Goal: Check status: Check status

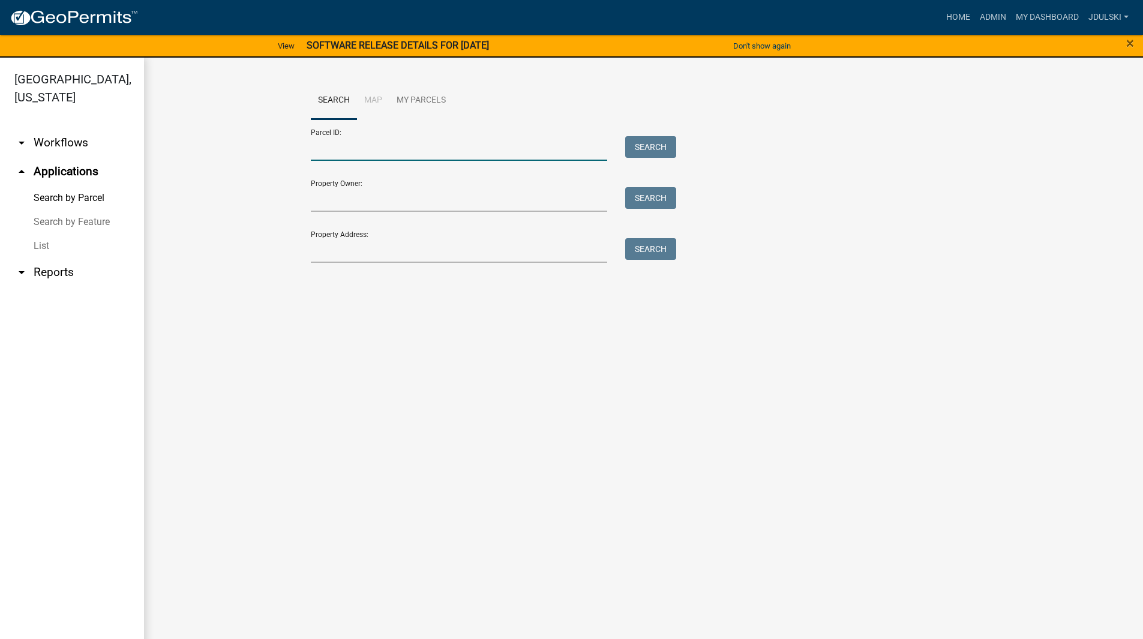
click at [365, 156] on input "Parcel ID:" at bounding box center [459, 148] width 297 height 25
paste input "20000990994000"
type input "20000990994000"
click at [647, 148] on button "Search" at bounding box center [650, 147] width 51 height 22
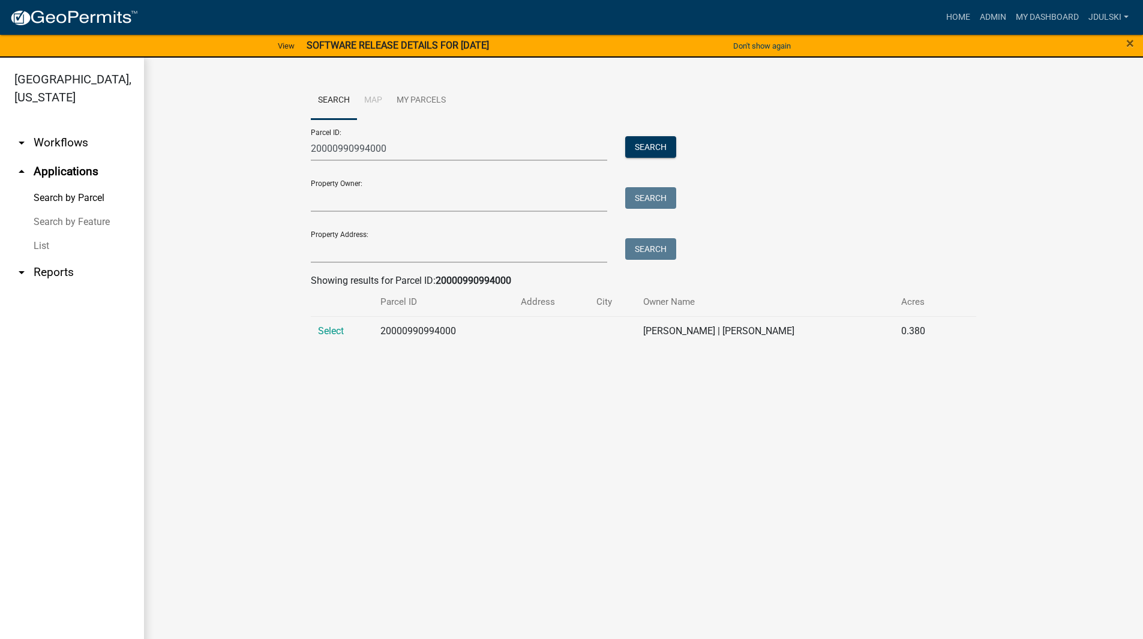
click at [332, 332] on span "Select" at bounding box center [331, 330] width 26 height 11
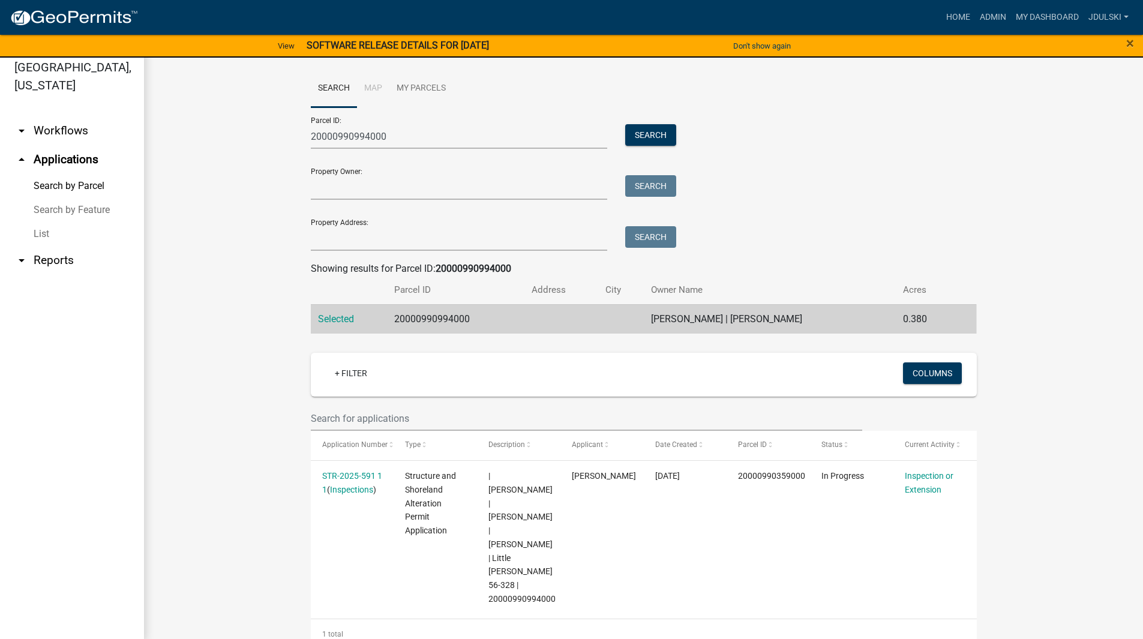
scroll to position [14, 0]
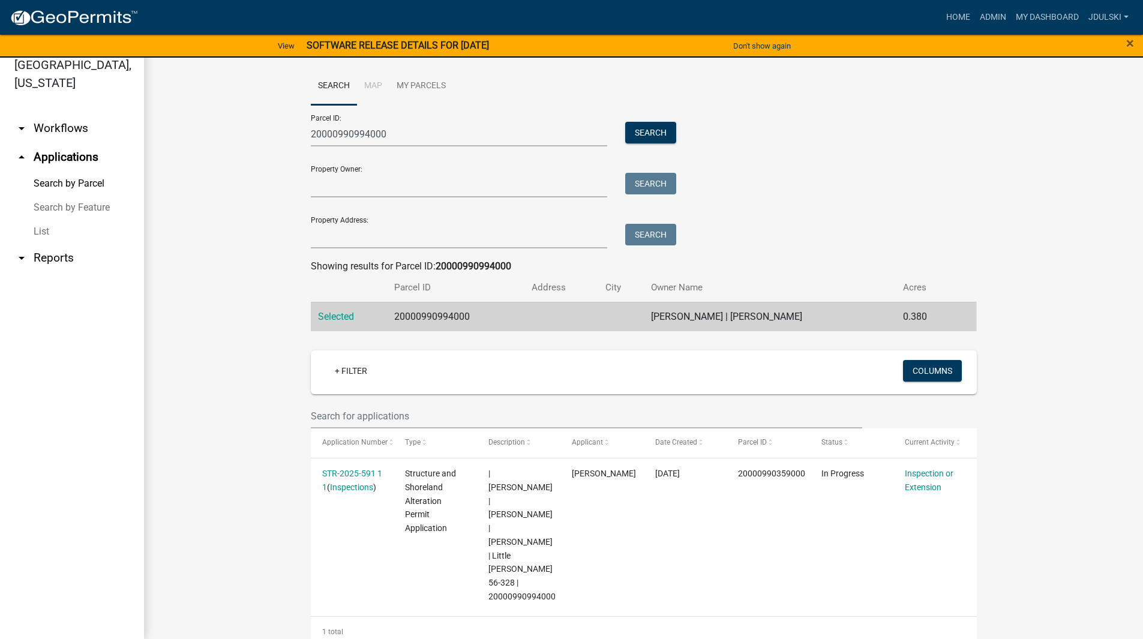
click at [330, 474] on link "STR-2025-591 1 1" at bounding box center [352, 479] width 60 height 23
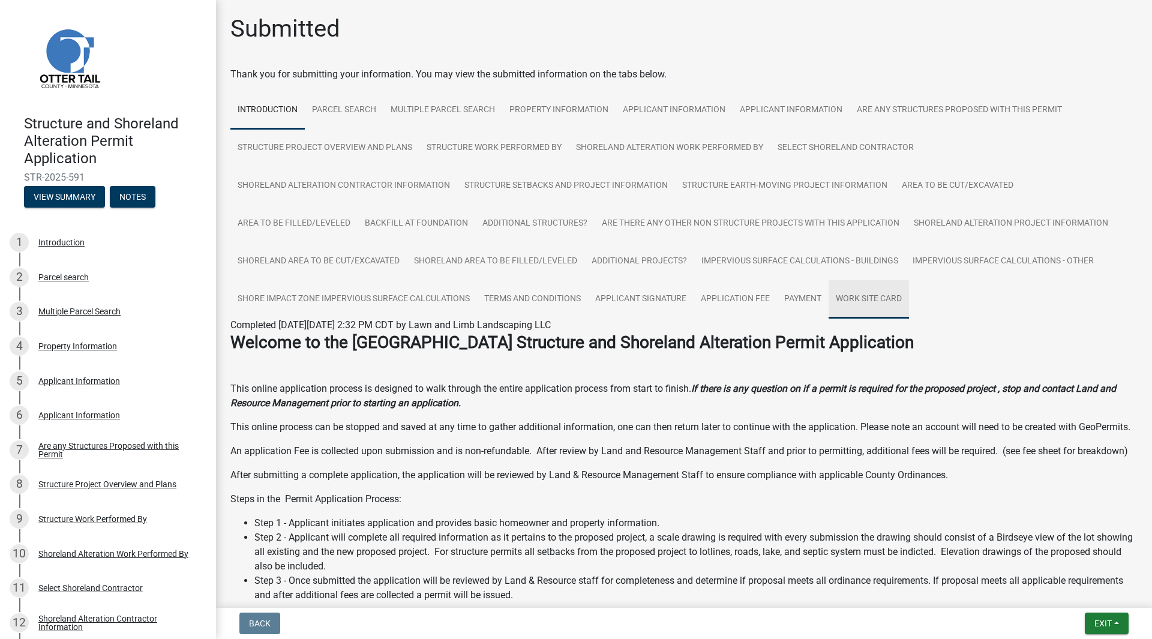
click at [877, 299] on link "Work Site Card" at bounding box center [868, 299] width 80 height 38
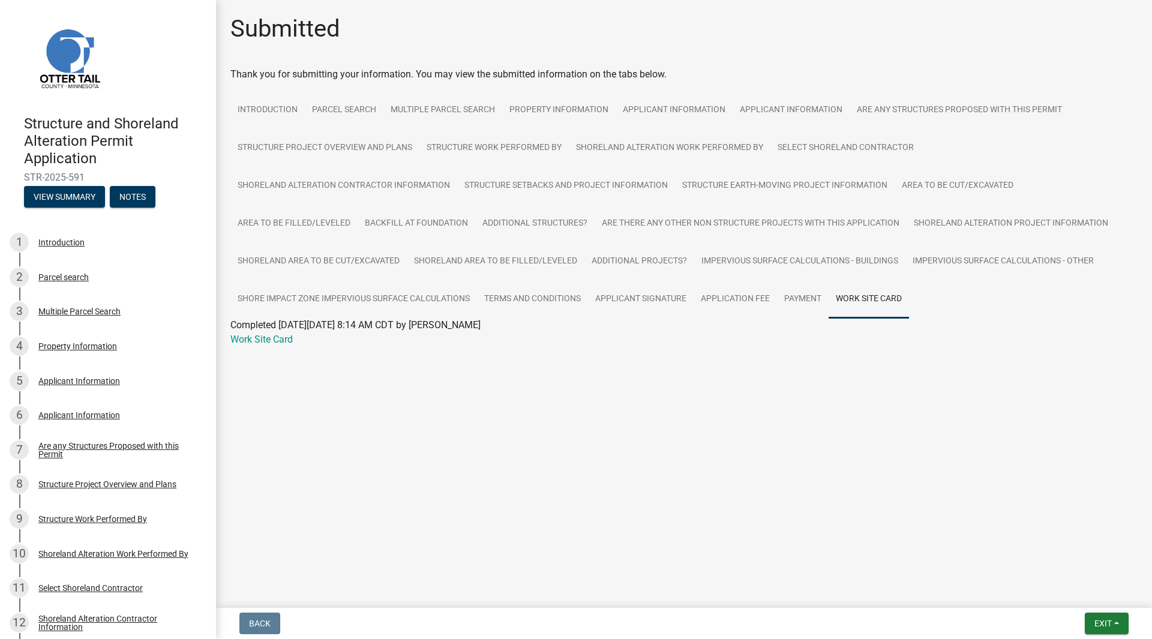
click at [249, 336] on link "Work Site Card" at bounding box center [261, 339] width 62 height 11
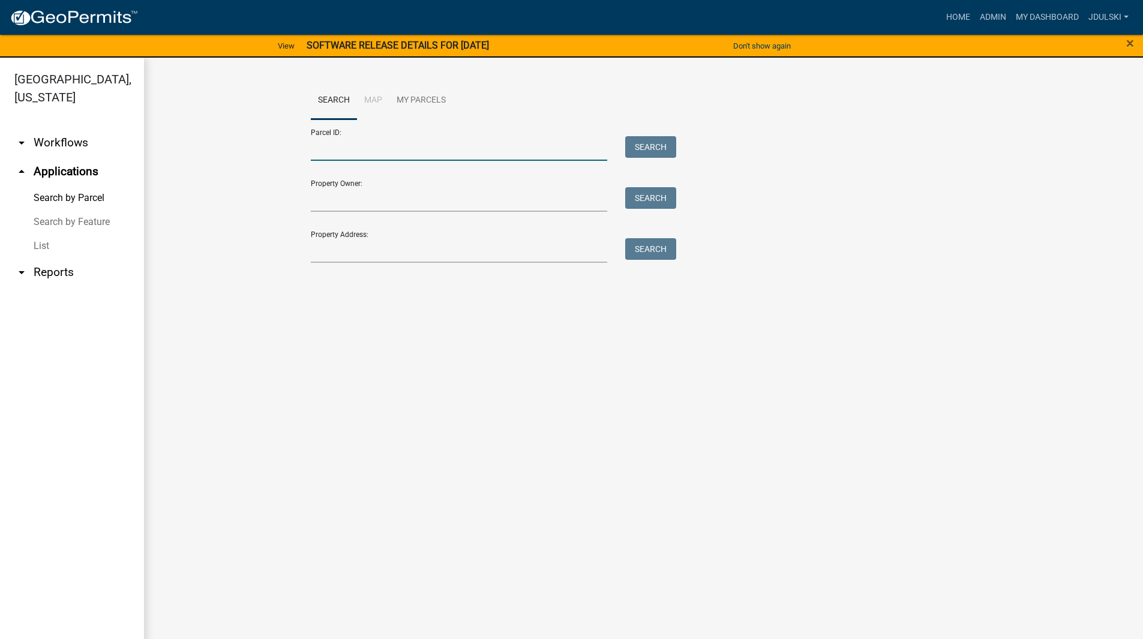
click at [341, 145] on input "Parcel ID:" at bounding box center [459, 148] width 297 height 25
paste input "a 40x60 storage building"
drag, startPoint x: 443, startPoint y: 147, endPoint x: 222, endPoint y: 138, distance: 220.9
click at [244, 134] on wm-workflow-application-search-view "Search Map My Parcels Parcel ID: a 40x60 storage building Search Property Owner…" at bounding box center [643, 178] width 951 height 192
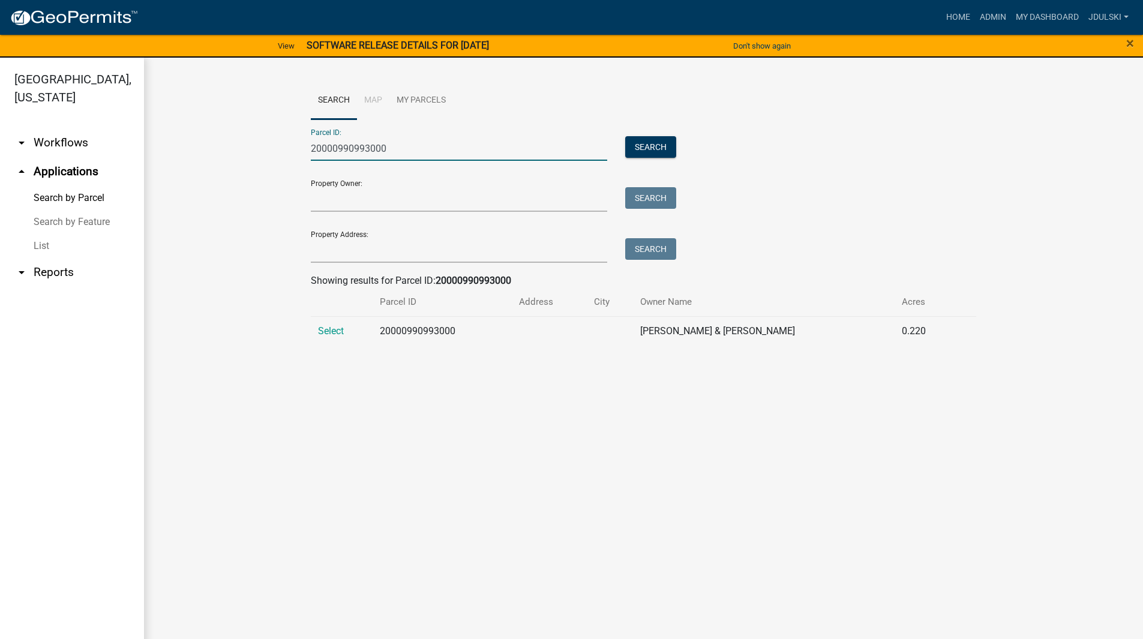
type input "20000990993000"
click at [331, 331] on span "Select" at bounding box center [331, 330] width 26 height 11
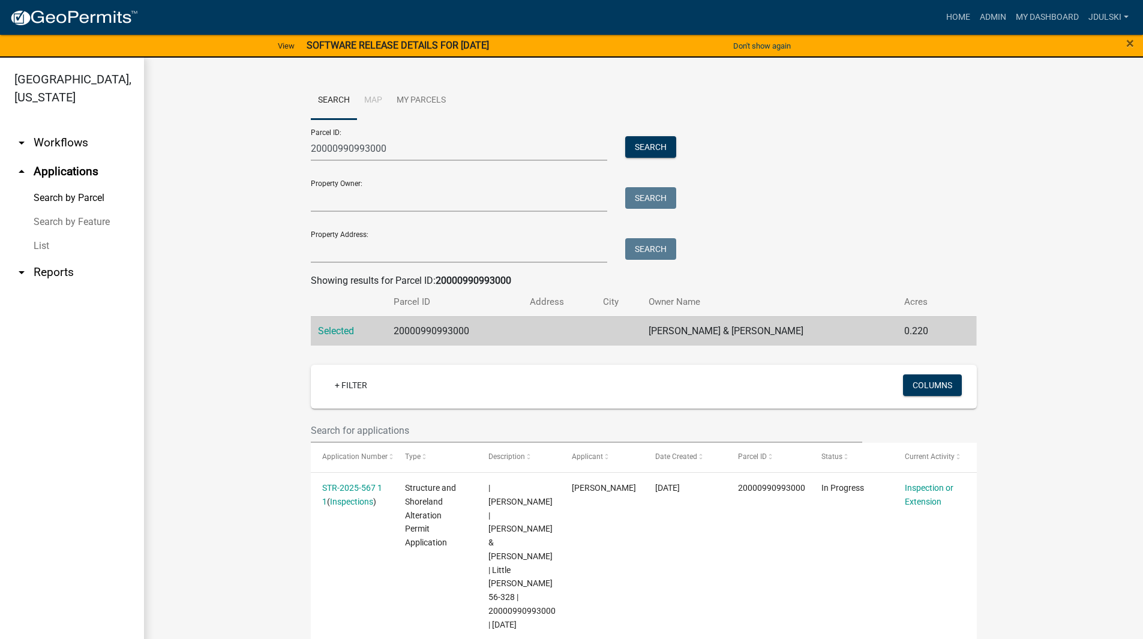
click at [353, 487] on link "STR-2025-567 1 1" at bounding box center [352, 494] width 60 height 23
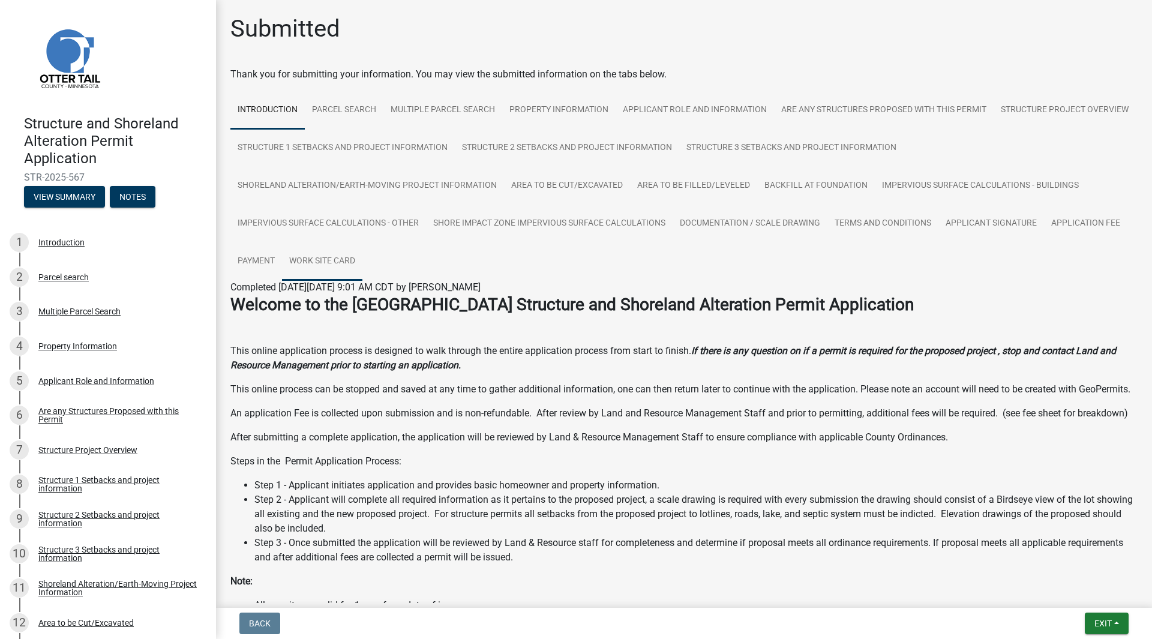
click at [329, 261] on link "Work Site Card" at bounding box center [322, 261] width 80 height 38
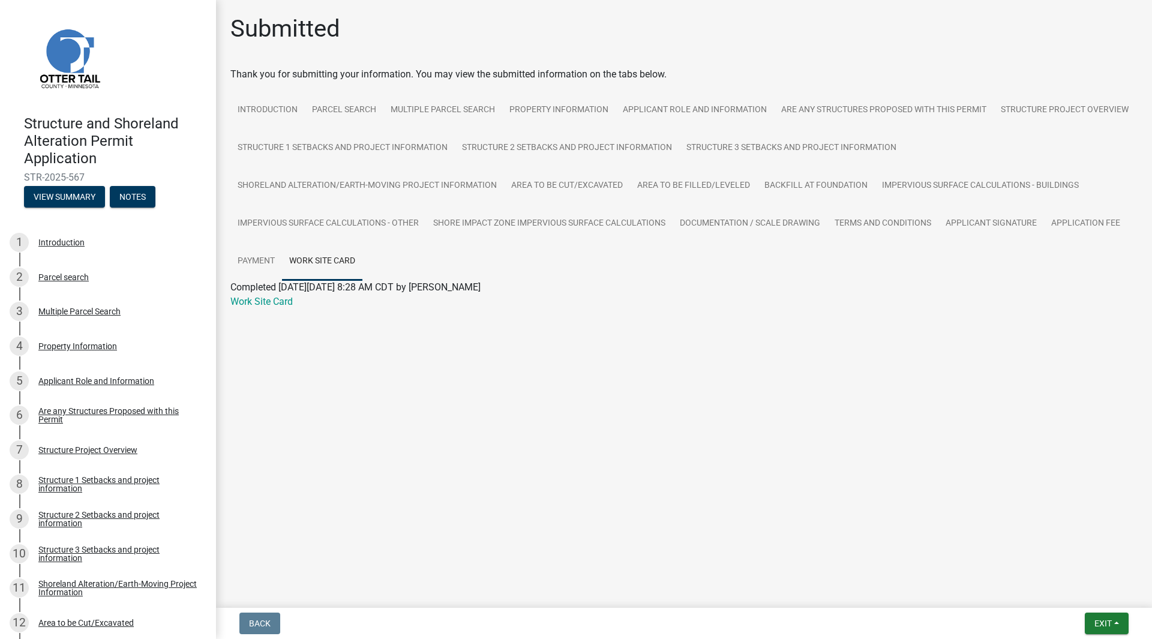
click at [274, 301] on link "Work Site Card" at bounding box center [261, 301] width 62 height 11
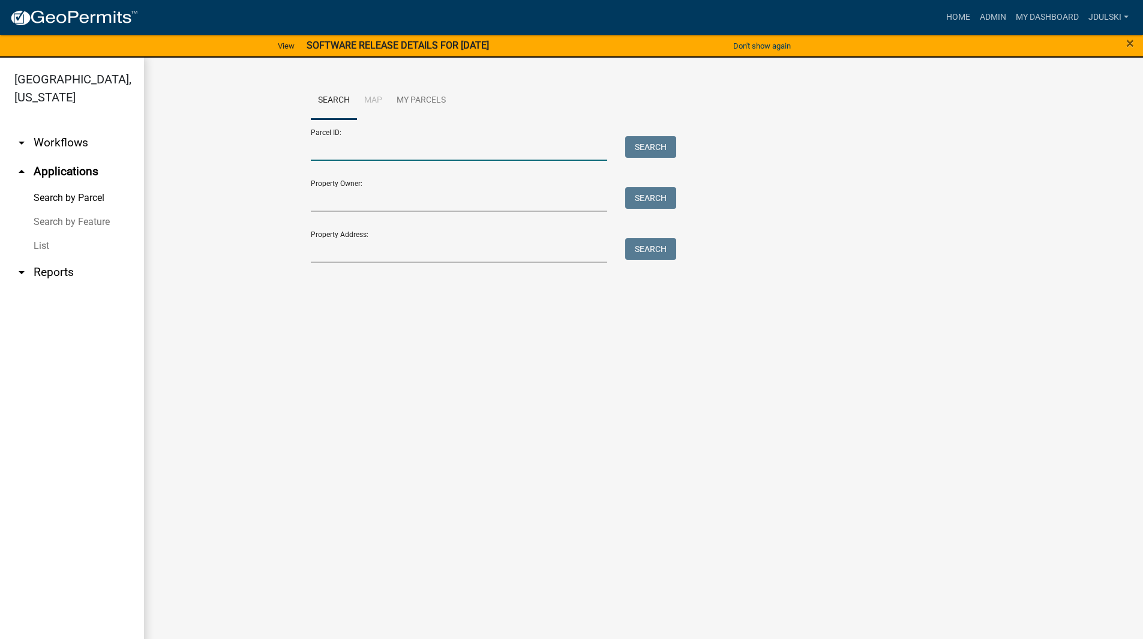
click at [335, 149] on input "Parcel ID:" at bounding box center [459, 148] width 297 height 25
paste input "20000990978000"
type input "20000990978000"
click at [648, 149] on button "Search" at bounding box center [650, 147] width 51 height 22
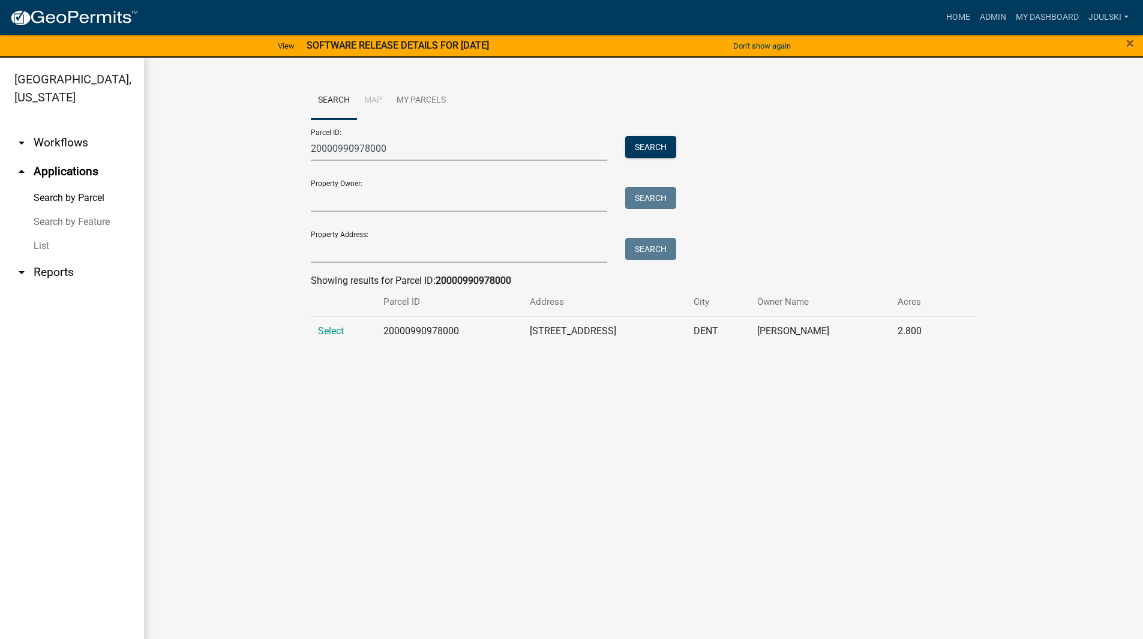
click at [329, 332] on span "Select" at bounding box center [331, 330] width 26 height 11
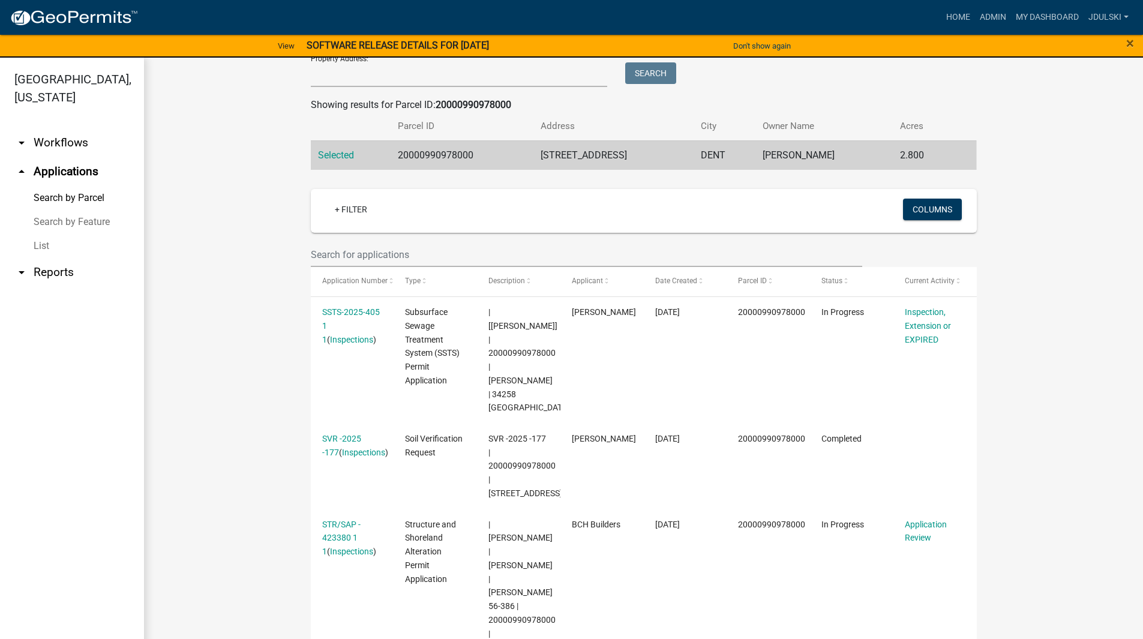
scroll to position [14, 0]
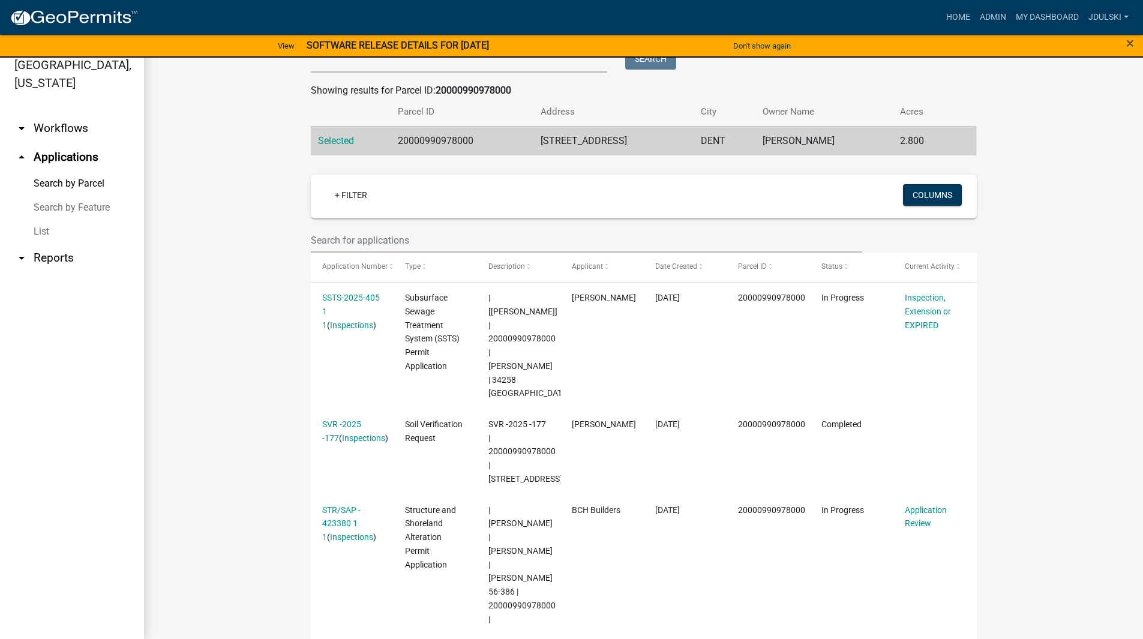
click at [334, 505] on link "STR/SAP - 423380 1 1" at bounding box center [341, 523] width 38 height 37
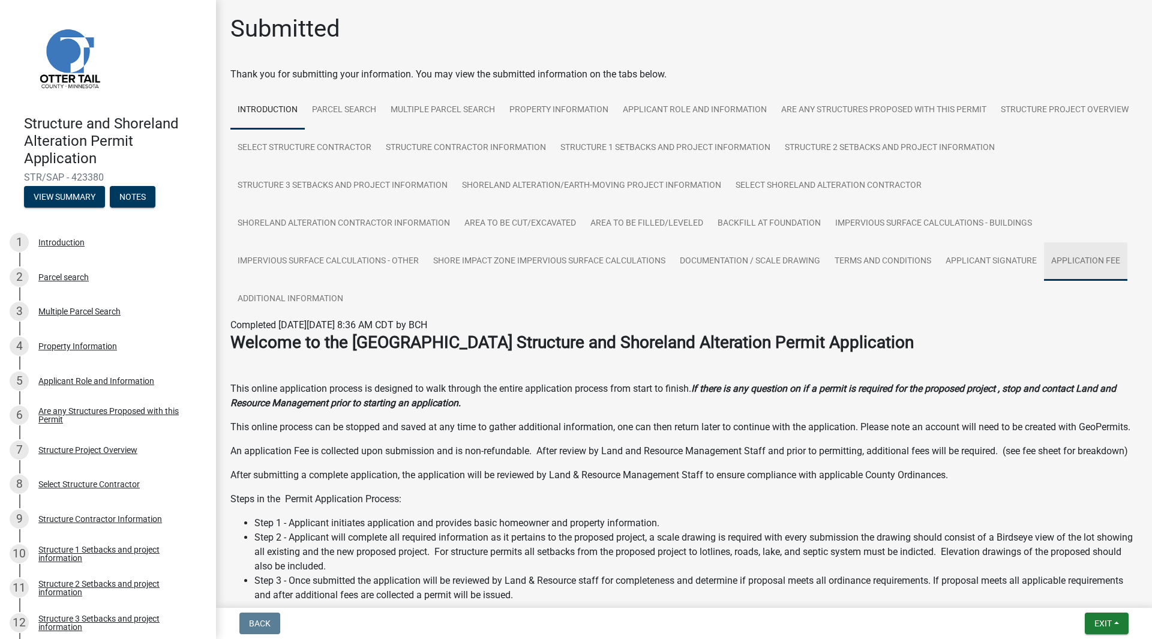
click at [1044, 281] on link "Application Fee" at bounding box center [1085, 261] width 83 height 38
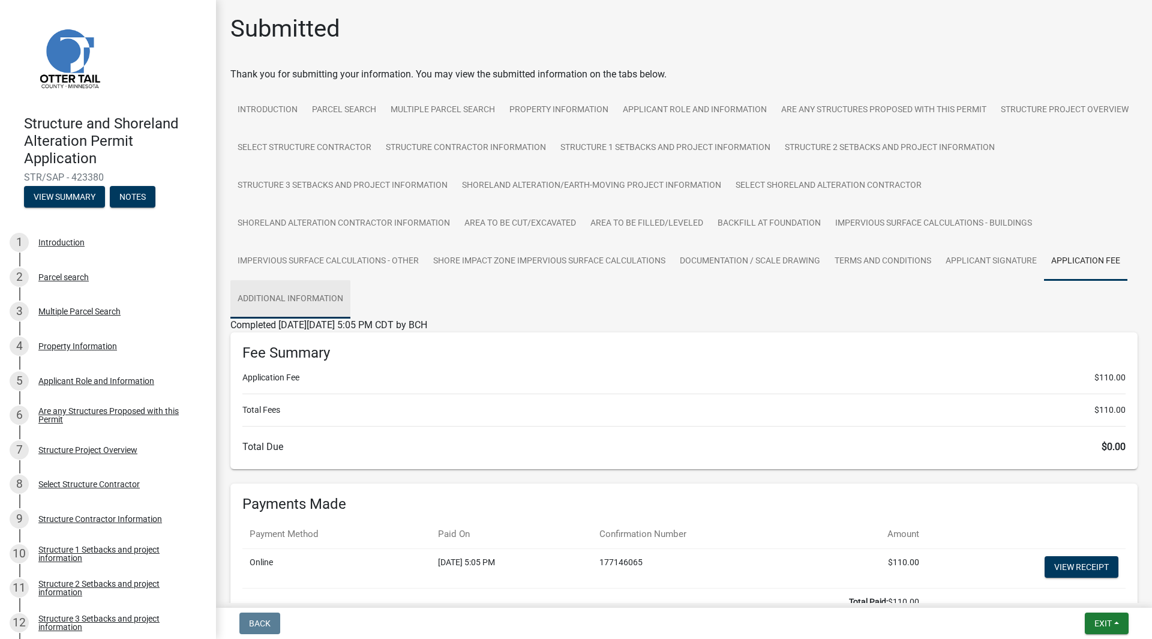
click at [350, 296] on link "Additional Information" at bounding box center [290, 299] width 120 height 38
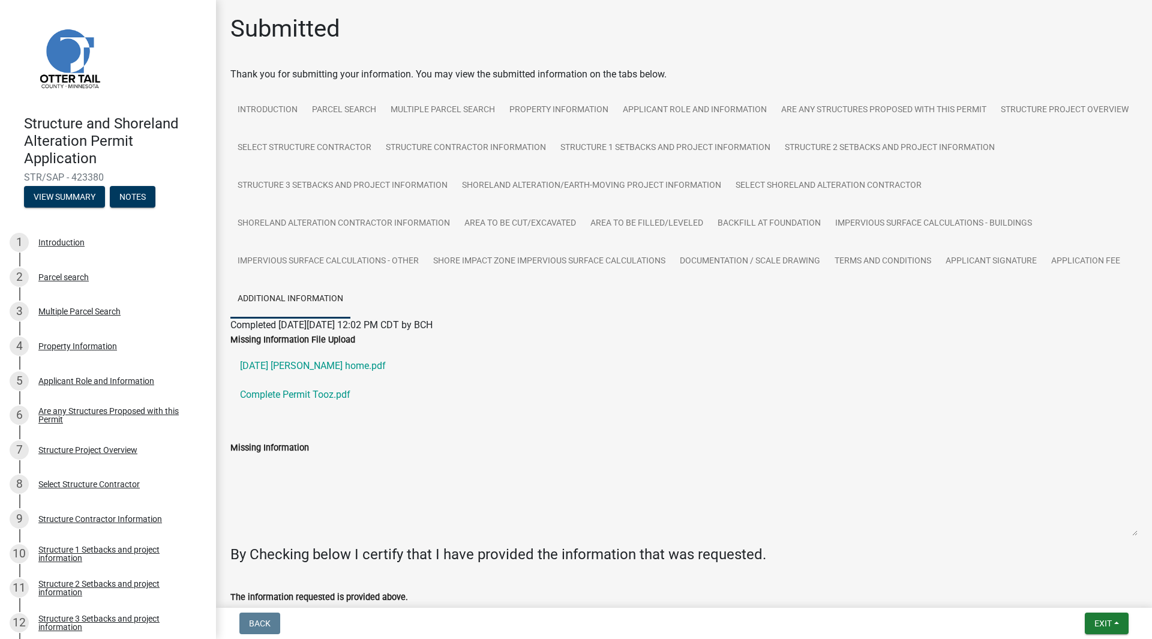
click at [302, 364] on link "[DATE] [PERSON_NAME] home.pdf" at bounding box center [683, 366] width 907 height 29
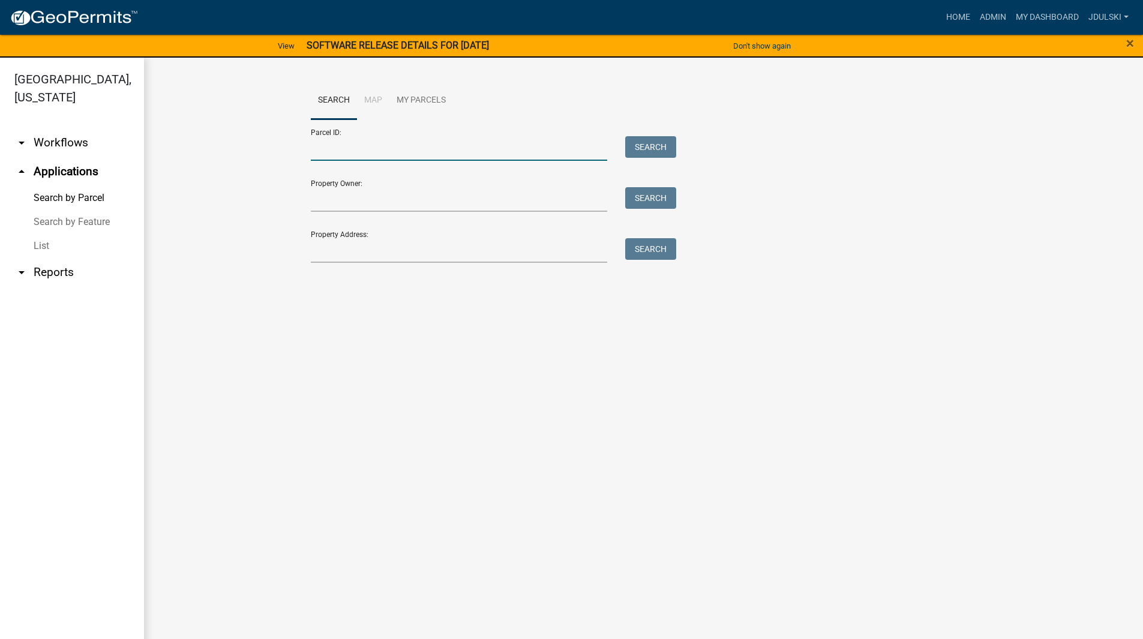
click at [344, 151] on input "Parcel ID:" at bounding box center [459, 148] width 297 height 25
paste input "20000990978000"
type input "20000990978000"
click at [648, 145] on button "Search" at bounding box center [650, 147] width 51 height 22
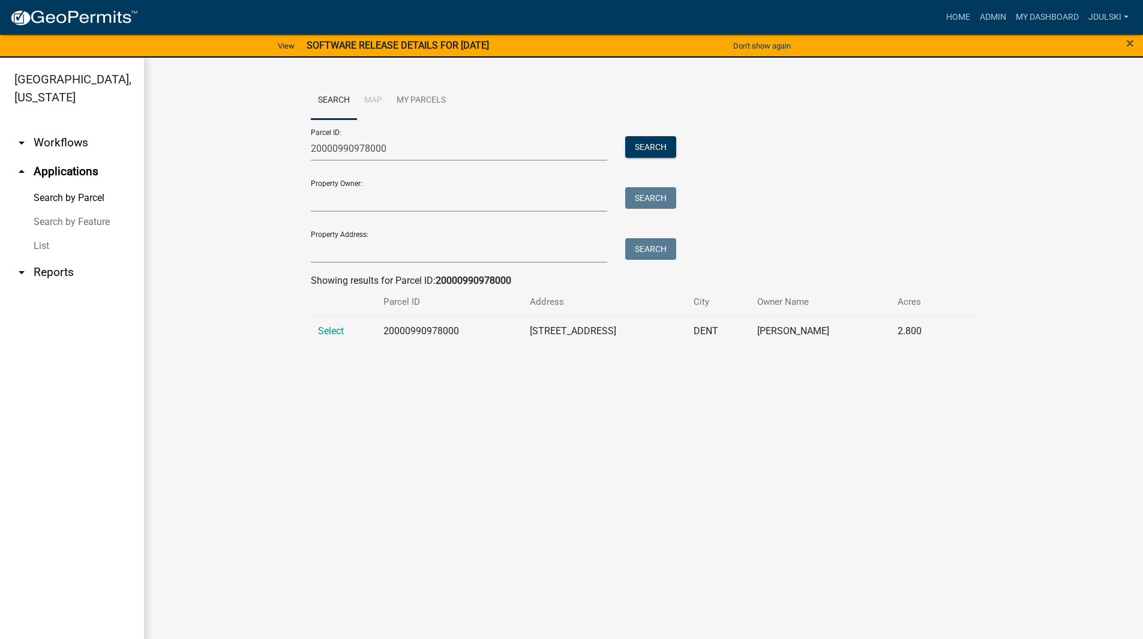
click at [318, 332] on span "Select" at bounding box center [331, 330] width 26 height 11
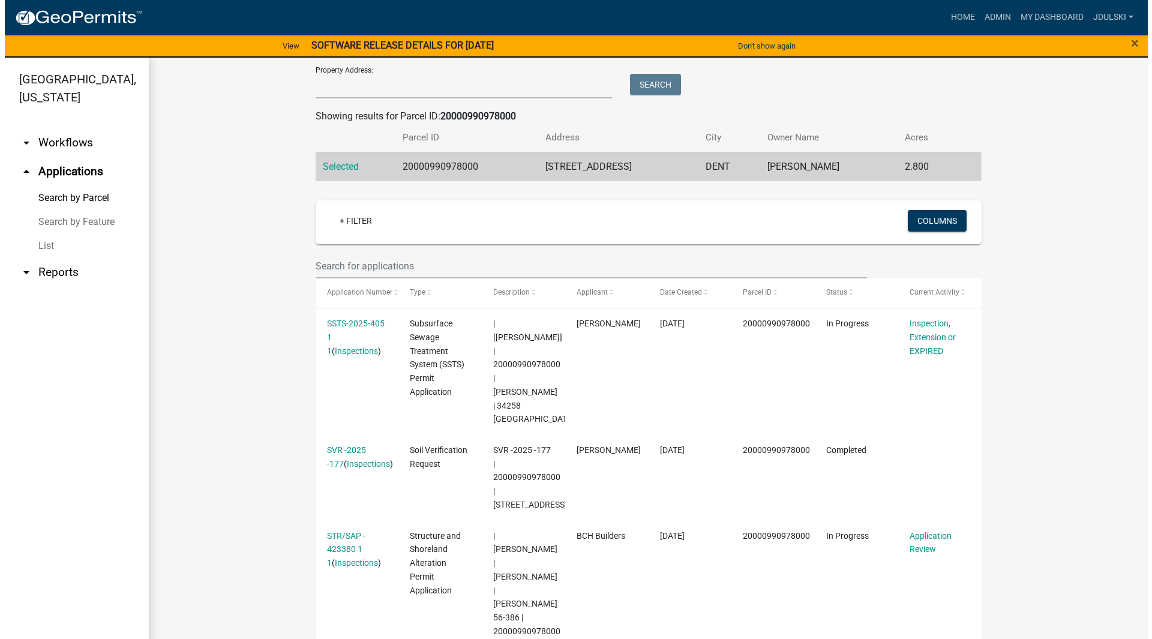
scroll to position [176, 0]
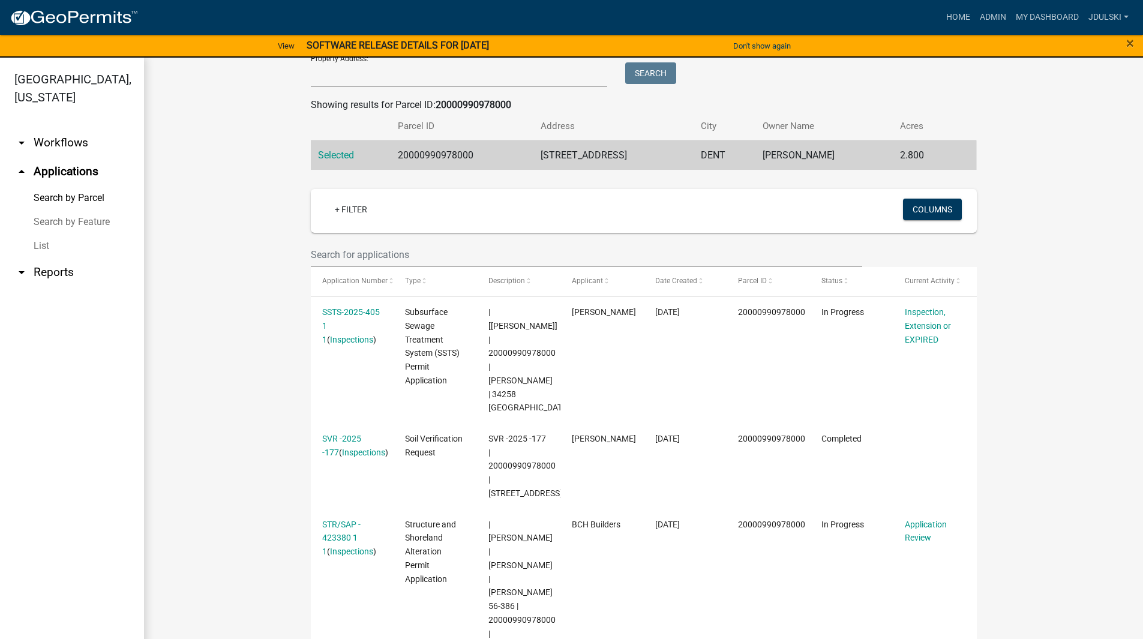
click at [909, 519] on link "Application Review" at bounding box center [926, 530] width 42 height 23
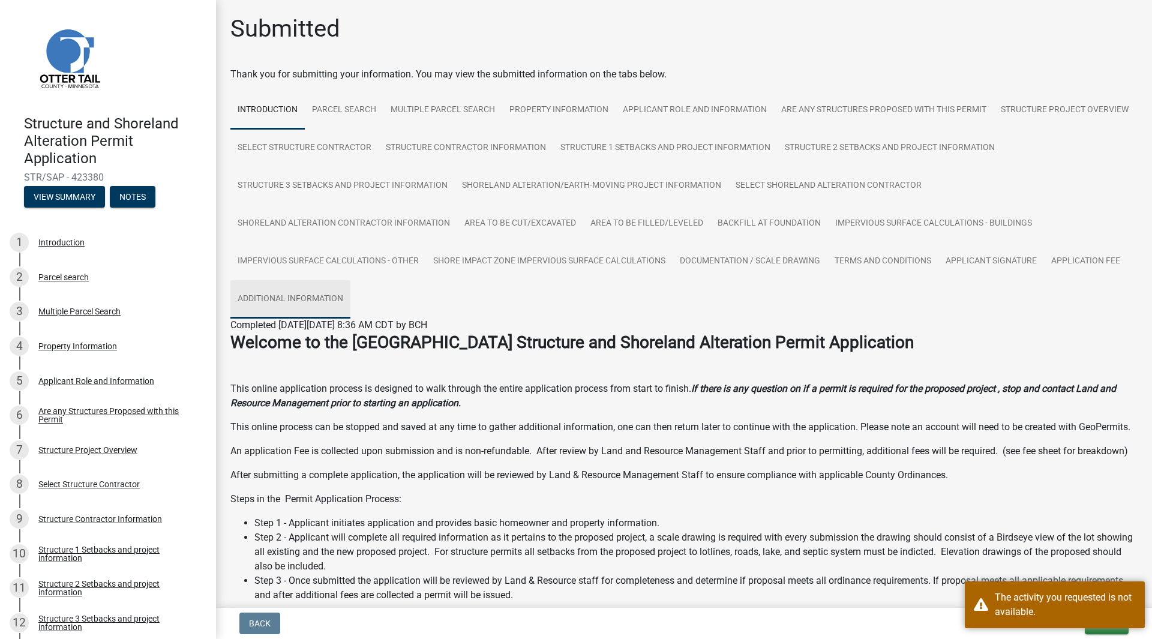
click at [350, 299] on link "Additional Information" at bounding box center [290, 299] width 120 height 38
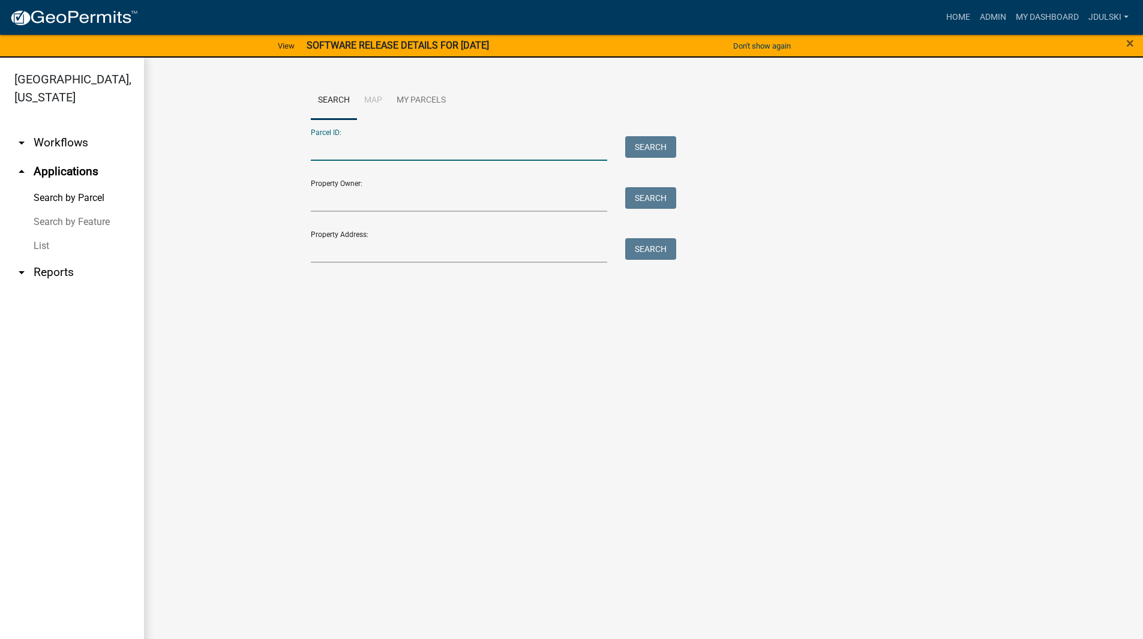
click at [378, 152] on input "Parcel ID:" at bounding box center [459, 148] width 297 height 25
paste input "20000990978000"
type input "20000990978000"
click at [647, 146] on button "Search" at bounding box center [650, 147] width 51 height 22
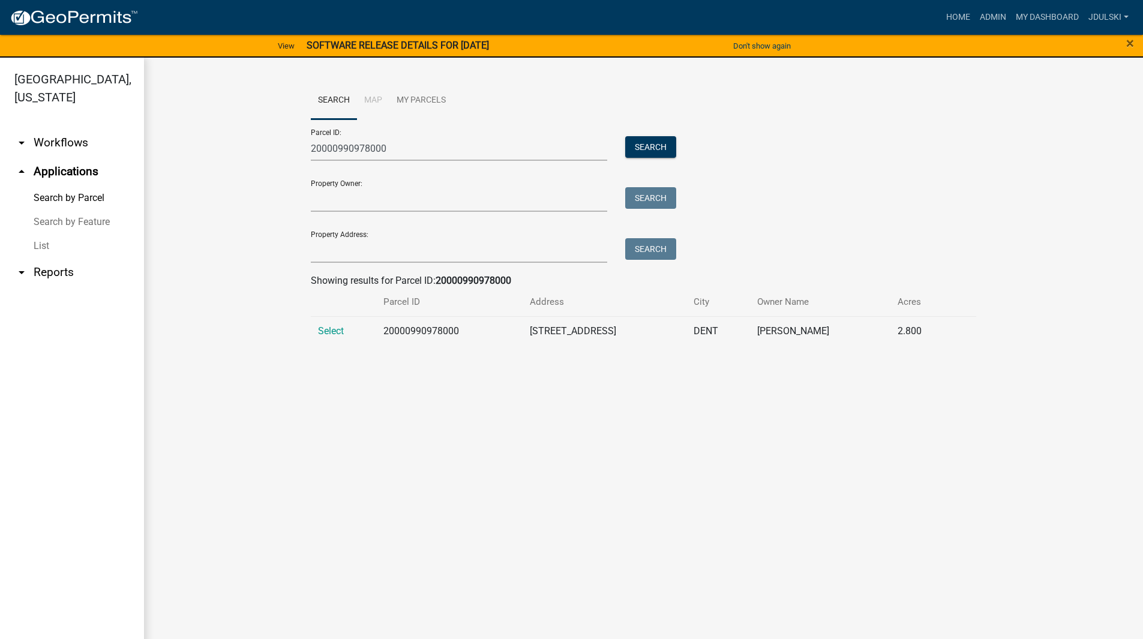
click at [334, 330] on span "Select" at bounding box center [331, 330] width 26 height 11
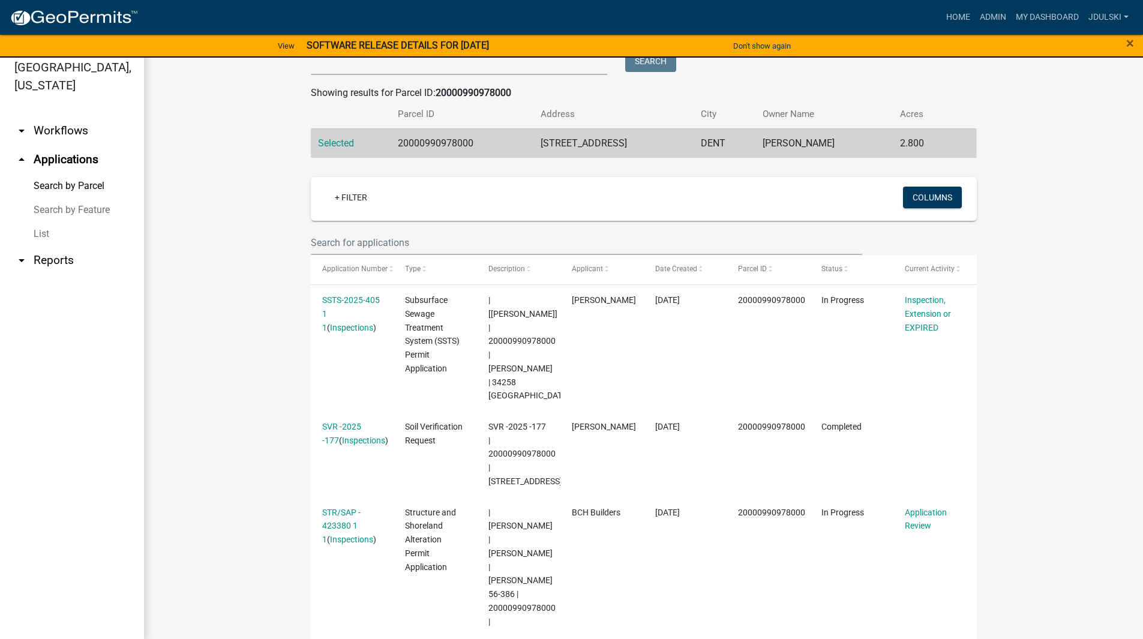
scroll to position [14, 0]
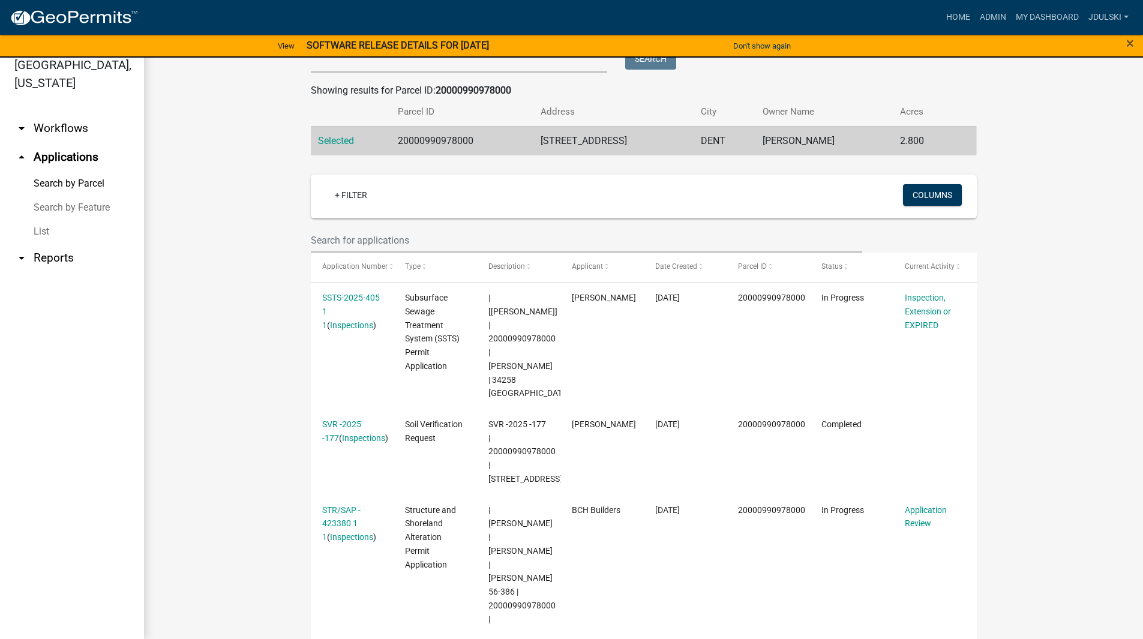
click at [334, 295] on link "SSTS-2025-405 1 1" at bounding box center [351, 311] width 58 height 37
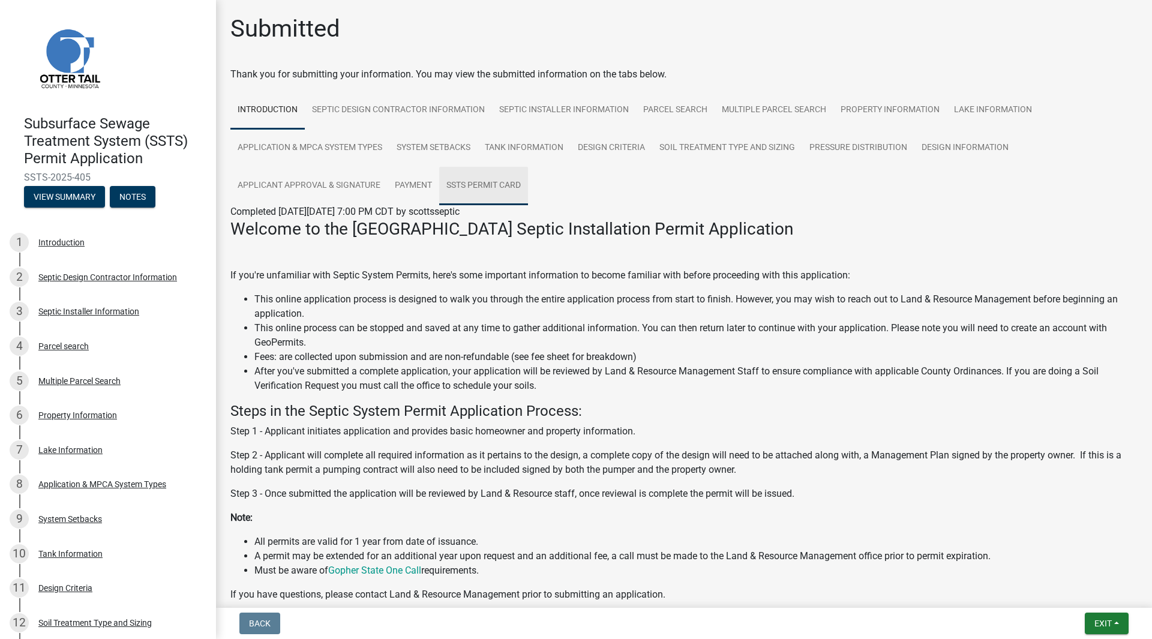
click at [446, 187] on link "SSTS Permit Card" at bounding box center [483, 186] width 89 height 38
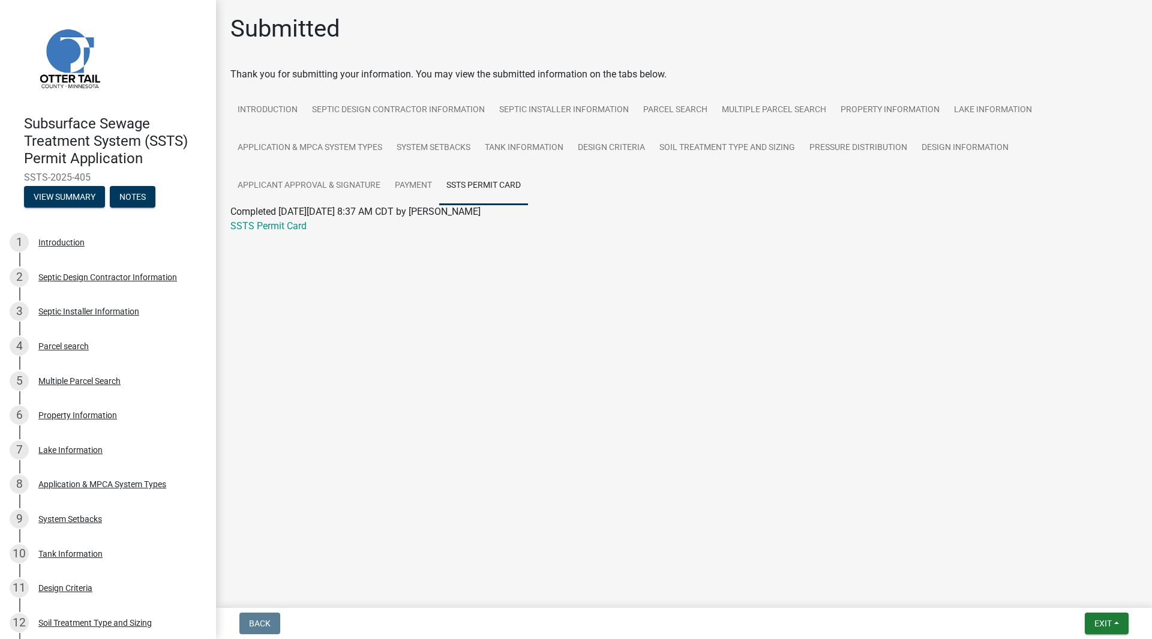
click at [252, 221] on link "SSTS Permit Card" at bounding box center [268, 225] width 76 height 11
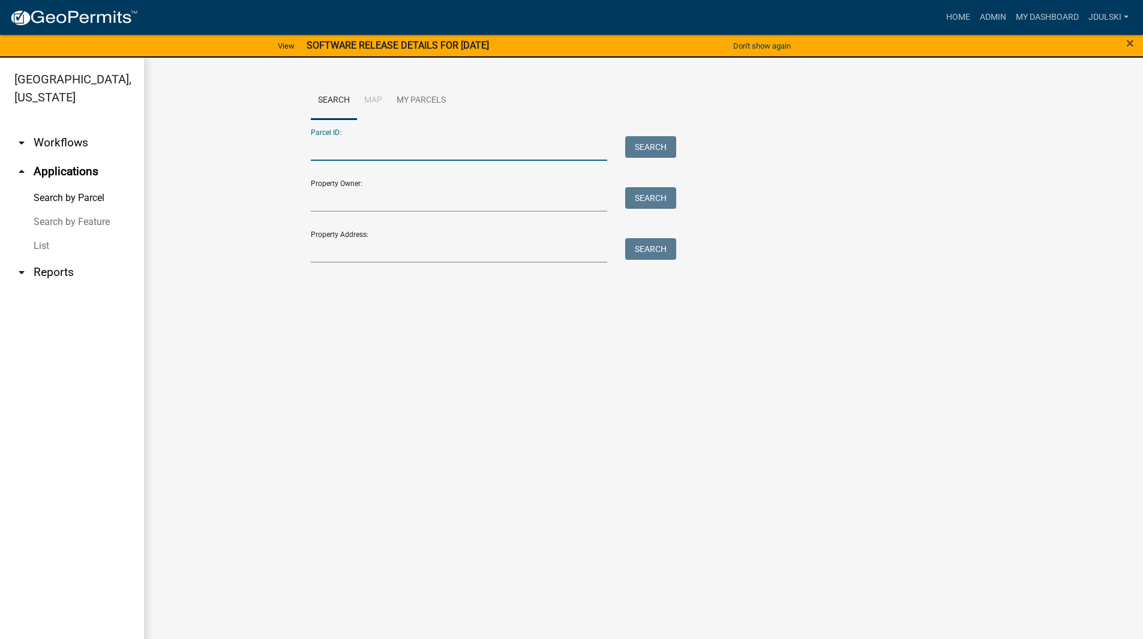
click at [343, 144] on input "Parcel ID:" at bounding box center [459, 148] width 297 height 25
paste input "20000990978000"
type input "20000990978000"
click at [645, 148] on button "Search" at bounding box center [650, 147] width 51 height 22
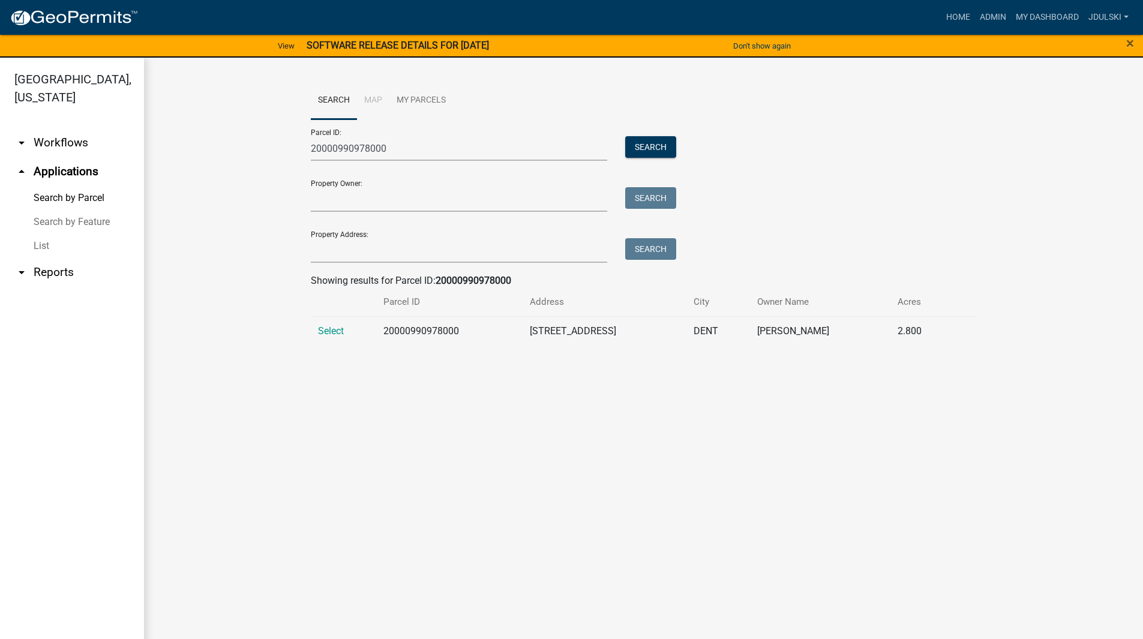
click at [316, 332] on td "Select" at bounding box center [343, 330] width 65 height 29
click at [332, 327] on span "Select" at bounding box center [331, 330] width 26 height 11
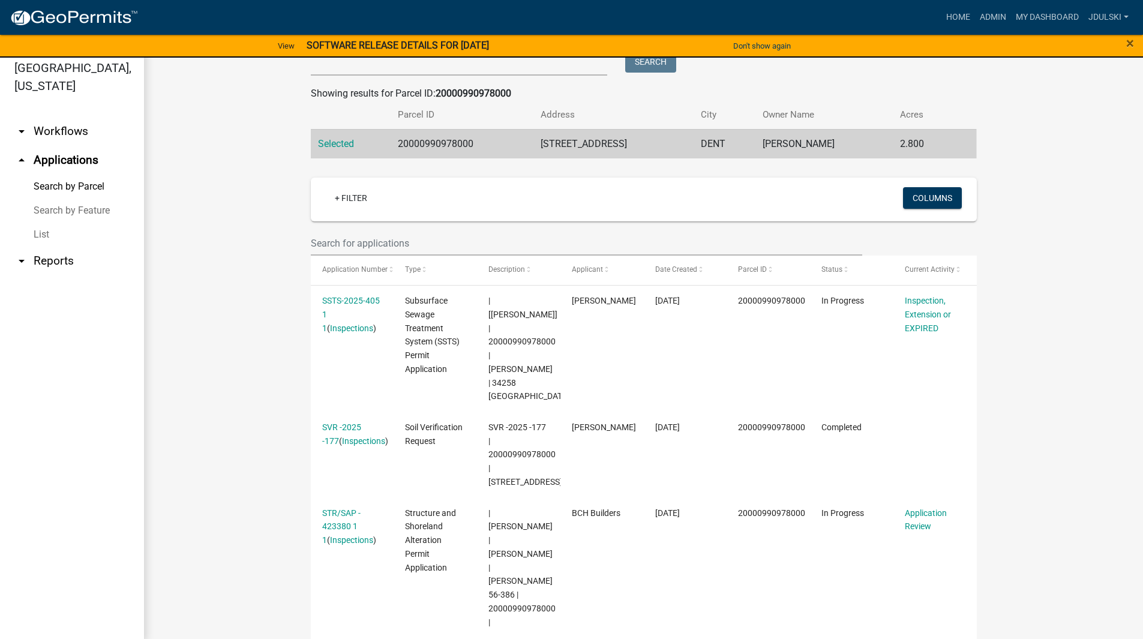
scroll to position [14, 0]
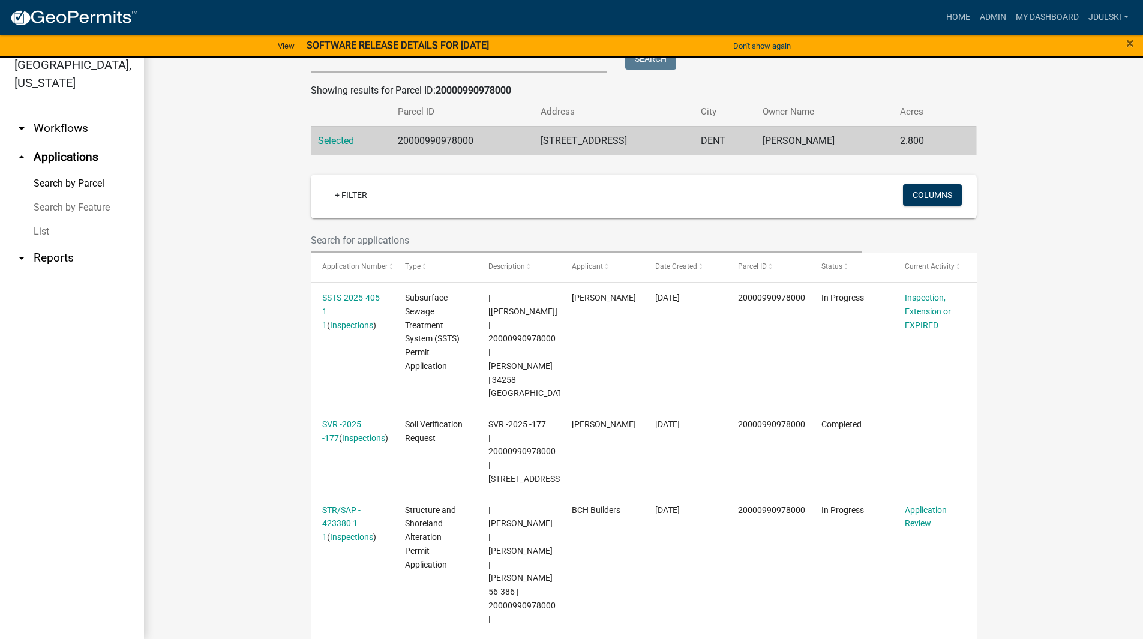
click at [918, 505] on link "Application Review" at bounding box center [926, 516] width 42 height 23
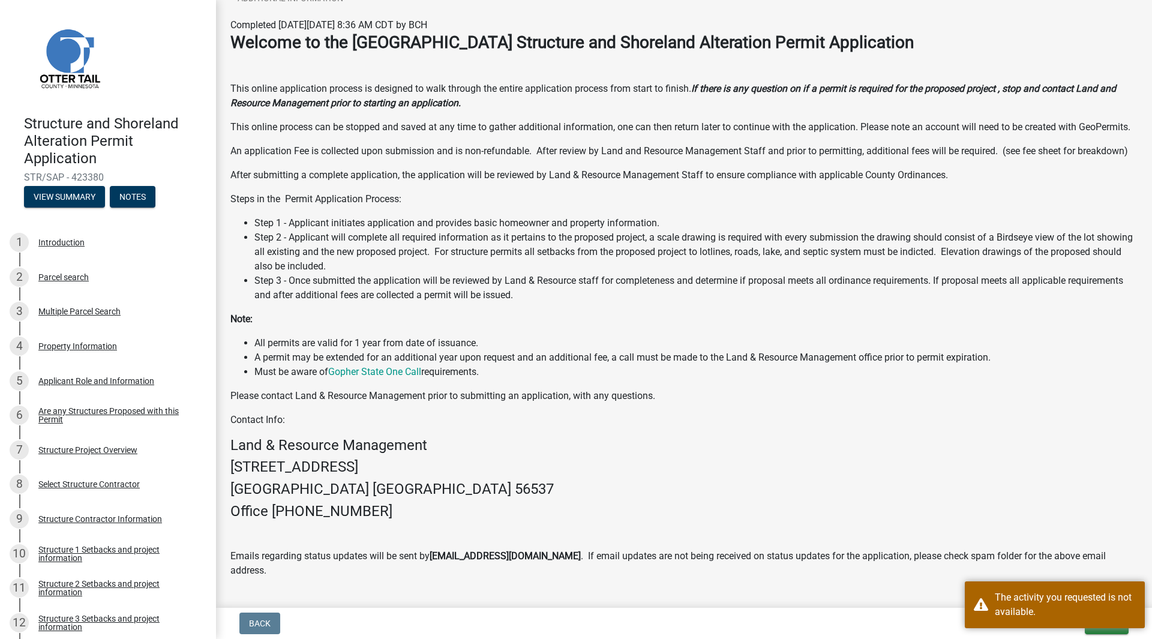
scroll to position [360, 0]
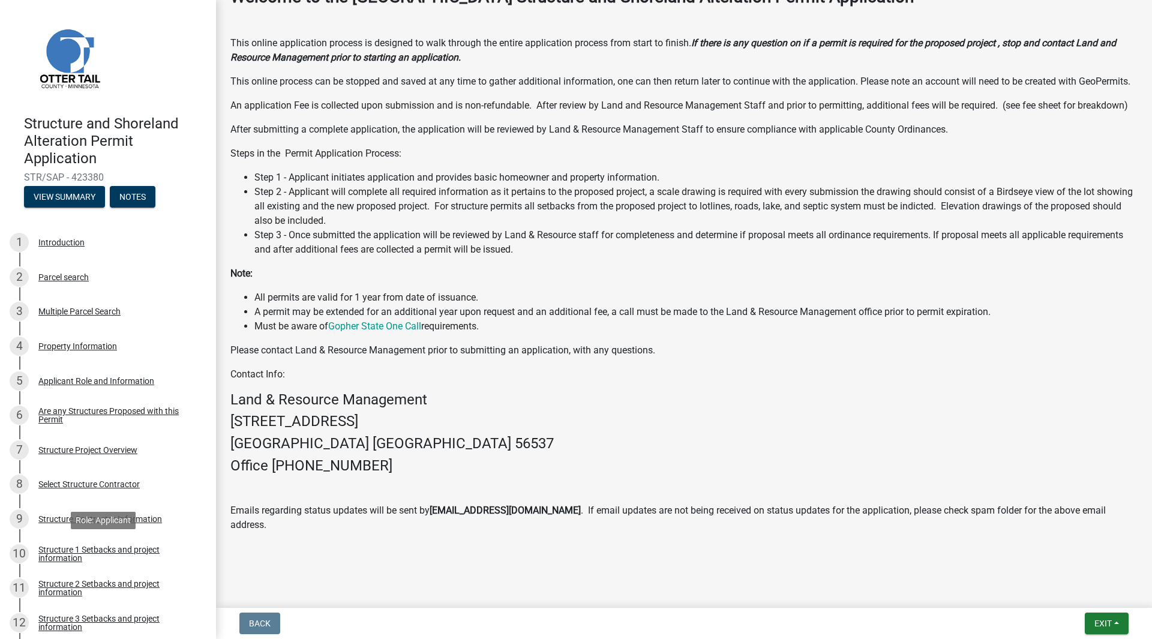
click at [78, 547] on div "Structure 1 Setbacks and project information" at bounding box center [117, 553] width 158 height 17
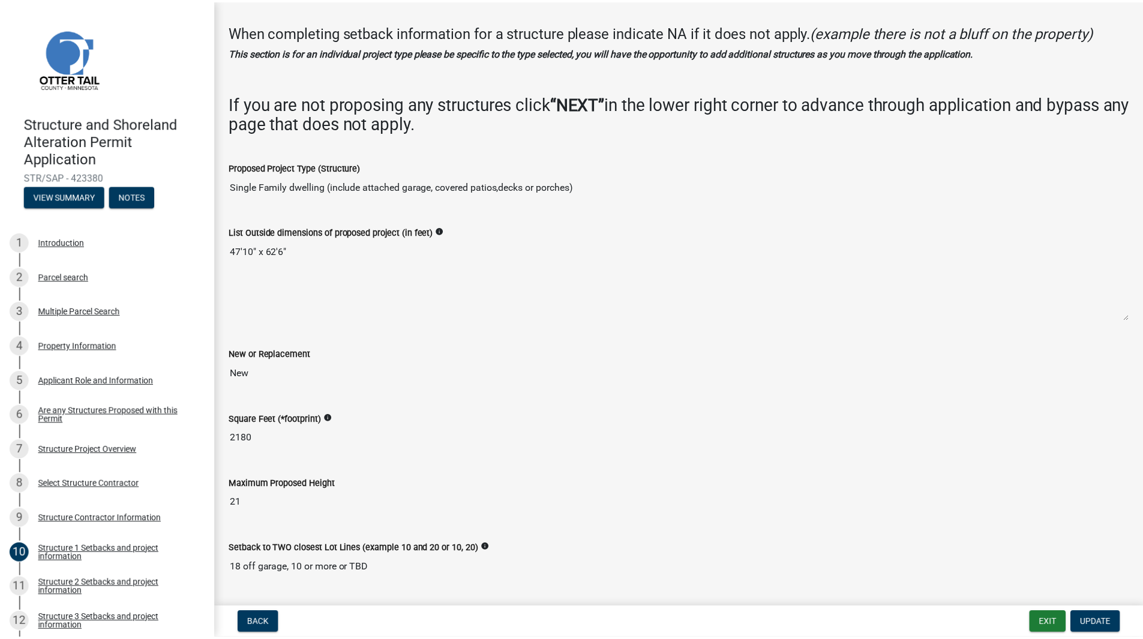
scroll to position [0, 0]
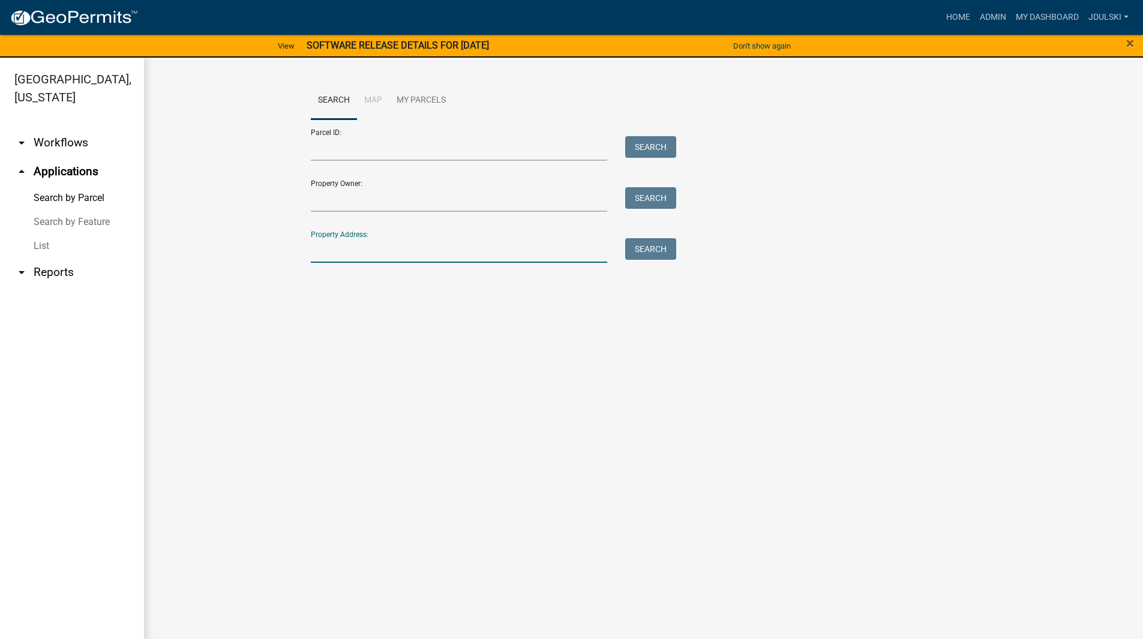
click at [376, 238] on input "Property Address:" at bounding box center [459, 250] width 297 height 25
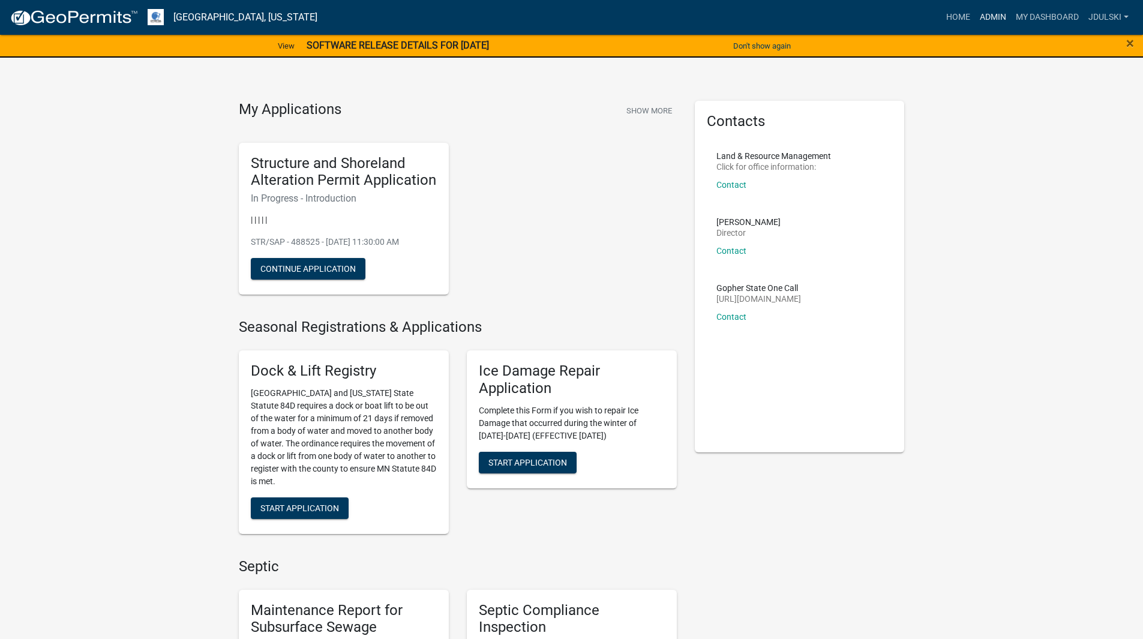
click at [995, 19] on link "Admin" at bounding box center [993, 17] width 36 height 23
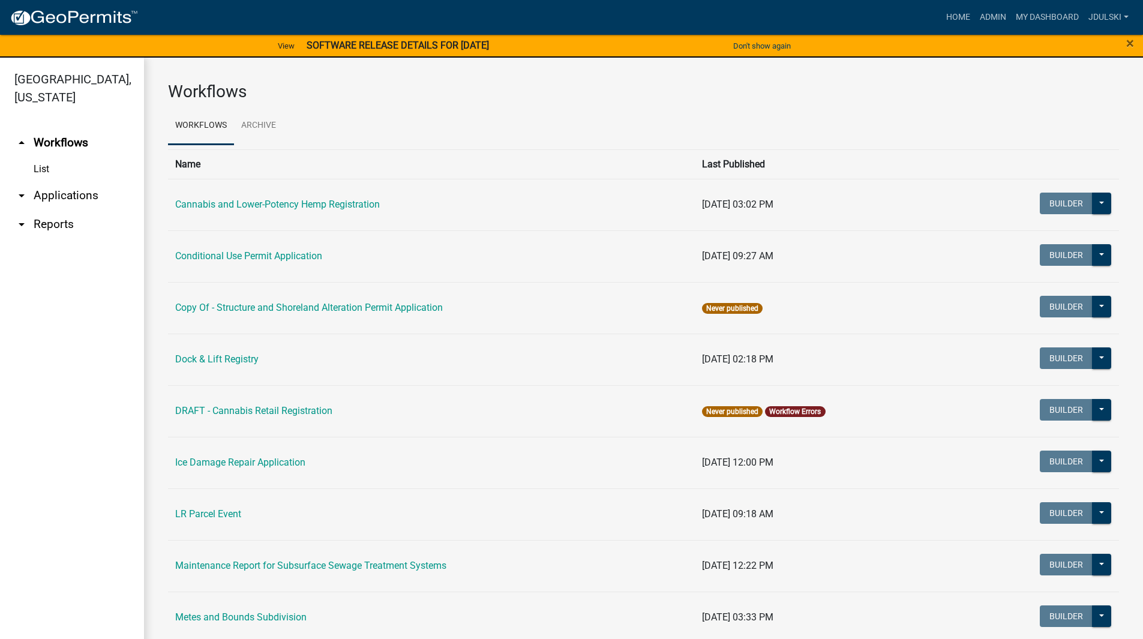
click at [45, 194] on link "arrow_drop_down Applications" at bounding box center [72, 195] width 144 height 29
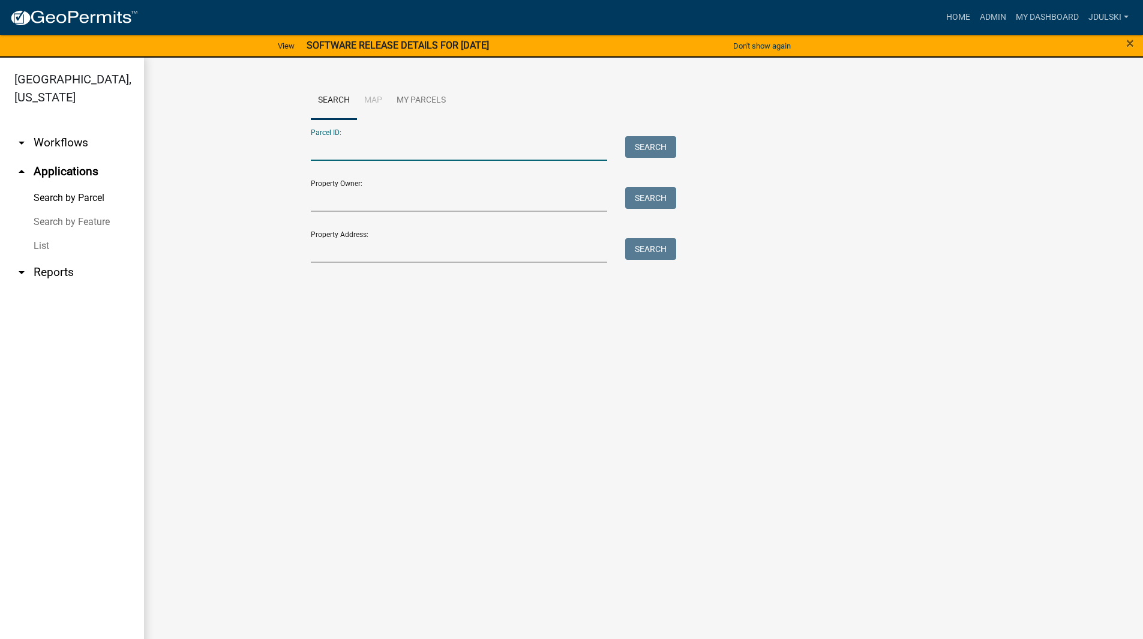
click at [335, 145] on input "Parcel ID:" at bounding box center [459, 148] width 297 height 25
drag, startPoint x: 335, startPoint y: 145, endPoint x: 220, endPoint y: 304, distance: 196.2
click at [167, 315] on main "Search Map My Parcels Parcel ID: Search Property Owner: Search Property Address…" at bounding box center [643, 356] width 999 height 596
drag, startPoint x: 379, startPoint y: 149, endPoint x: 404, endPoint y: 158, distance: 26.6
click at [379, 149] on input "Parcel ID:" at bounding box center [459, 148] width 297 height 25
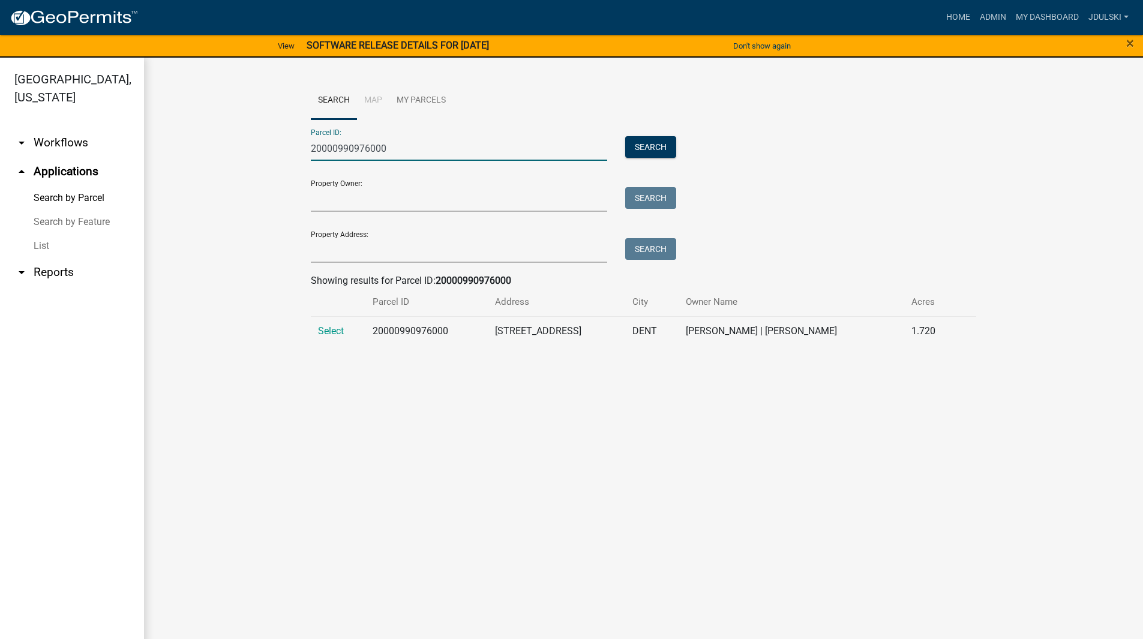
type input "20000990976000"
click at [332, 331] on span "Select" at bounding box center [331, 330] width 26 height 11
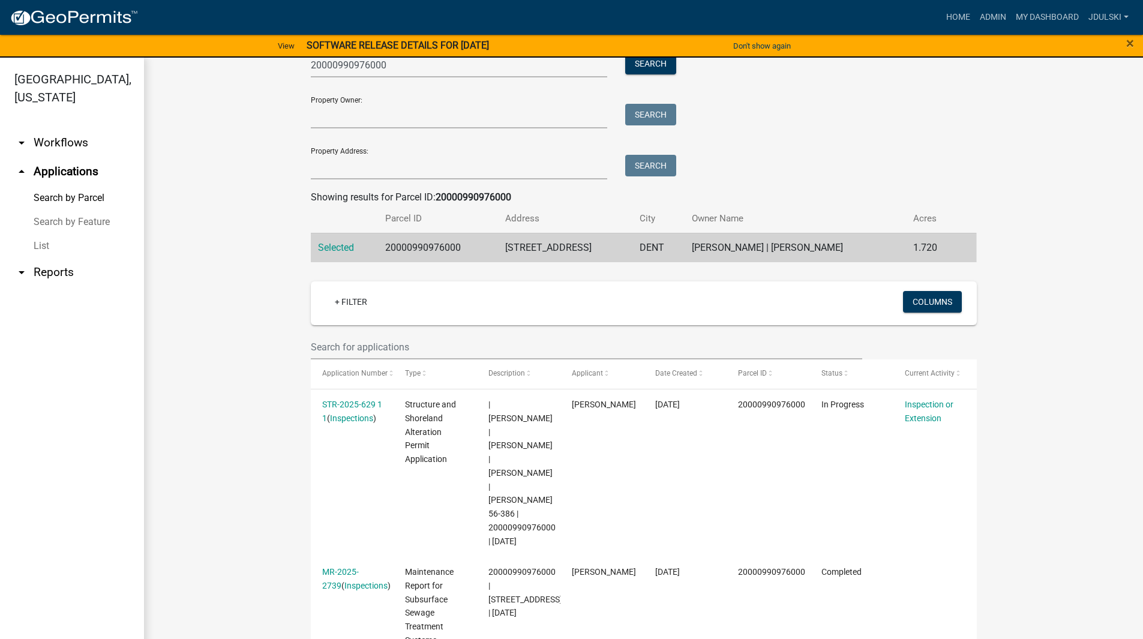
scroll to position [62, 0]
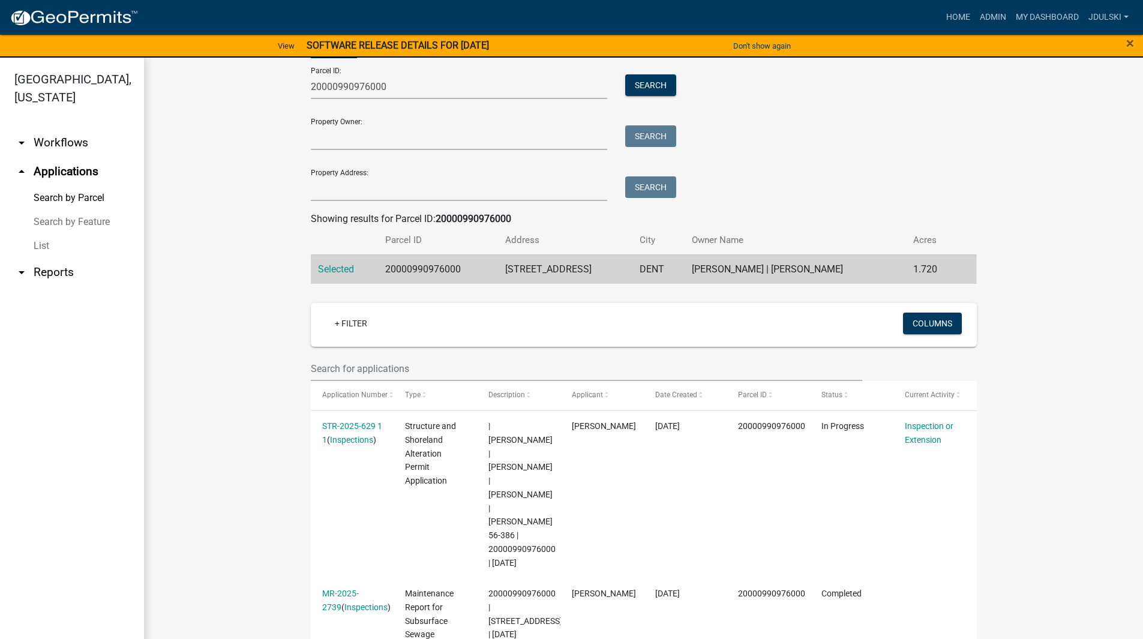
click at [358, 425] on link "STR-2025-629 1 1" at bounding box center [352, 432] width 60 height 23
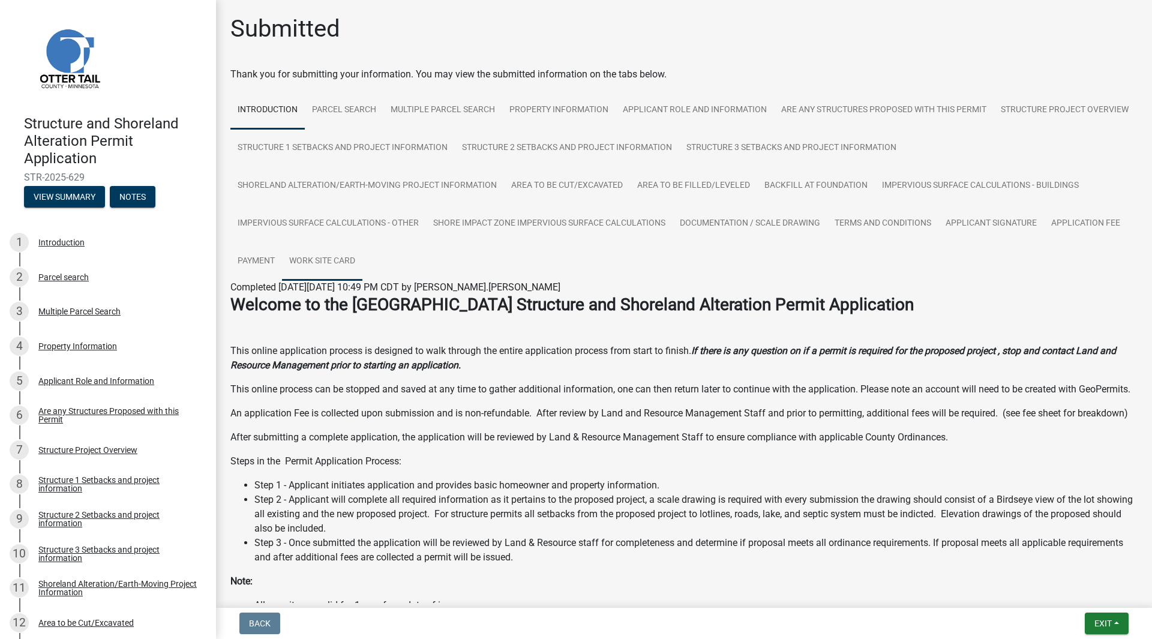
click at [330, 255] on link "Work Site Card" at bounding box center [322, 261] width 80 height 38
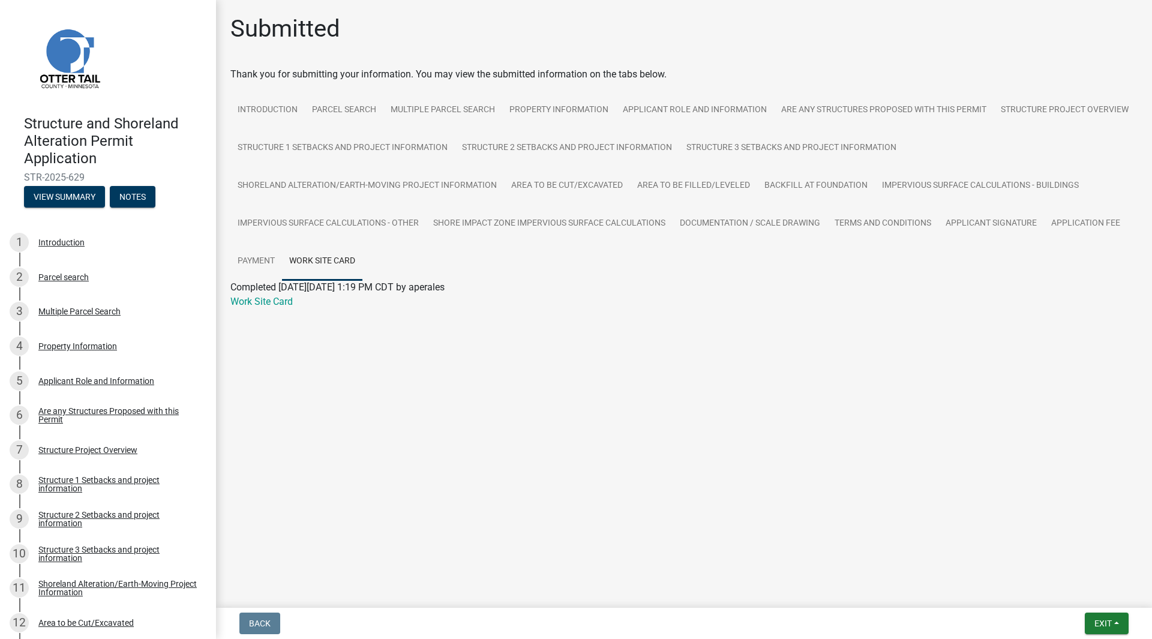
click at [279, 302] on link "Work Site Card" at bounding box center [261, 301] width 62 height 11
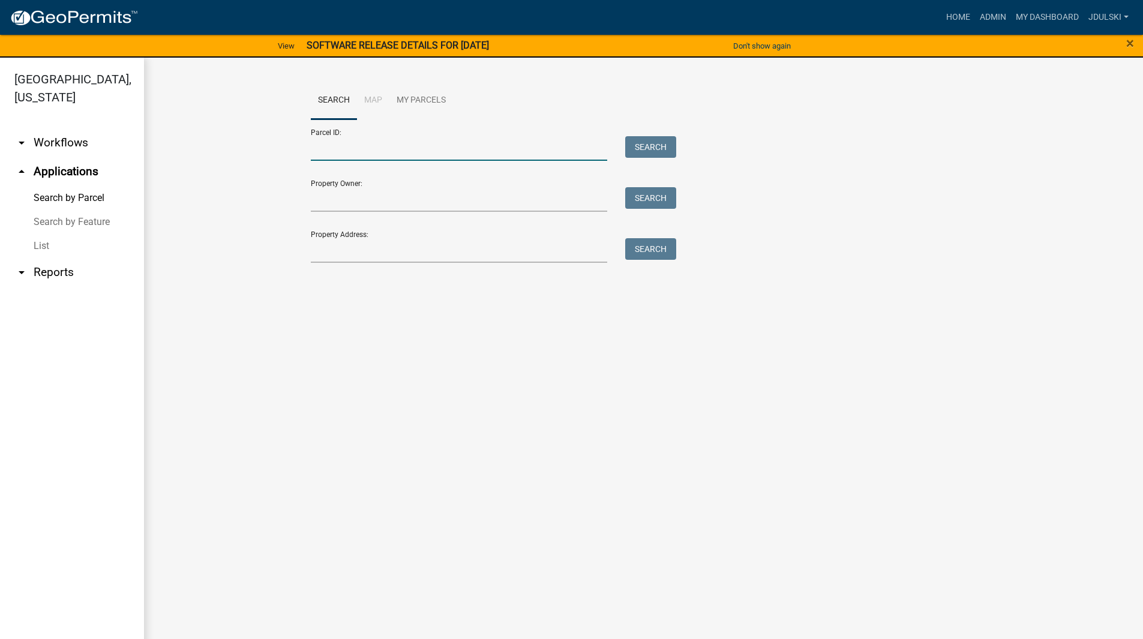
click at [356, 148] on input "Parcel ID:" at bounding box center [459, 148] width 297 height 25
paste input "20000990921000"
type input "20000990921000"
click at [645, 141] on button "Search" at bounding box center [650, 147] width 51 height 22
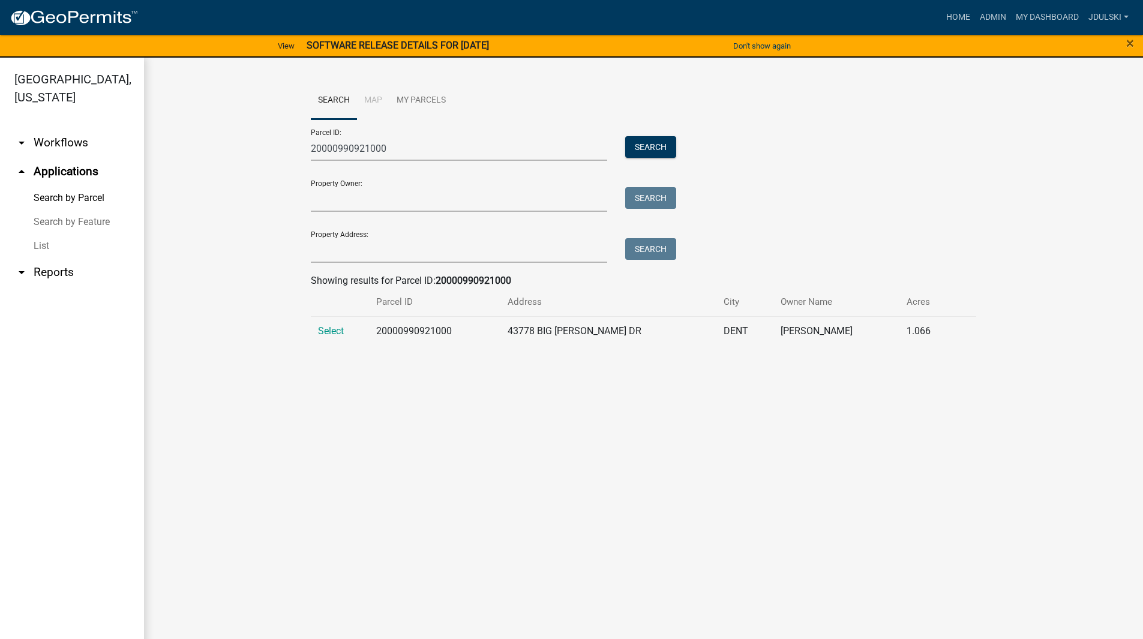
click at [334, 331] on span "Select" at bounding box center [331, 330] width 26 height 11
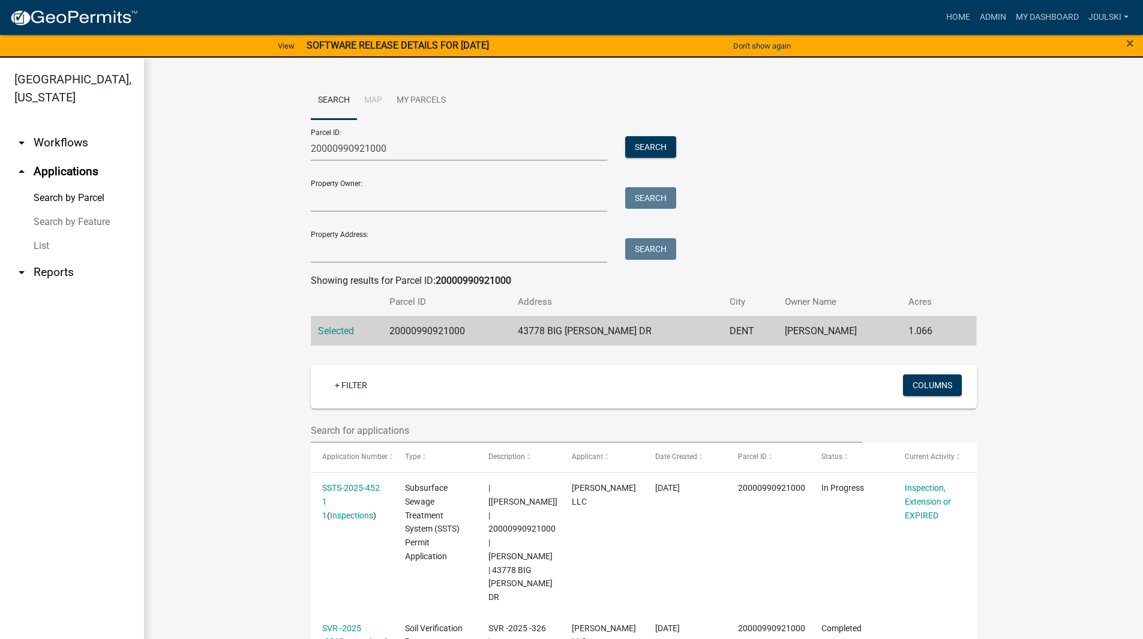
scroll to position [63, 0]
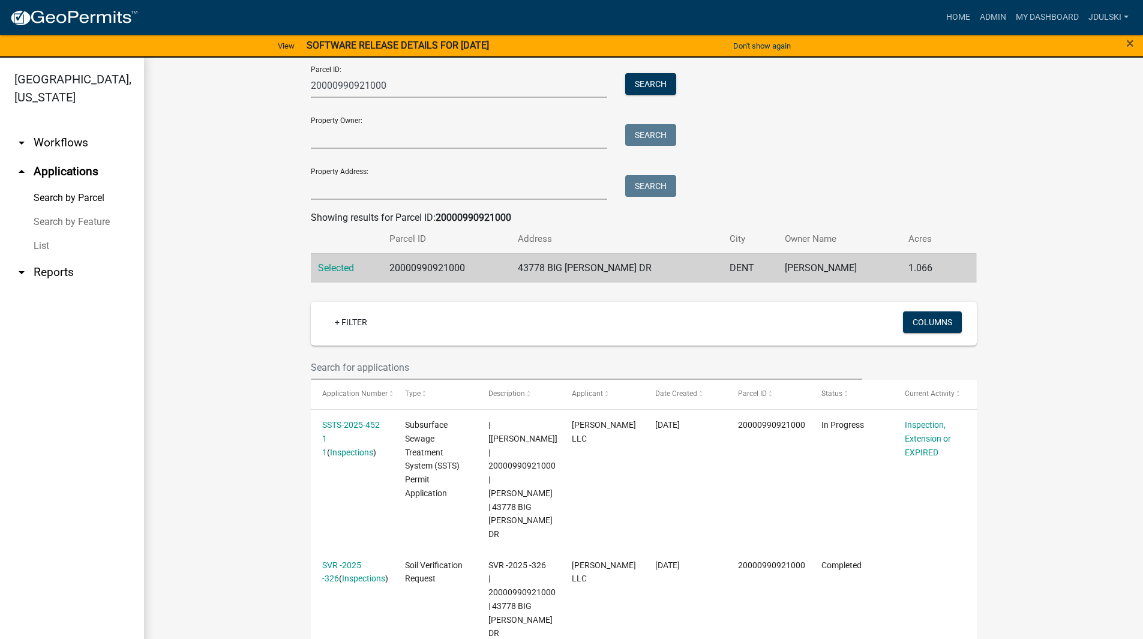
click at [336, 424] on link "SSTS-2025-452 1 1" at bounding box center [351, 438] width 58 height 37
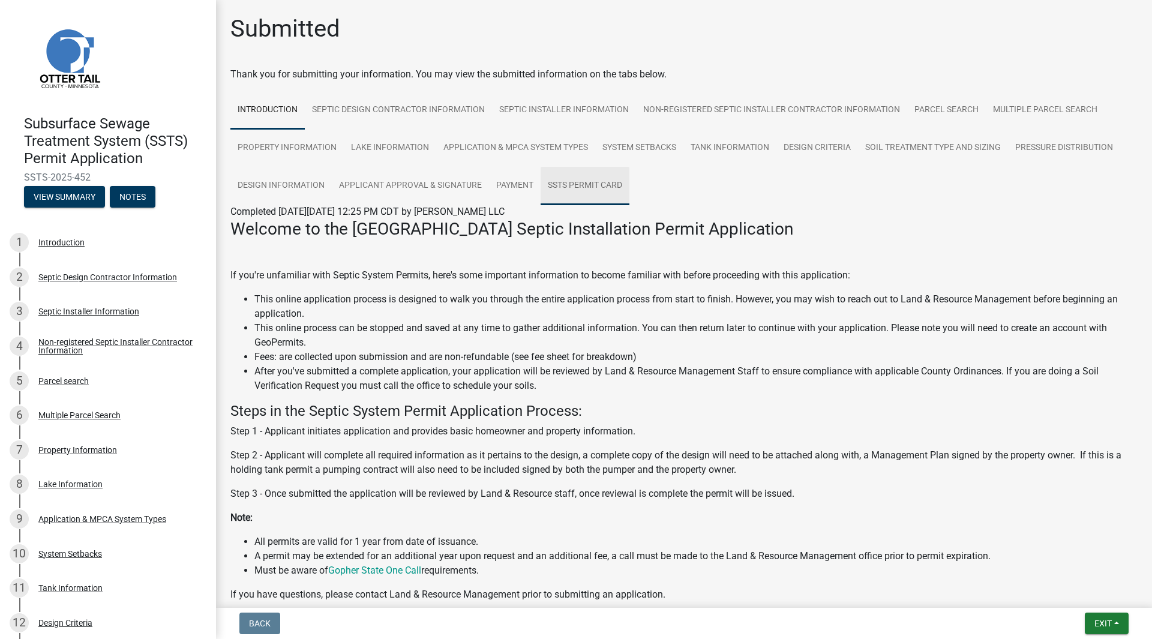
click at [602, 181] on link "SSTS Permit Card" at bounding box center [584, 186] width 89 height 38
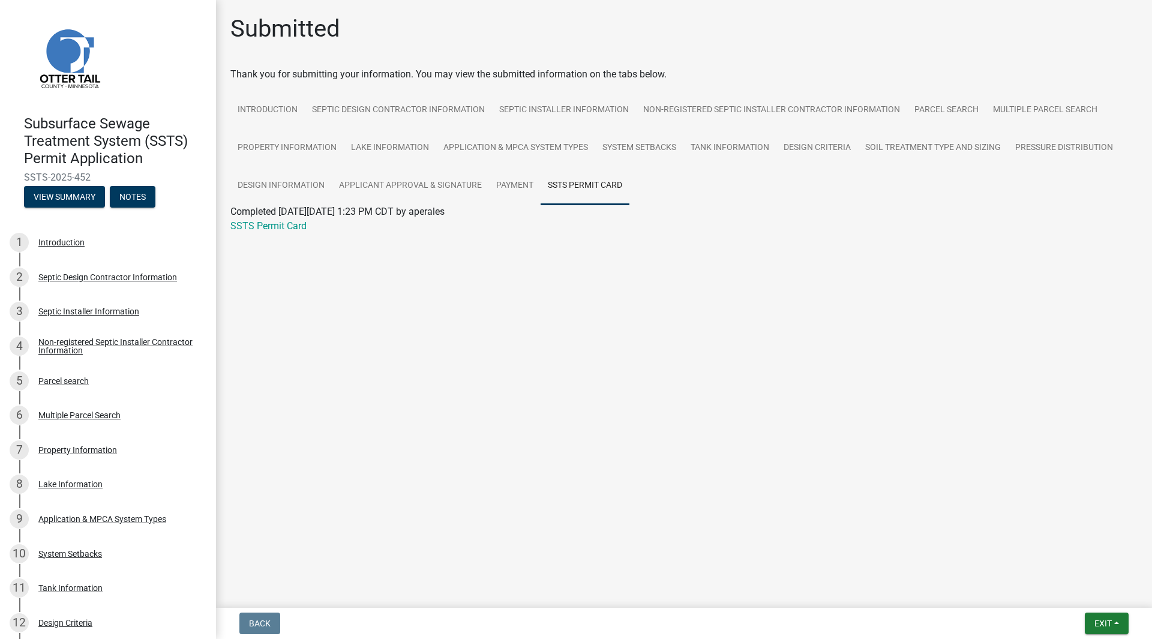
click at [270, 227] on link "SSTS Permit Card" at bounding box center [268, 225] width 76 height 11
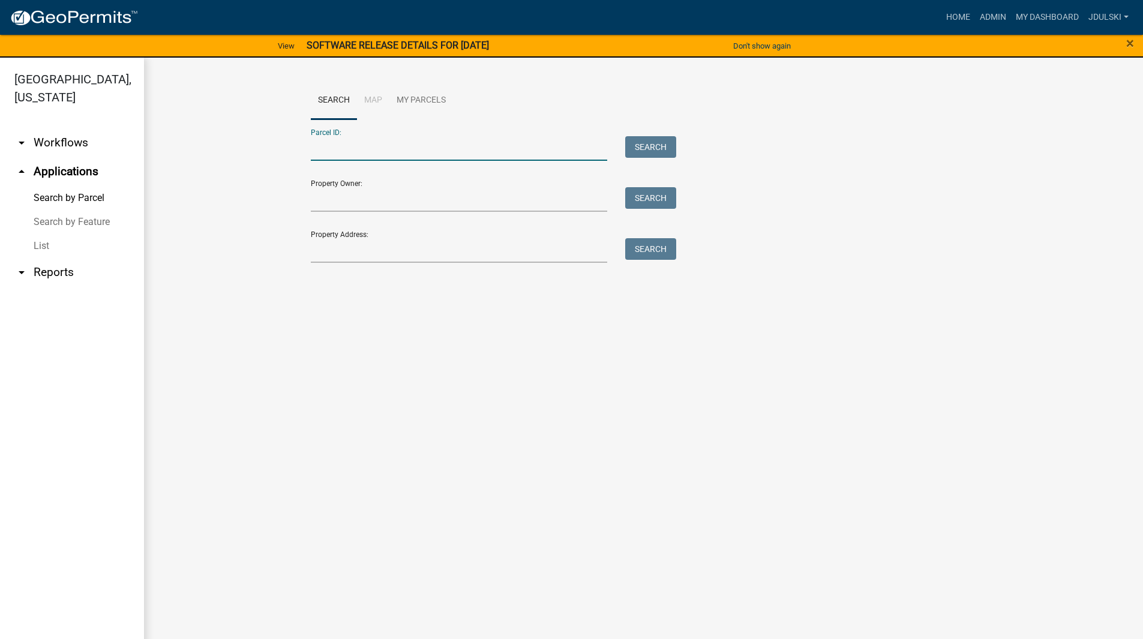
click at [371, 139] on input "Parcel ID:" at bounding box center [459, 148] width 297 height 25
paste input "20000990921000"
type input "20000990921000"
click at [648, 148] on button "Search" at bounding box center [650, 147] width 51 height 22
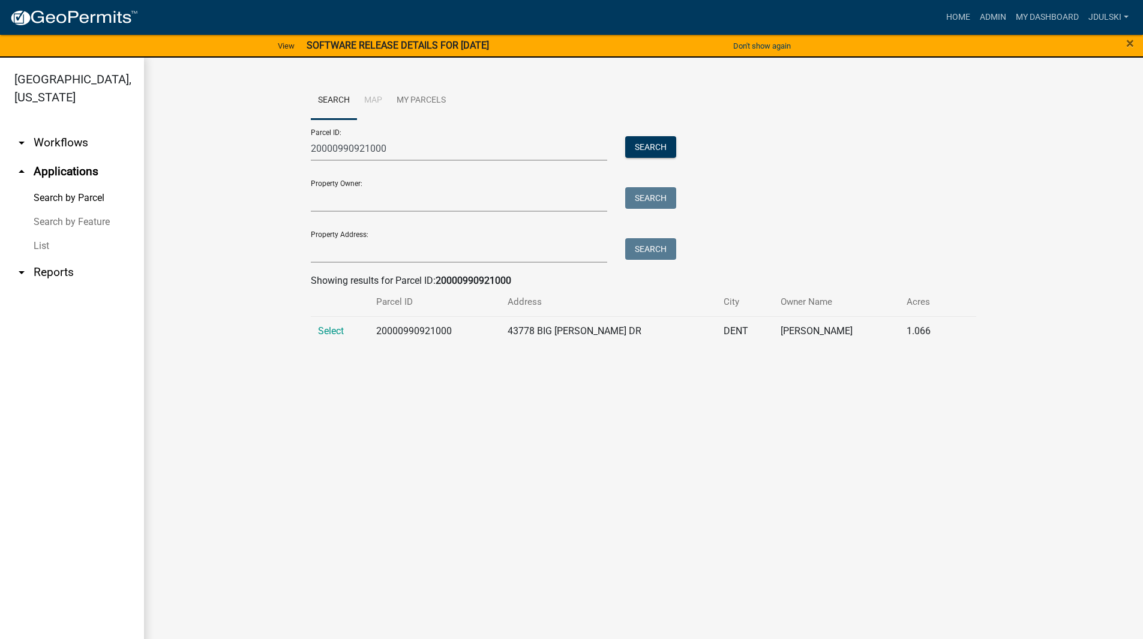
click at [328, 333] on span "Select" at bounding box center [331, 330] width 26 height 11
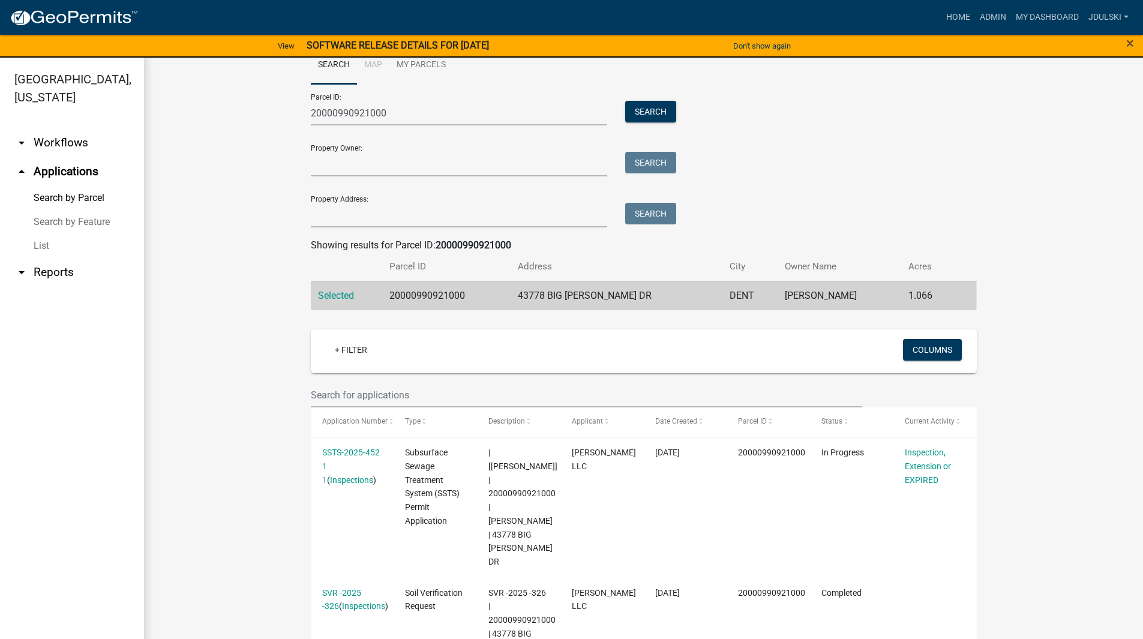
scroll to position [63, 0]
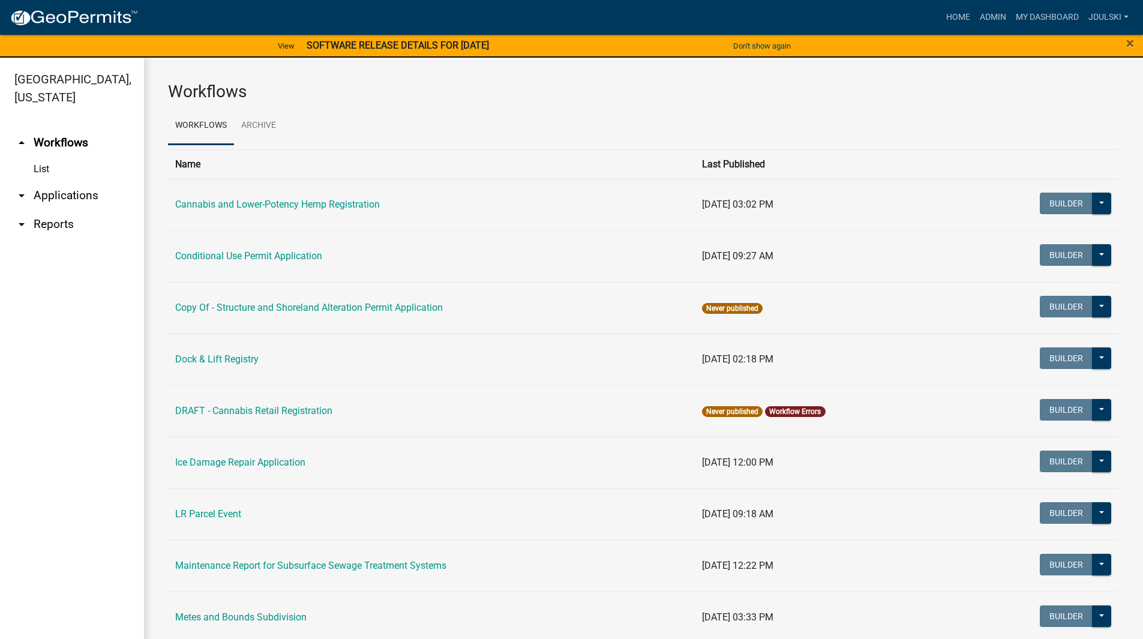
click at [72, 193] on link "arrow_drop_down Applications" at bounding box center [72, 195] width 144 height 29
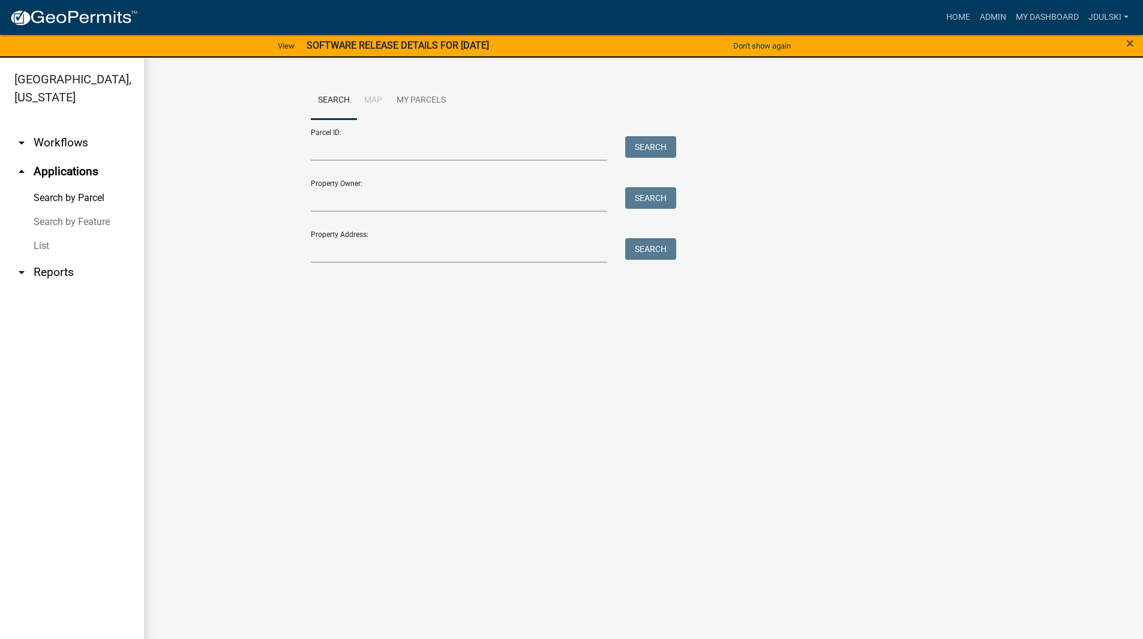
click at [376, 132] on div "Parcel ID: Search" at bounding box center [491, 139] width 360 height 41
click at [359, 140] on input "Parcel ID:" at bounding box center [459, 148] width 297 height 25
paste input "20000990687000"
type input "20000990687000"
click at [663, 144] on button "Search" at bounding box center [650, 147] width 51 height 22
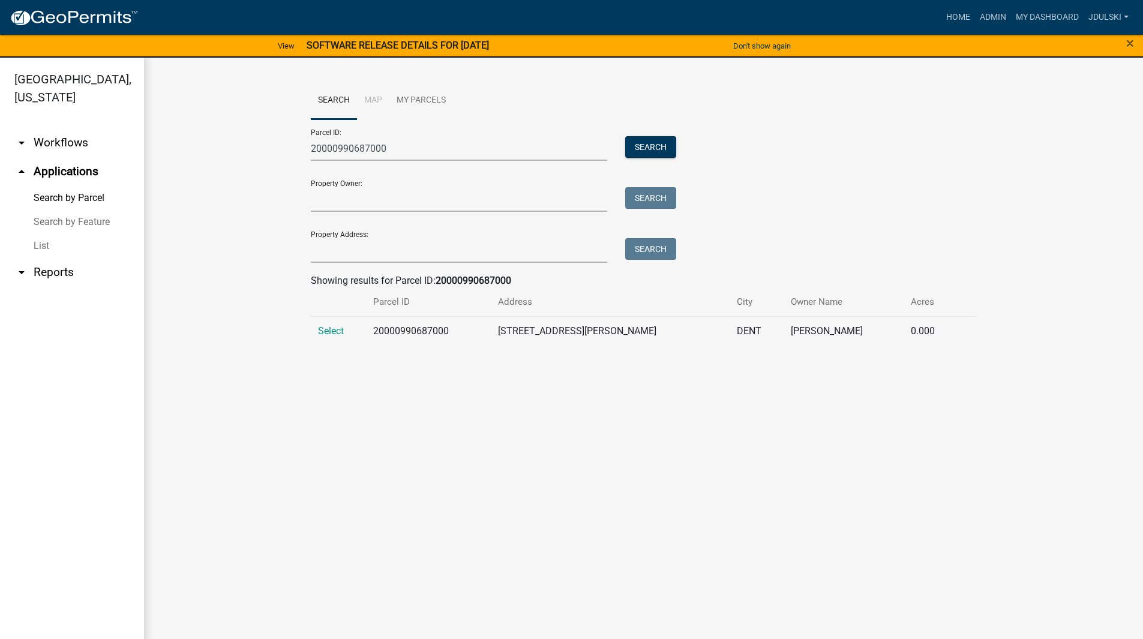
click at [328, 336] on span "Select" at bounding box center [331, 330] width 26 height 11
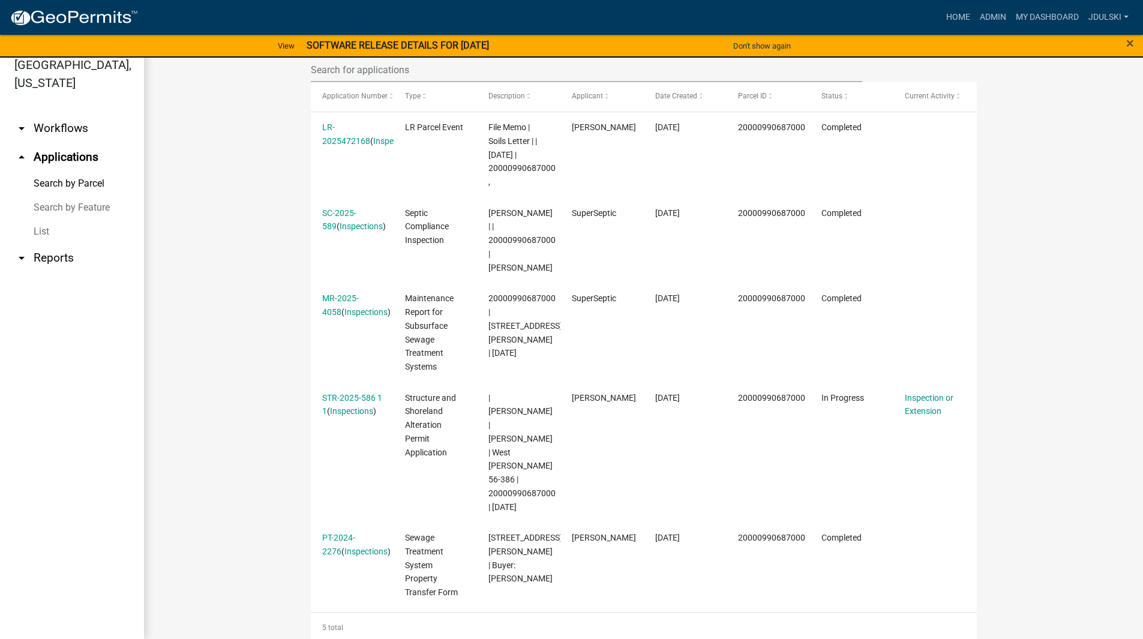
scroll to position [347, 0]
click at [353, 396] on link "STR-2025-586 1 1" at bounding box center [352, 403] width 60 height 23
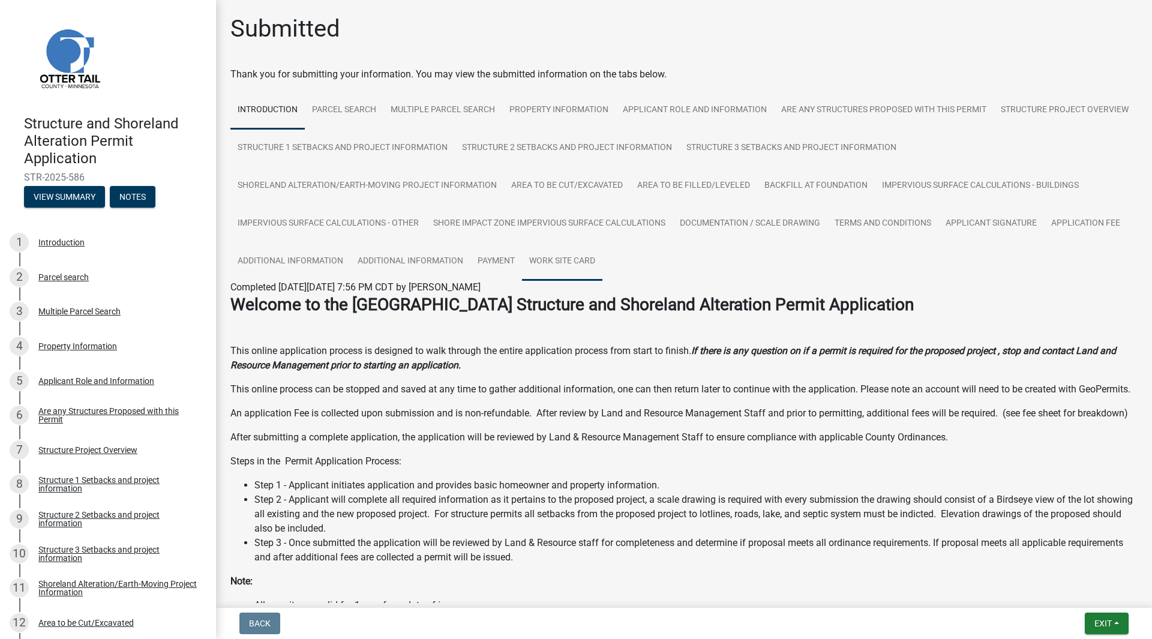
click at [580, 260] on link "Work Site Card" at bounding box center [562, 261] width 80 height 38
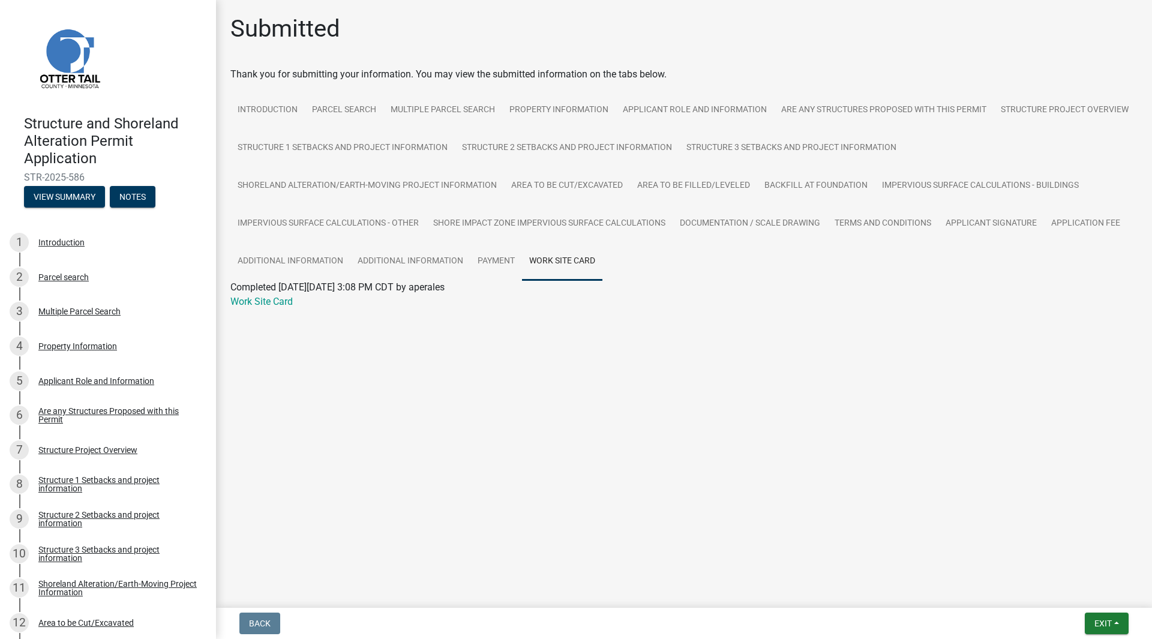
click at [266, 302] on link "Work Site Card" at bounding box center [261, 301] width 62 height 11
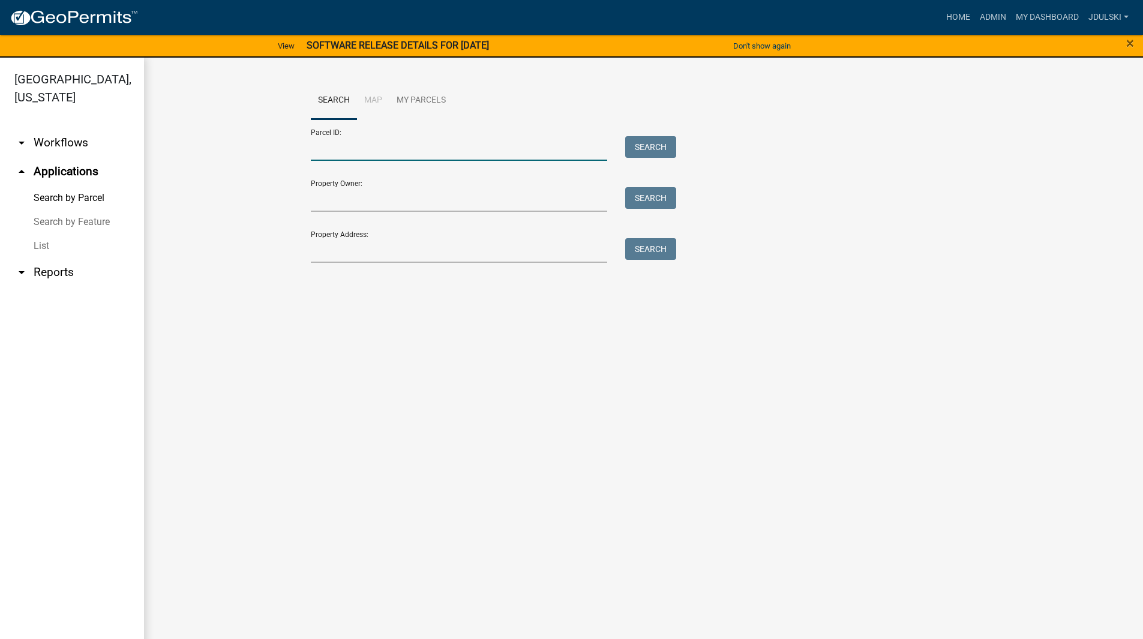
click at [357, 147] on input "Parcel ID:" at bounding box center [459, 148] width 297 height 25
paste input "20000990641000"
type input "20000990641000"
click at [630, 139] on button "Search" at bounding box center [650, 147] width 51 height 22
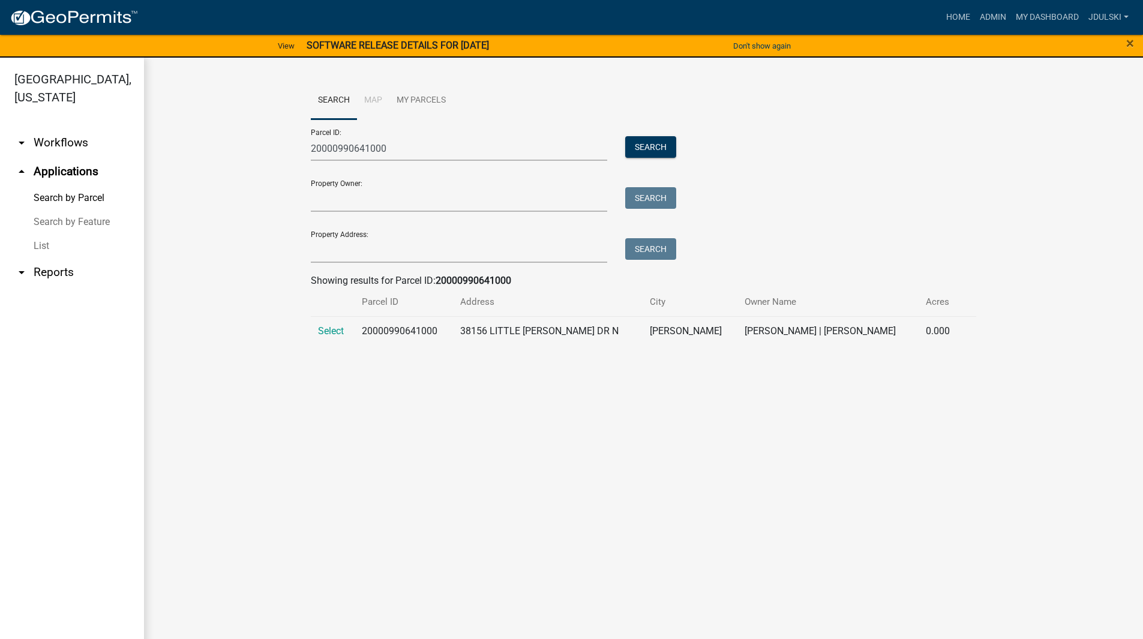
click at [329, 331] on span "Select" at bounding box center [331, 330] width 26 height 11
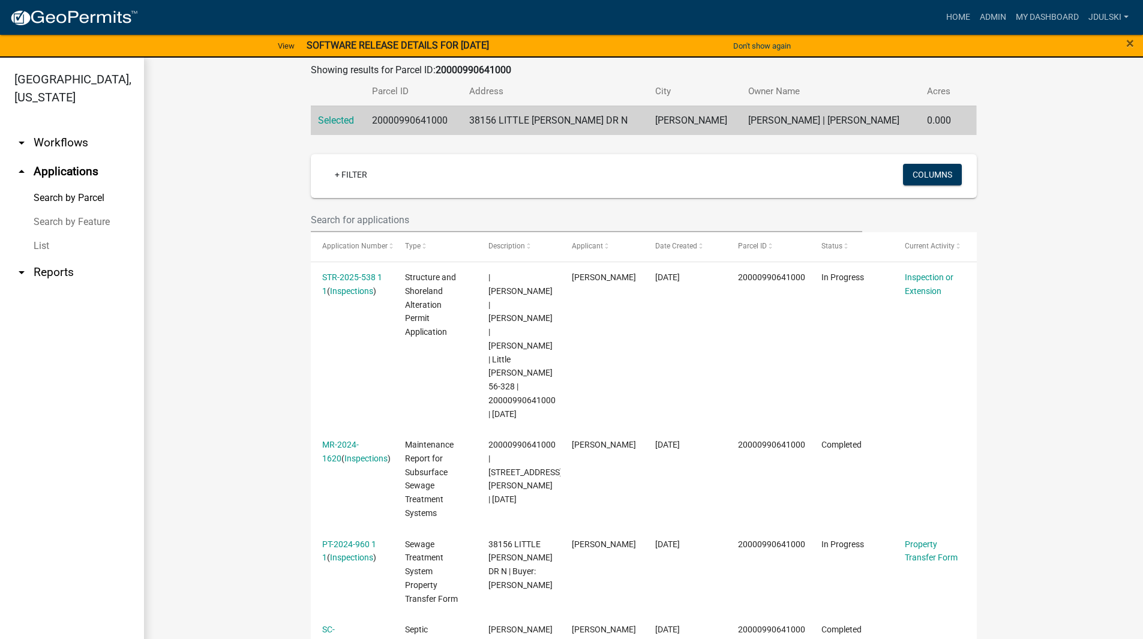
scroll to position [180, 0]
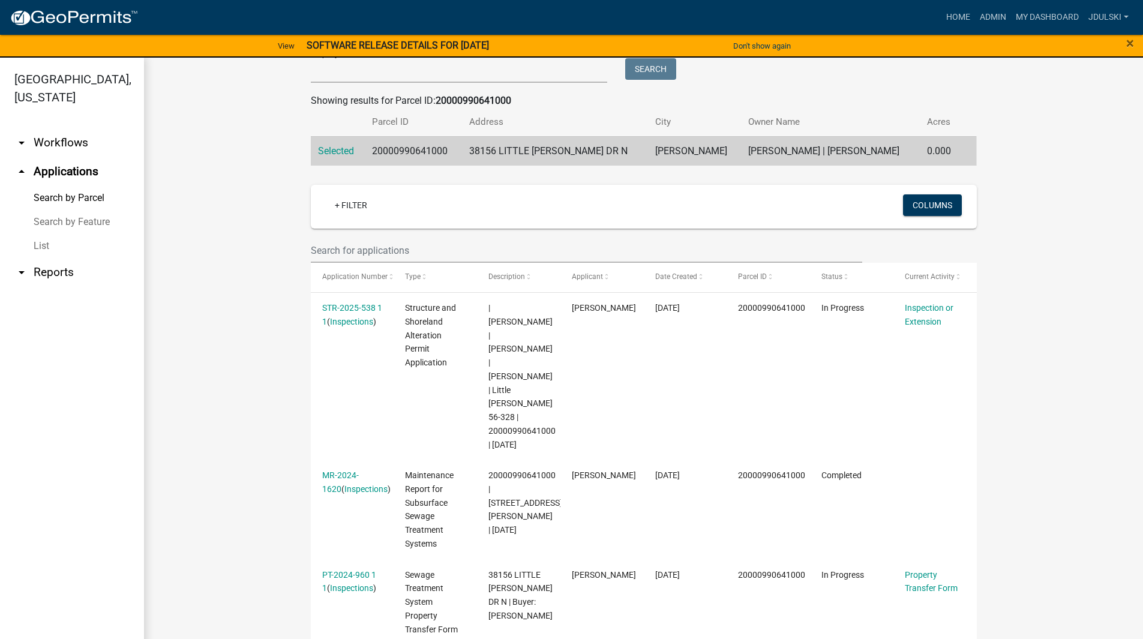
click at [347, 307] on link "STR-2025-538 1 1" at bounding box center [352, 314] width 60 height 23
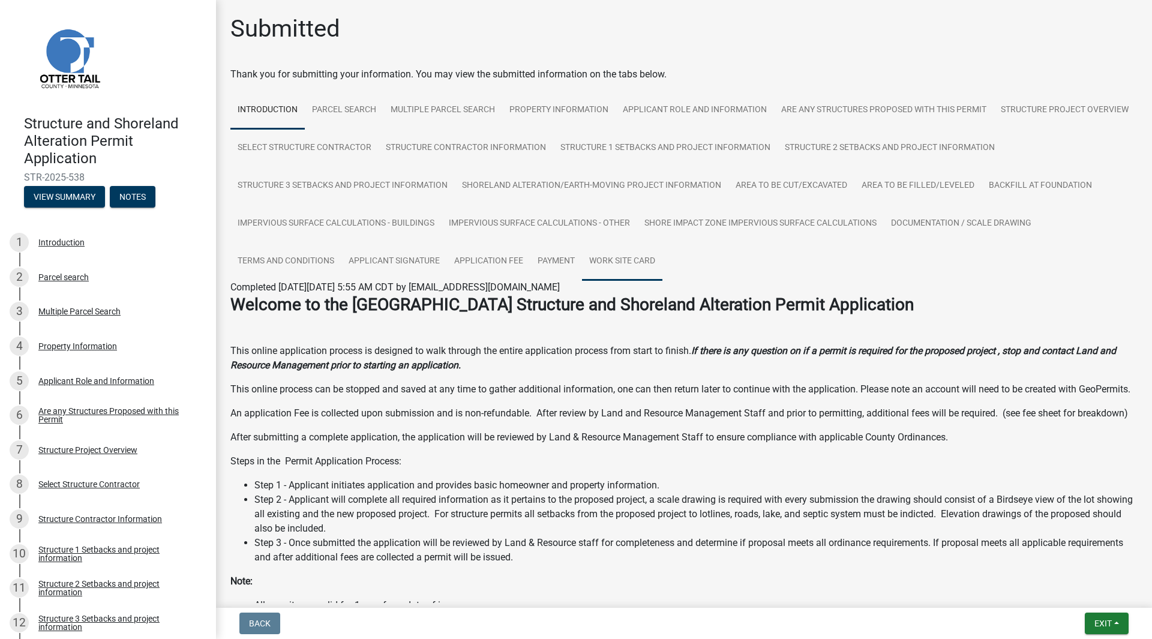
click at [662, 254] on link "Work Site Card" at bounding box center [622, 261] width 80 height 38
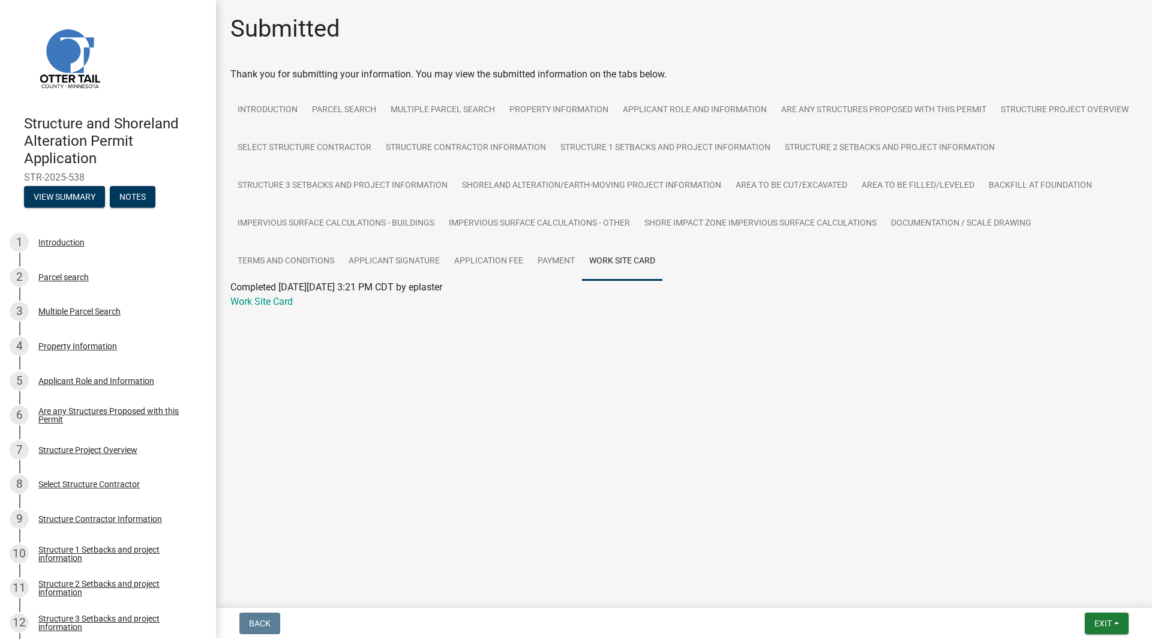
click at [268, 306] on link "Work Site Card" at bounding box center [261, 301] width 62 height 11
click at [597, 260] on link "Work Site Card" at bounding box center [622, 261] width 80 height 38
click at [254, 302] on link "Work Site Card" at bounding box center [261, 301] width 62 height 11
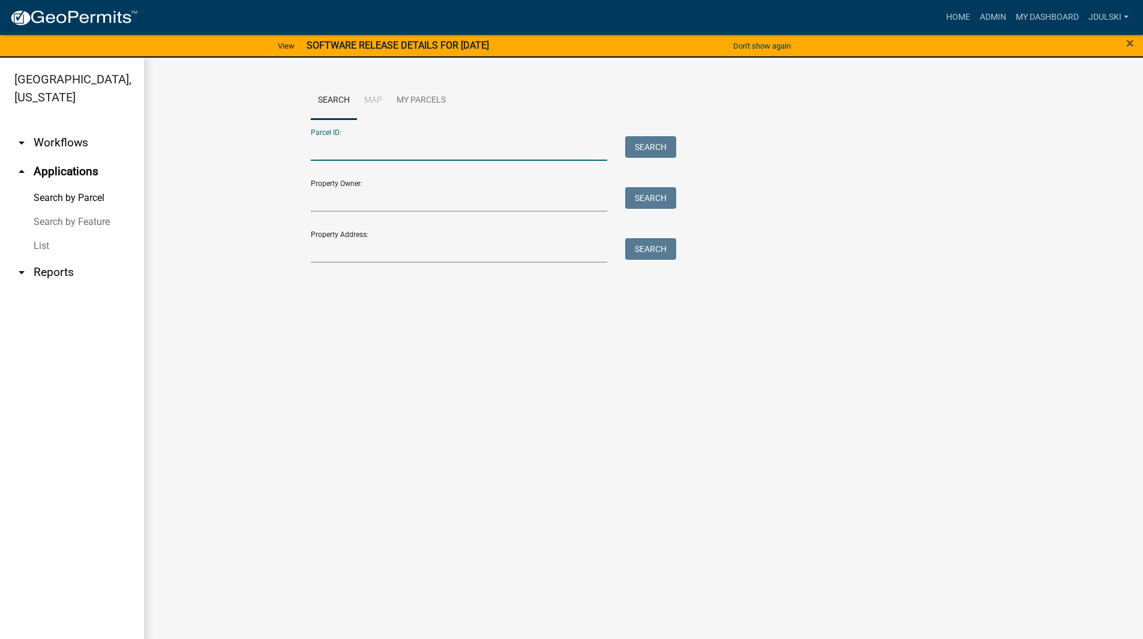
click at [337, 146] on input "Parcel ID:" at bounding box center [459, 148] width 297 height 25
paste input "20000990571000"
type input "20000990571000"
click at [659, 144] on button "Search" at bounding box center [650, 147] width 51 height 22
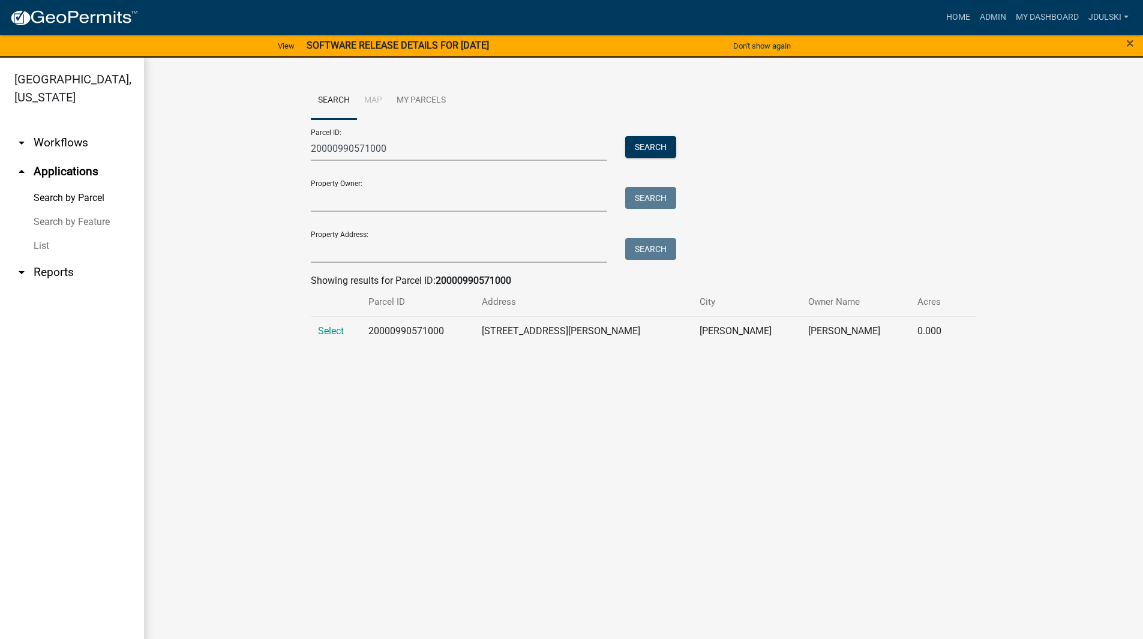
click at [334, 326] on span "Select" at bounding box center [331, 330] width 26 height 11
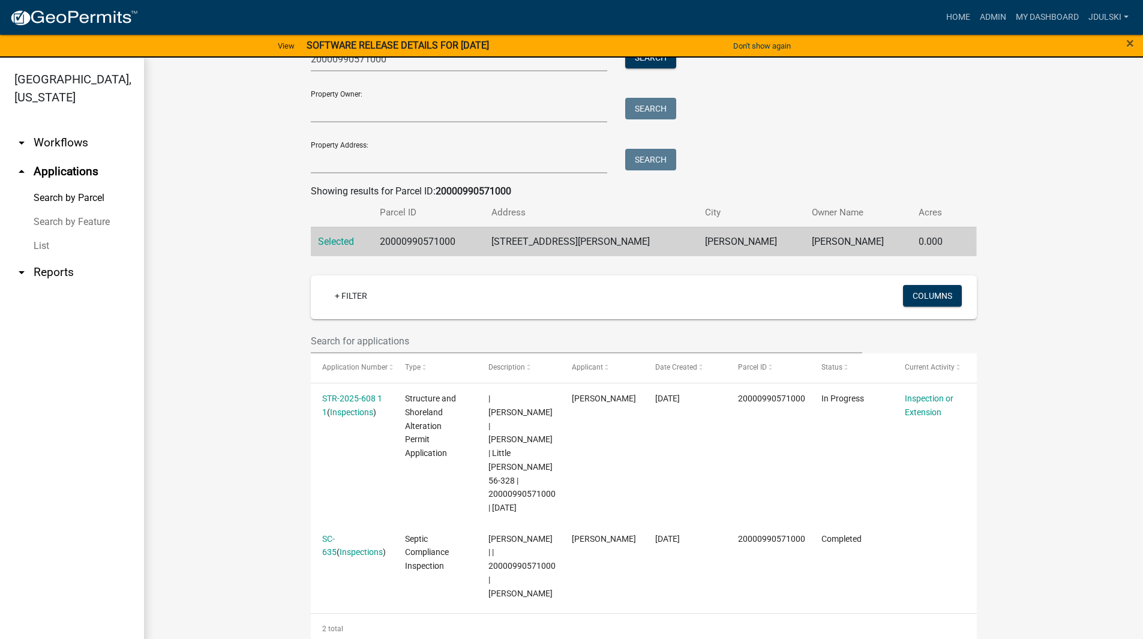
scroll to position [90, 0]
click at [346, 397] on link "STR-2025-608 1 1" at bounding box center [352, 404] width 60 height 23
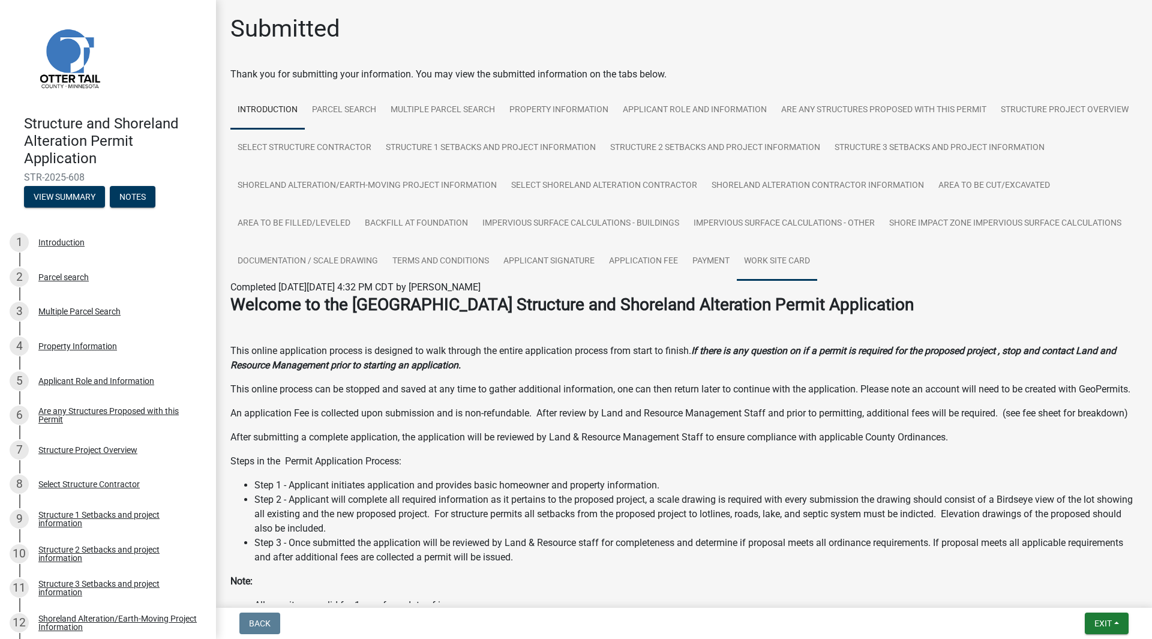
click at [737, 281] on link "Work Site Card" at bounding box center [777, 261] width 80 height 38
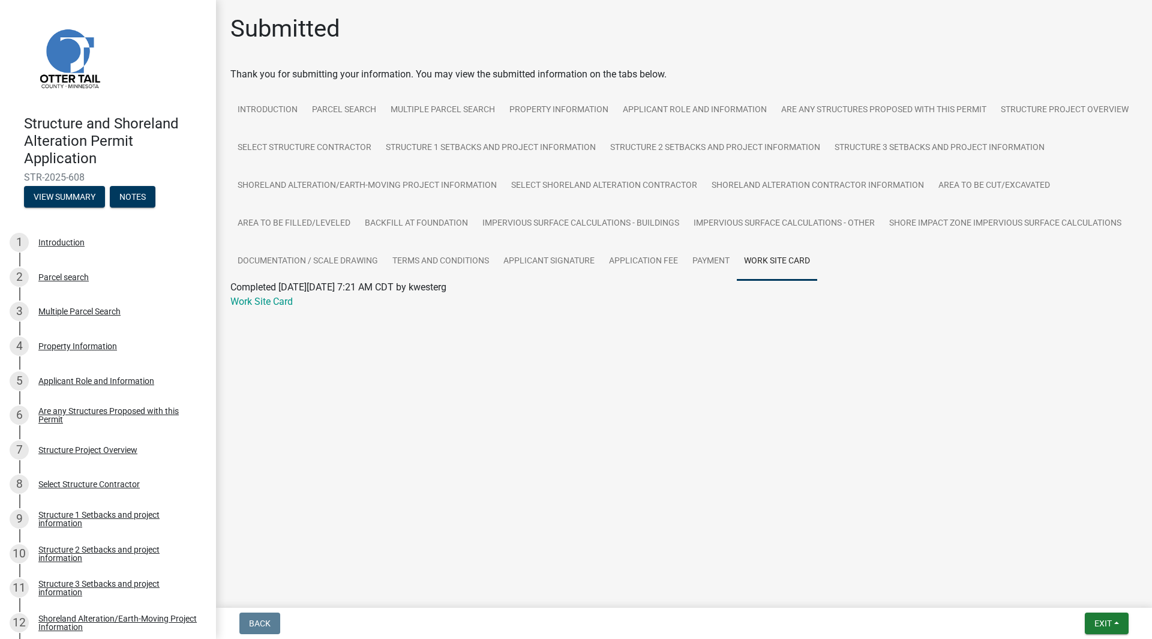
click at [260, 302] on link "Work Site Card" at bounding box center [261, 301] width 62 height 11
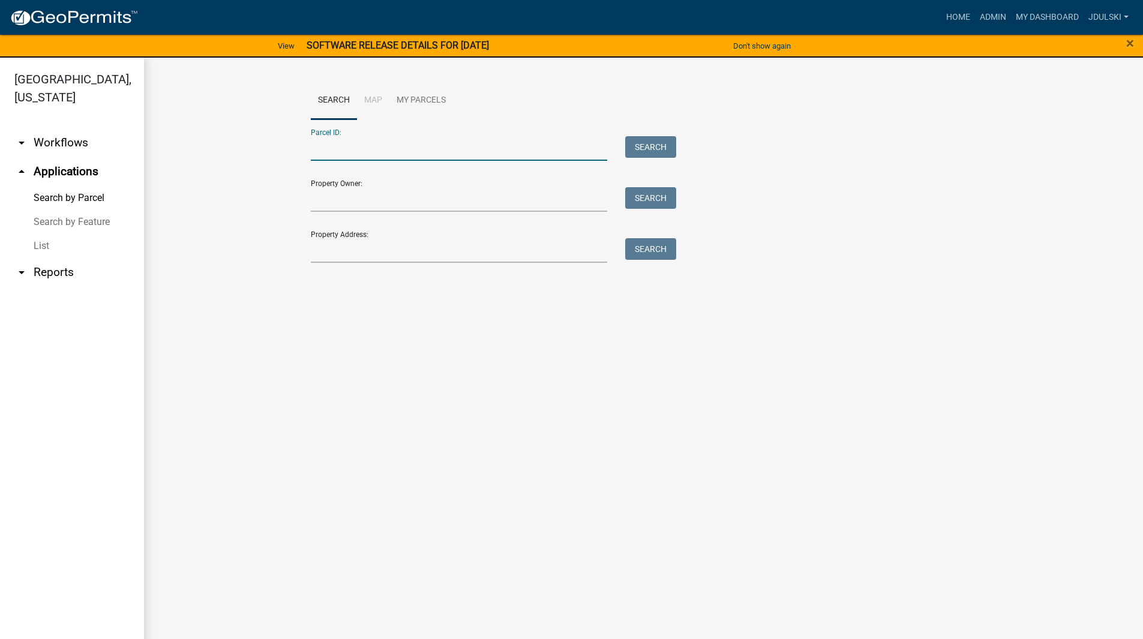
click at [367, 148] on input "Parcel ID:" at bounding box center [459, 148] width 297 height 25
paste input "20000990544000"
type input "20000990544000"
click at [651, 151] on button "Search" at bounding box center [650, 147] width 51 height 22
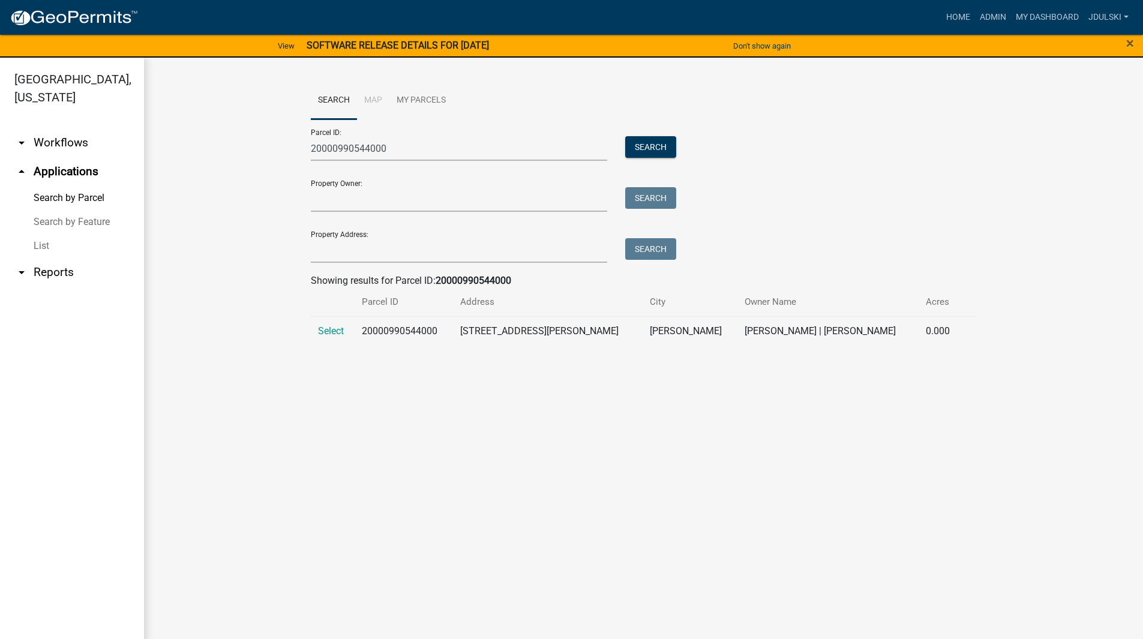
click at [328, 331] on span "Select" at bounding box center [331, 330] width 26 height 11
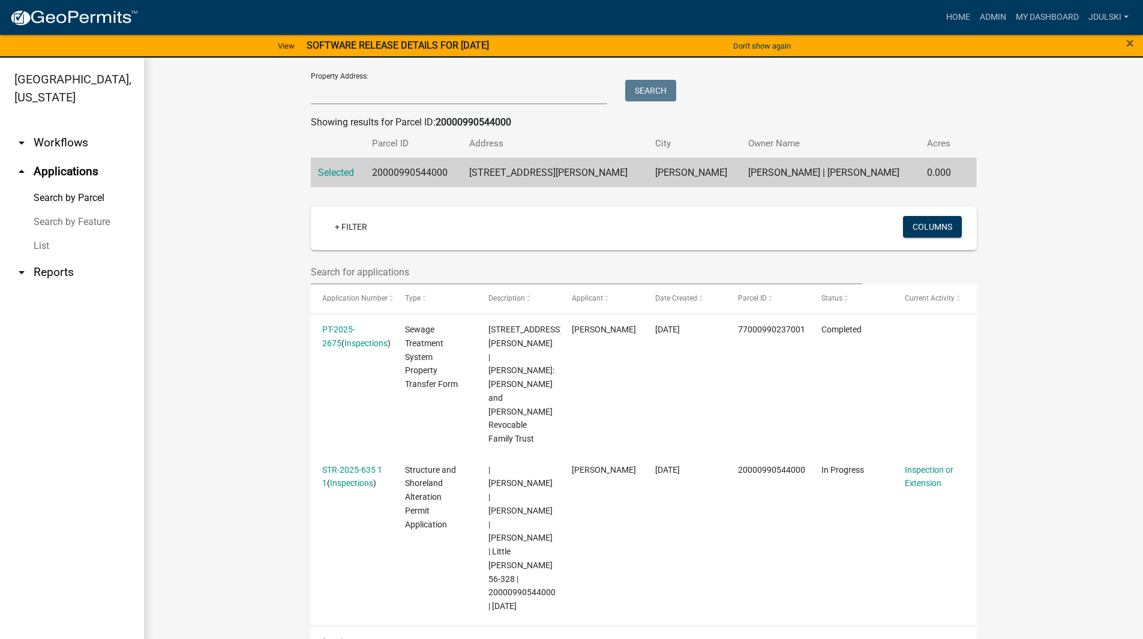
scroll to position [14, 0]
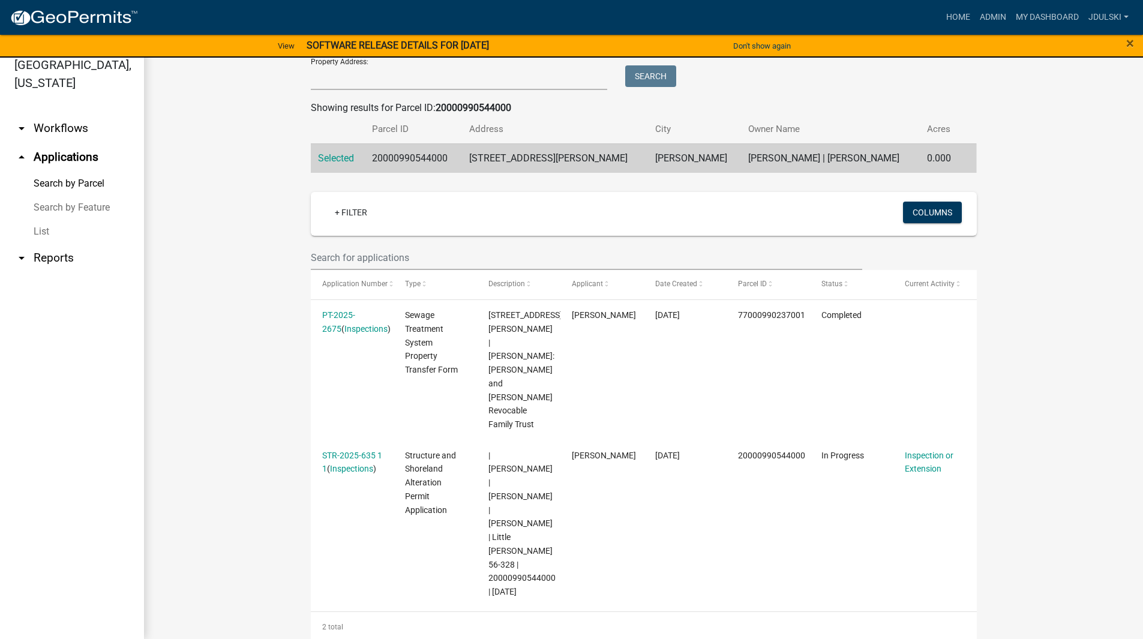
click at [347, 450] on link "STR-2025-635 1 1" at bounding box center [352, 461] width 60 height 23
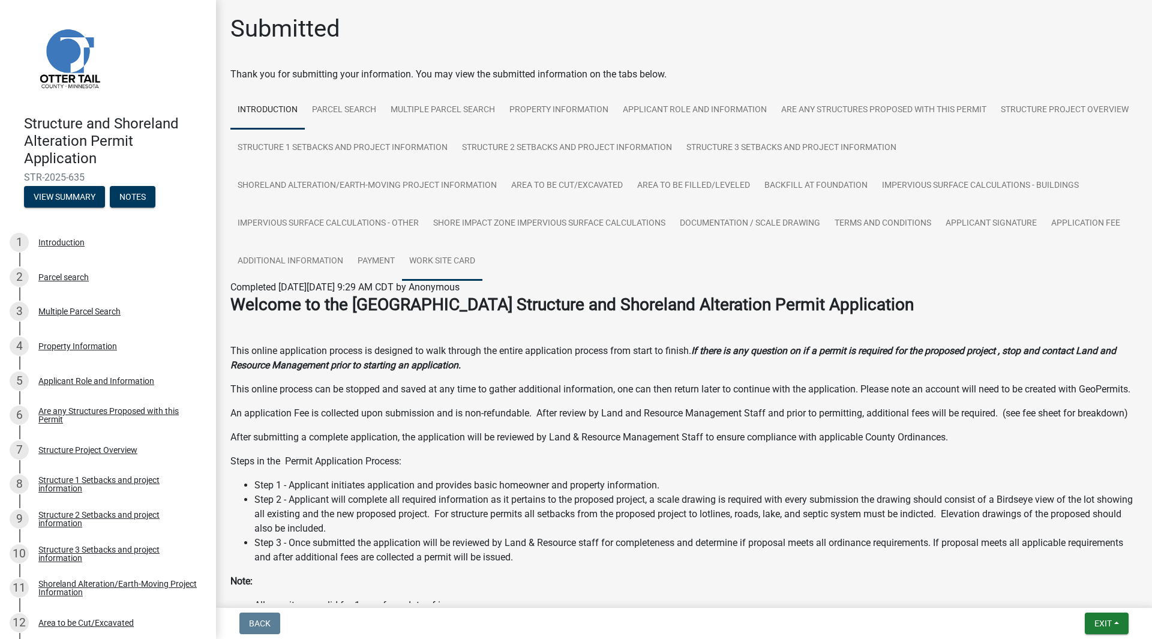
click at [465, 262] on link "Work Site Card" at bounding box center [442, 261] width 80 height 38
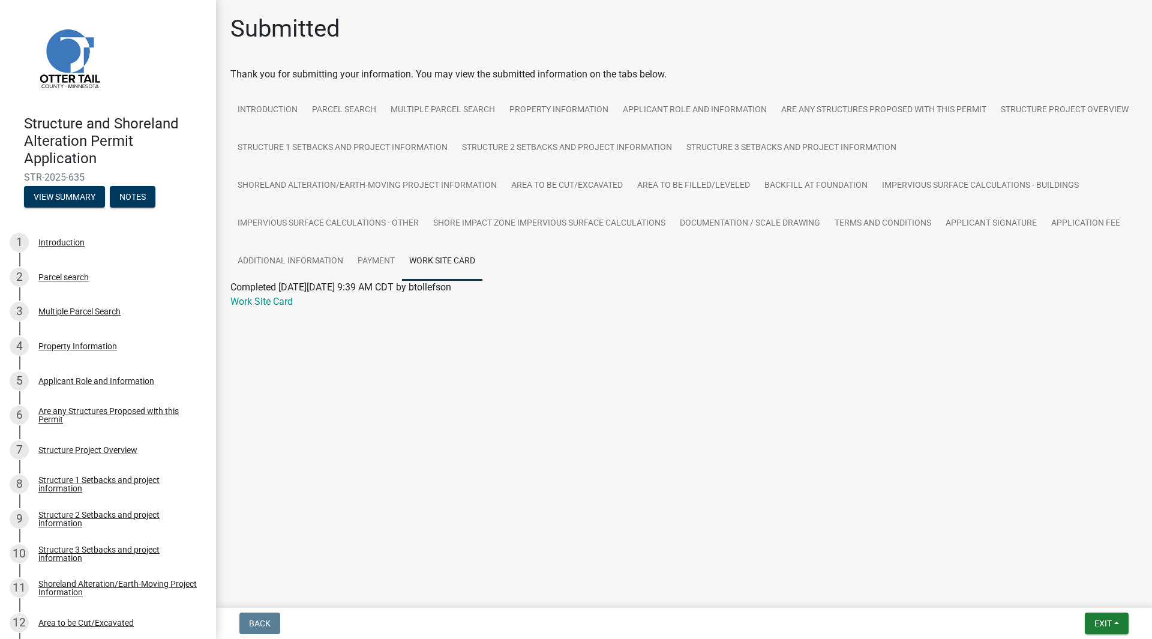
click at [265, 302] on link "Work Site Card" at bounding box center [261, 301] width 62 height 11
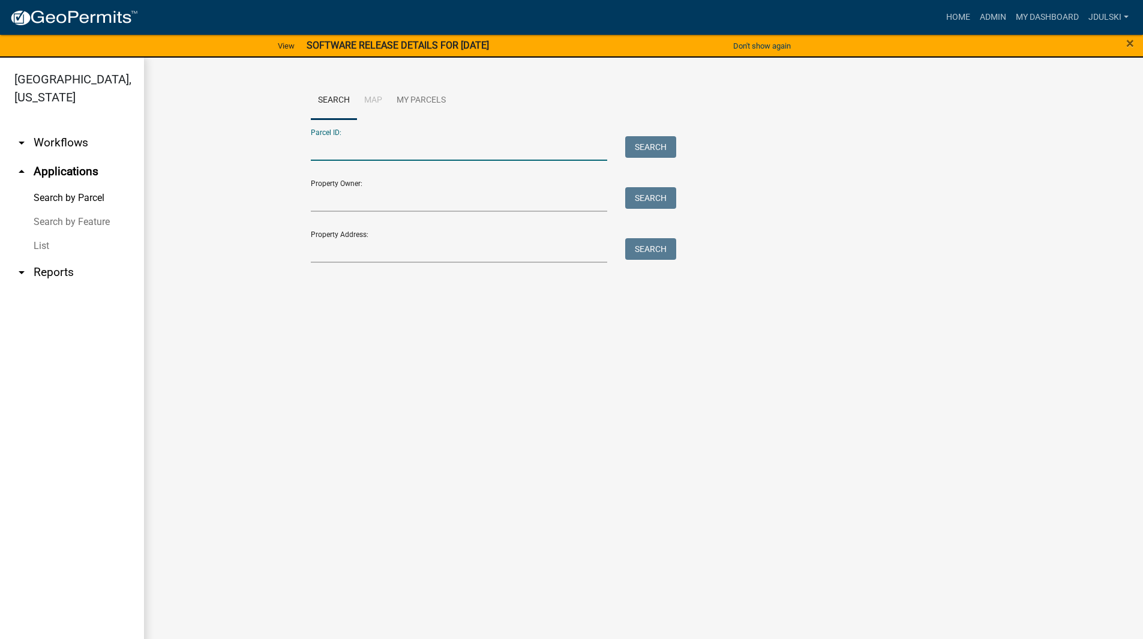
click at [364, 147] on input "Parcel ID:" at bounding box center [459, 148] width 297 height 25
paste input "20000990479000"
type input "20000990479000"
click at [647, 140] on button "Search" at bounding box center [650, 147] width 51 height 22
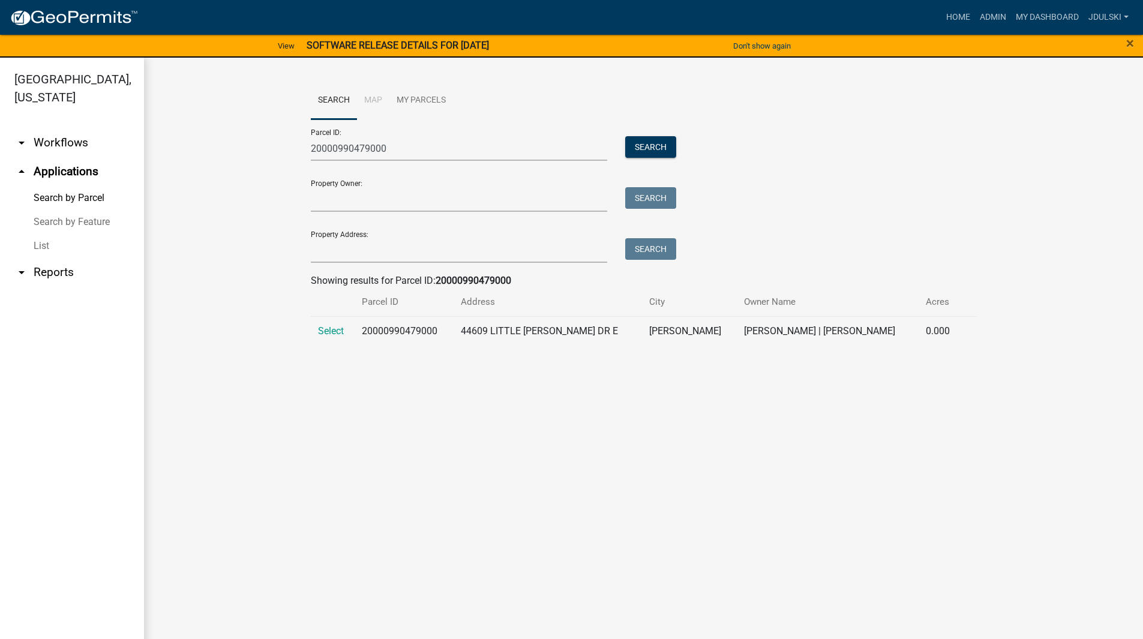
click at [323, 328] on span "Select" at bounding box center [331, 330] width 26 height 11
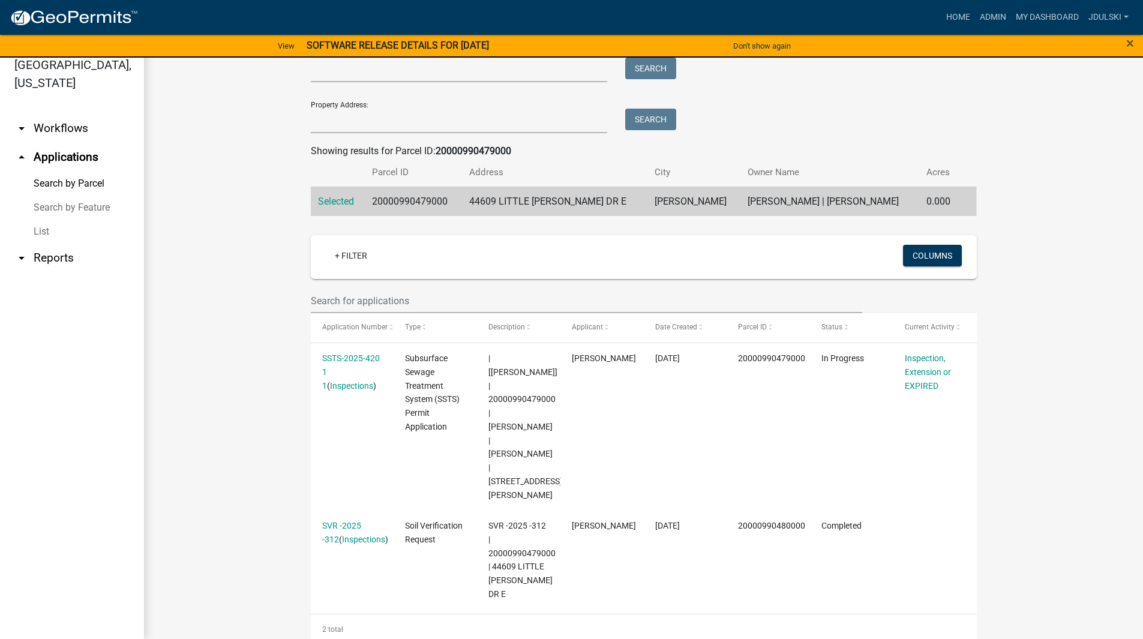
scroll to position [120, 0]
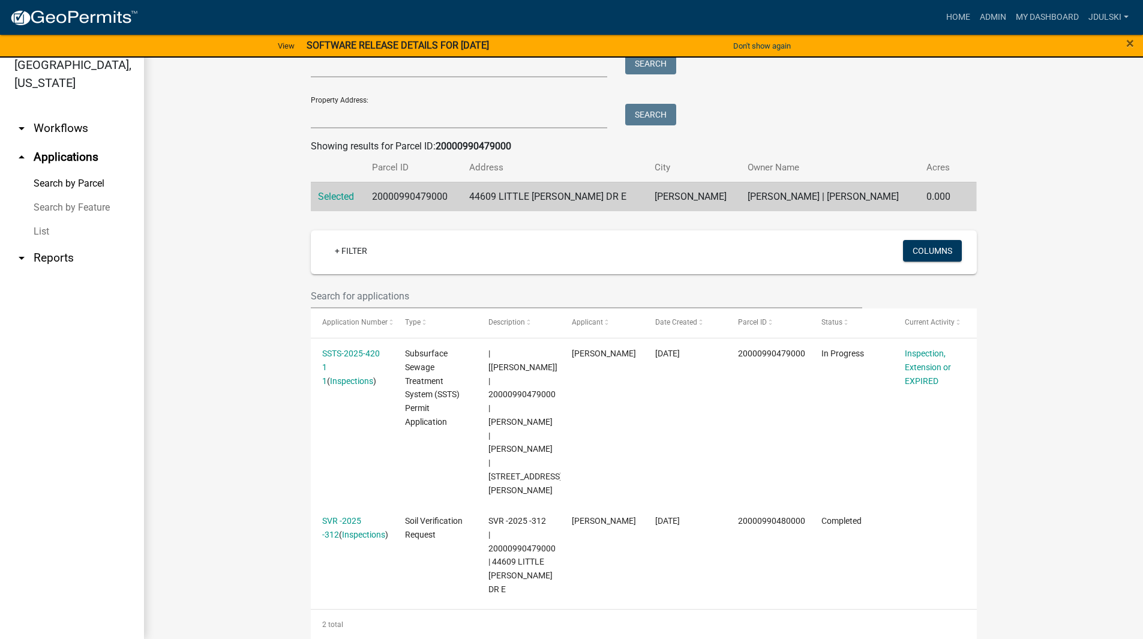
click at [342, 351] on link "SSTS-2025-420 1 1" at bounding box center [351, 367] width 58 height 37
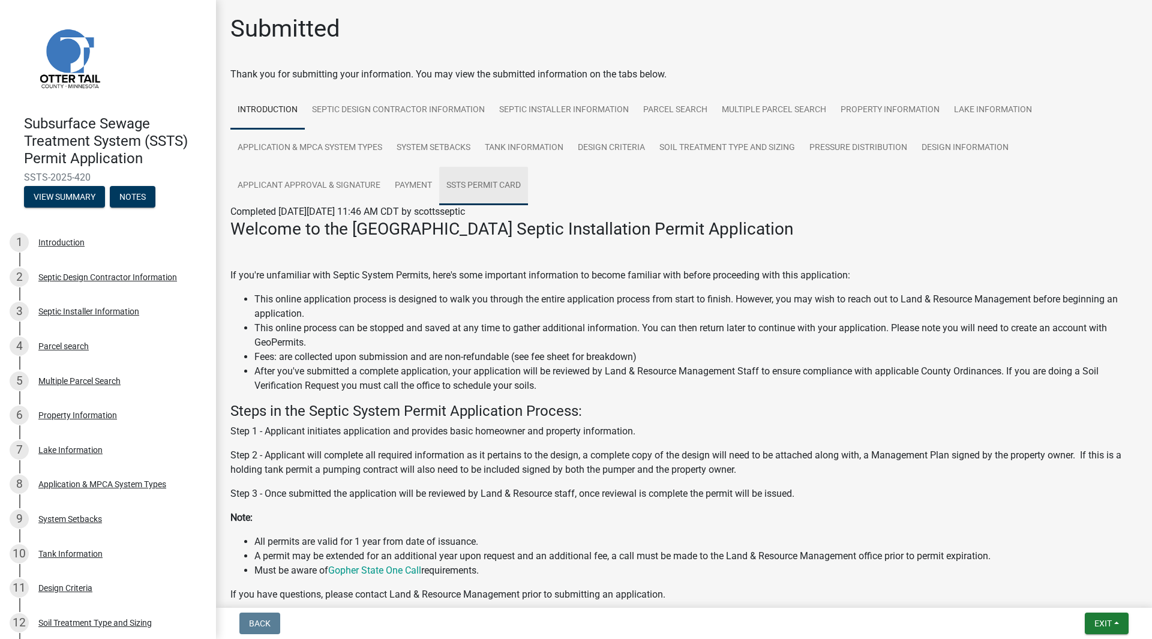
click at [495, 182] on link "SSTS Permit Card" at bounding box center [483, 186] width 89 height 38
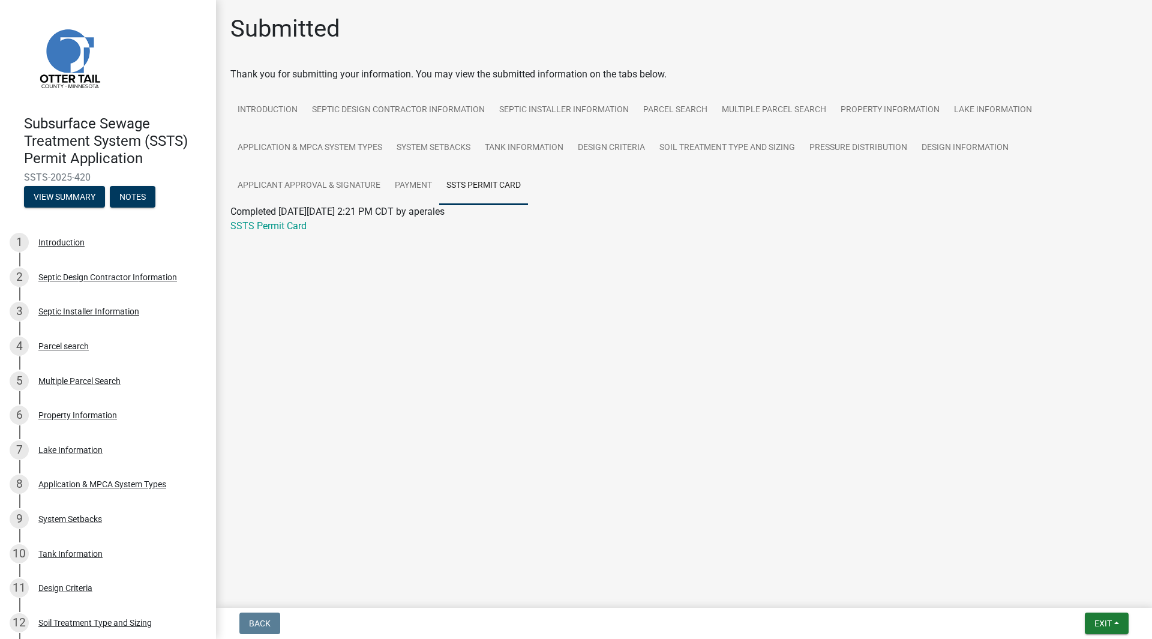
click at [259, 230] on link "SSTS Permit Card" at bounding box center [268, 225] width 76 height 11
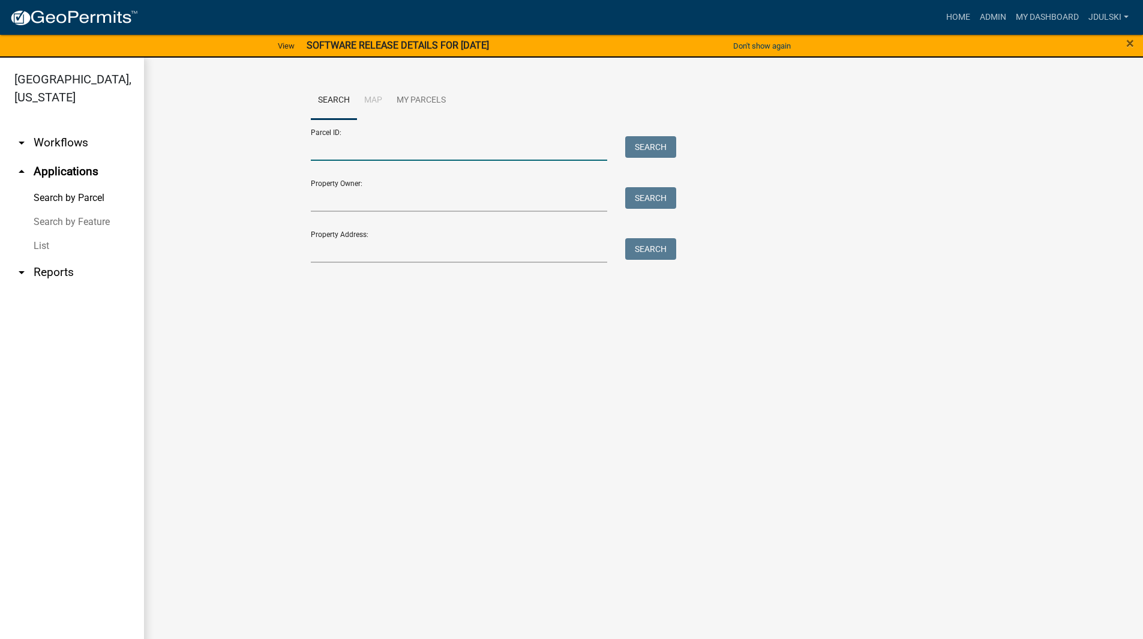
click at [341, 156] on input "Parcel ID:" at bounding box center [459, 148] width 297 height 25
paste input "20000990440000"
type input "20000990440000"
click at [647, 151] on button "Search" at bounding box center [650, 147] width 51 height 22
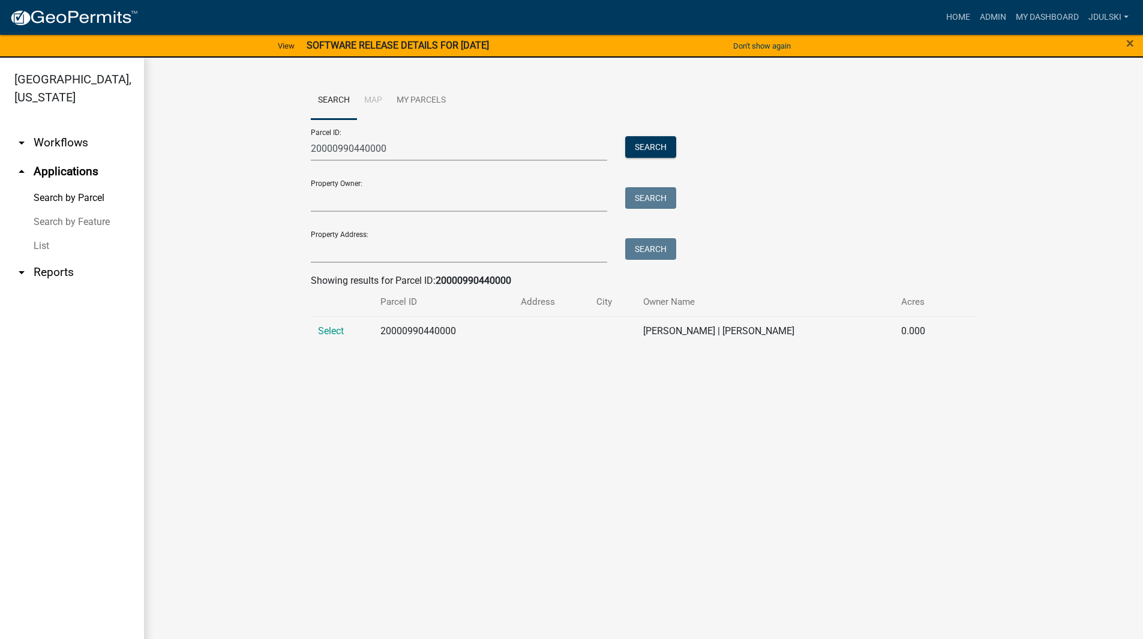
click at [328, 335] on span "Select" at bounding box center [331, 330] width 26 height 11
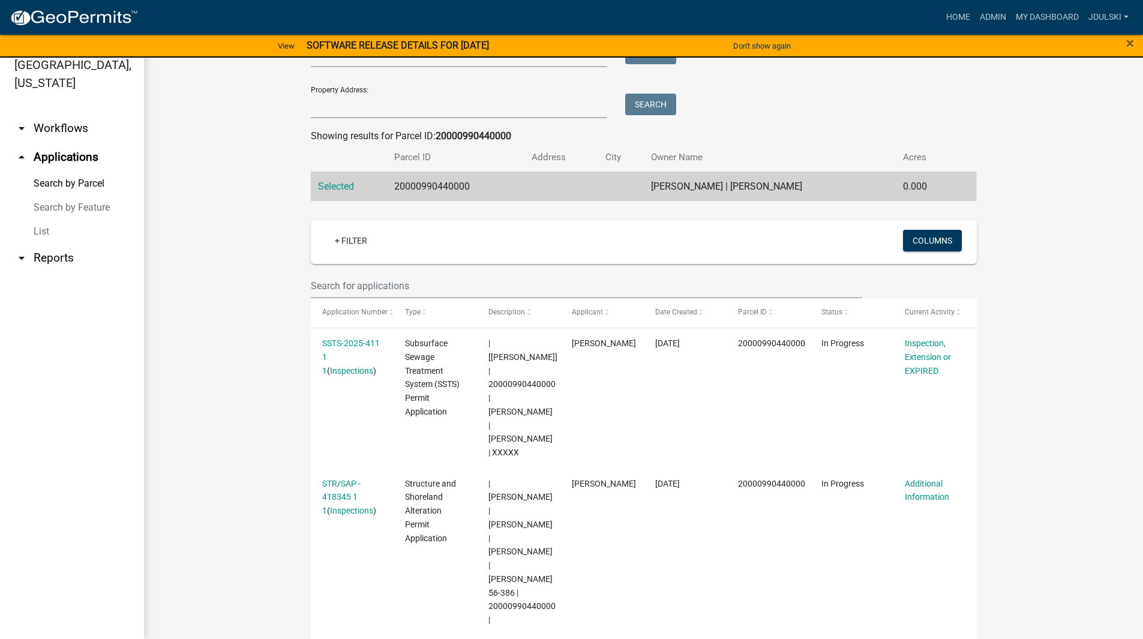
scroll to position [131, 0]
click at [341, 478] on link "STR/SAP - 418345 1 1" at bounding box center [341, 496] width 38 height 37
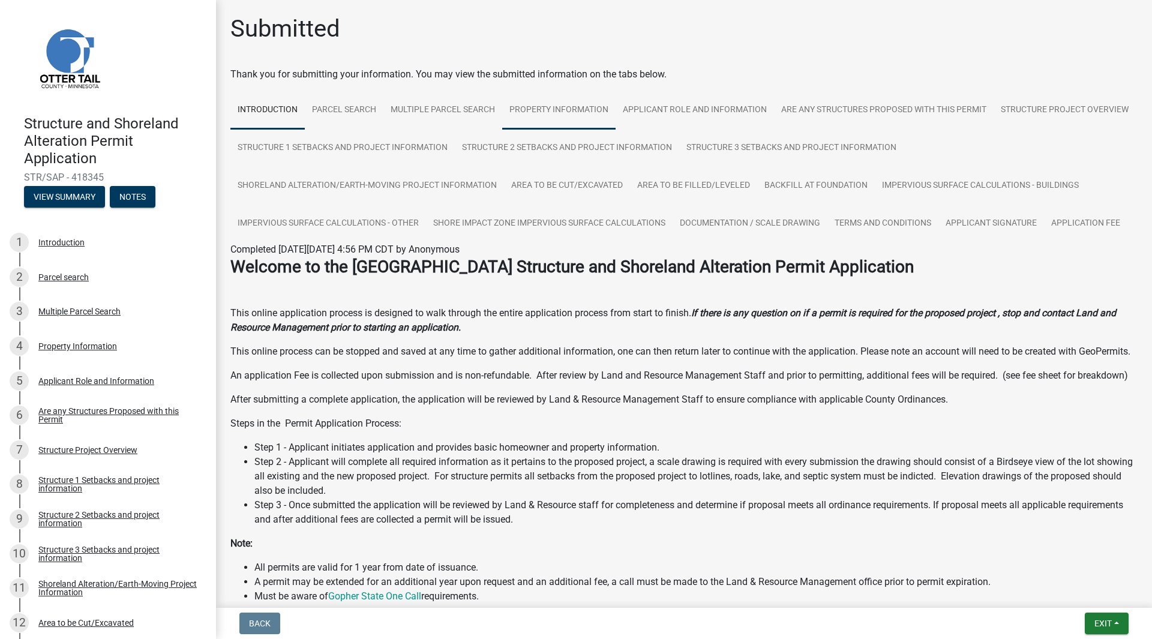
click at [576, 105] on link "Property Information" at bounding box center [558, 110] width 113 height 38
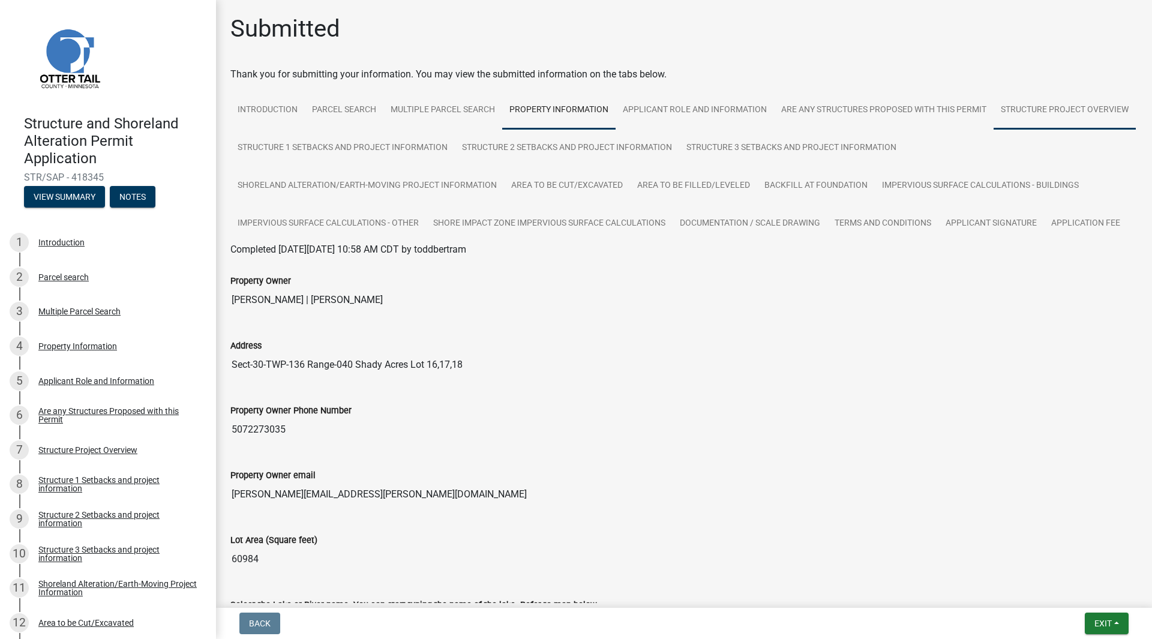
click at [993, 130] on link "Structure Project Overview" at bounding box center [1064, 110] width 142 height 38
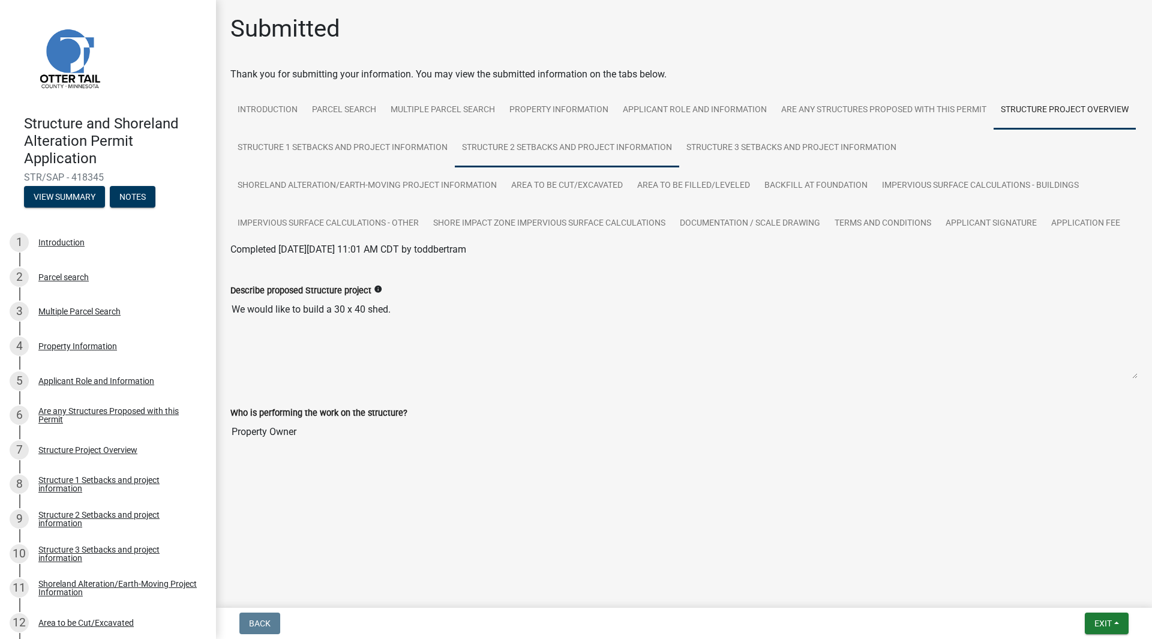
click at [512, 144] on link "Structure 2 Setbacks and project information" at bounding box center [567, 148] width 224 height 38
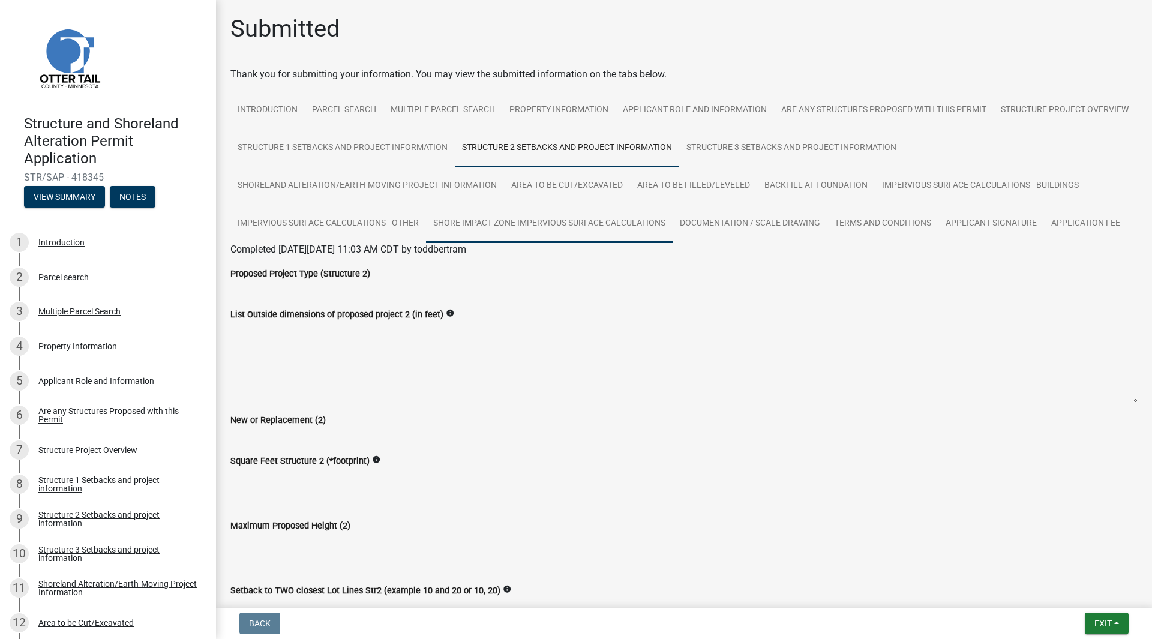
click at [568, 221] on link "Shore Impact Zone Impervious Surface Calculations" at bounding box center [549, 224] width 247 height 38
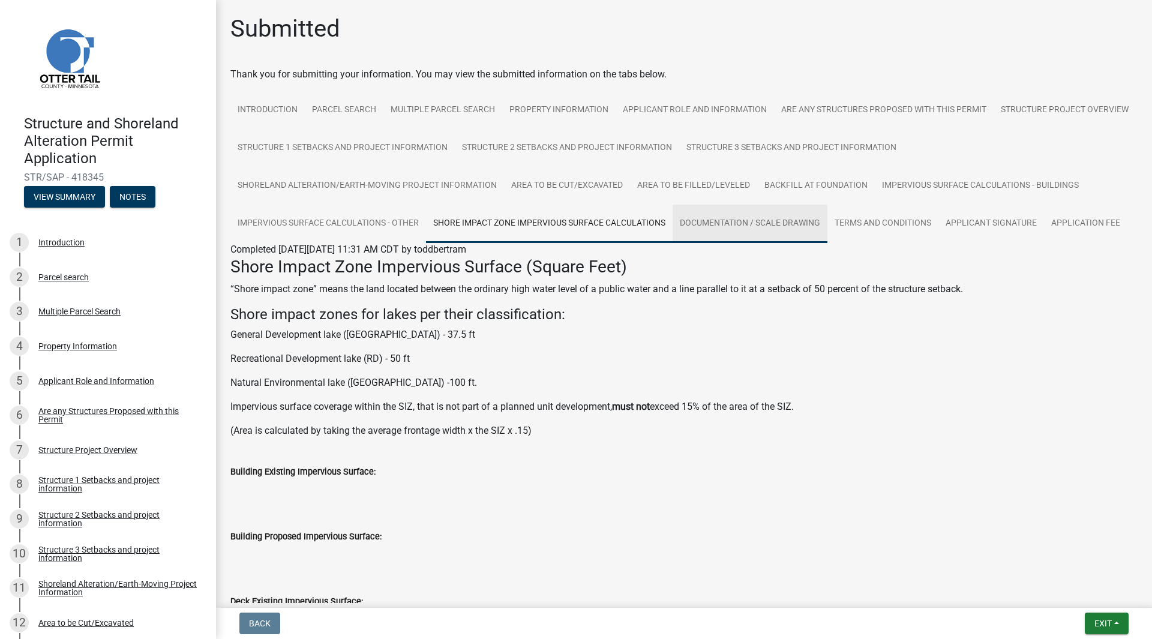
click at [726, 222] on link "Documentation / Scale Drawing" at bounding box center [749, 224] width 155 height 38
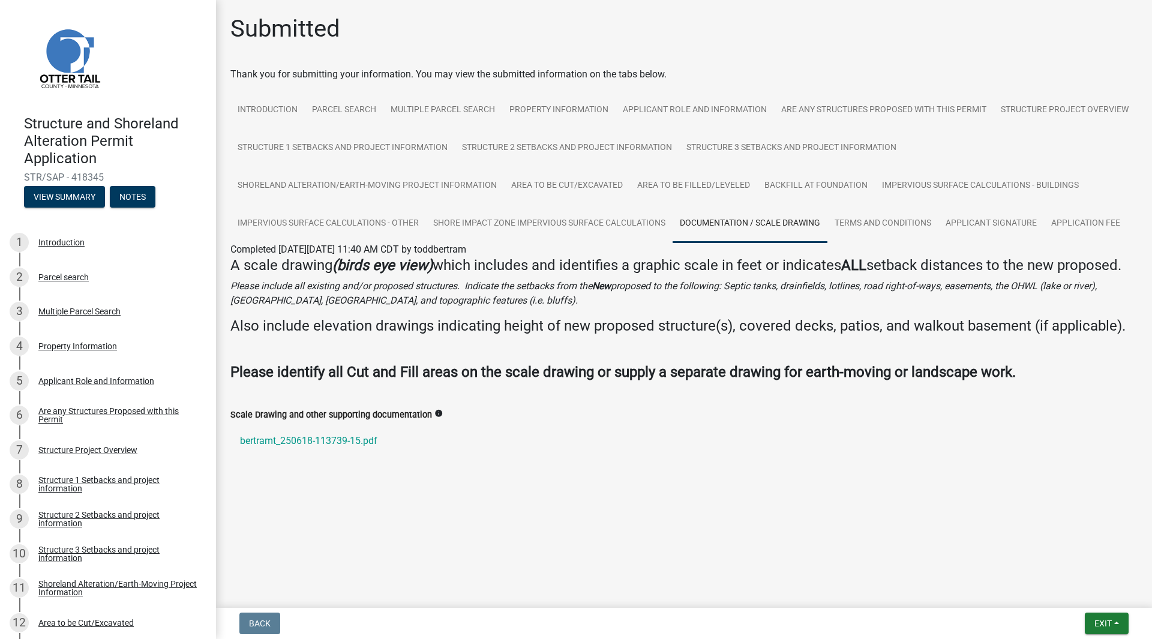
click at [349, 438] on link "bertramt_250618-113739-15.pdf" at bounding box center [683, 440] width 907 height 29
click at [1110, 226] on link "Application Fee" at bounding box center [1085, 224] width 83 height 38
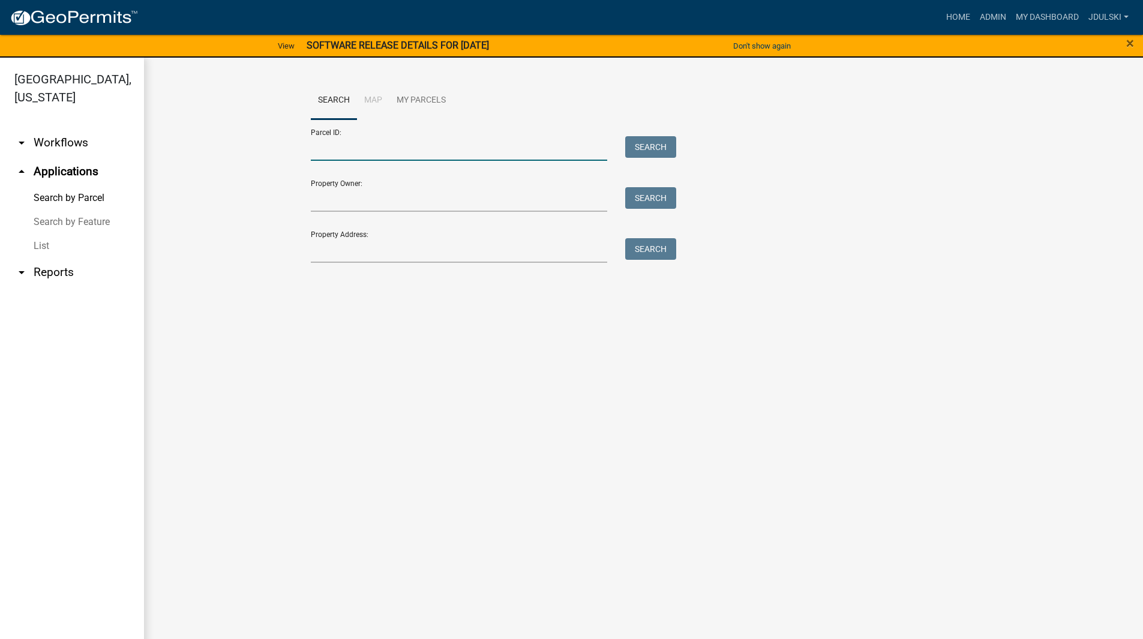
click at [362, 149] on input "Parcel ID:" at bounding box center [459, 148] width 297 height 25
paste input "20000990440000"
type input "20000990440000"
click at [674, 146] on button "Search" at bounding box center [650, 147] width 51 height 22
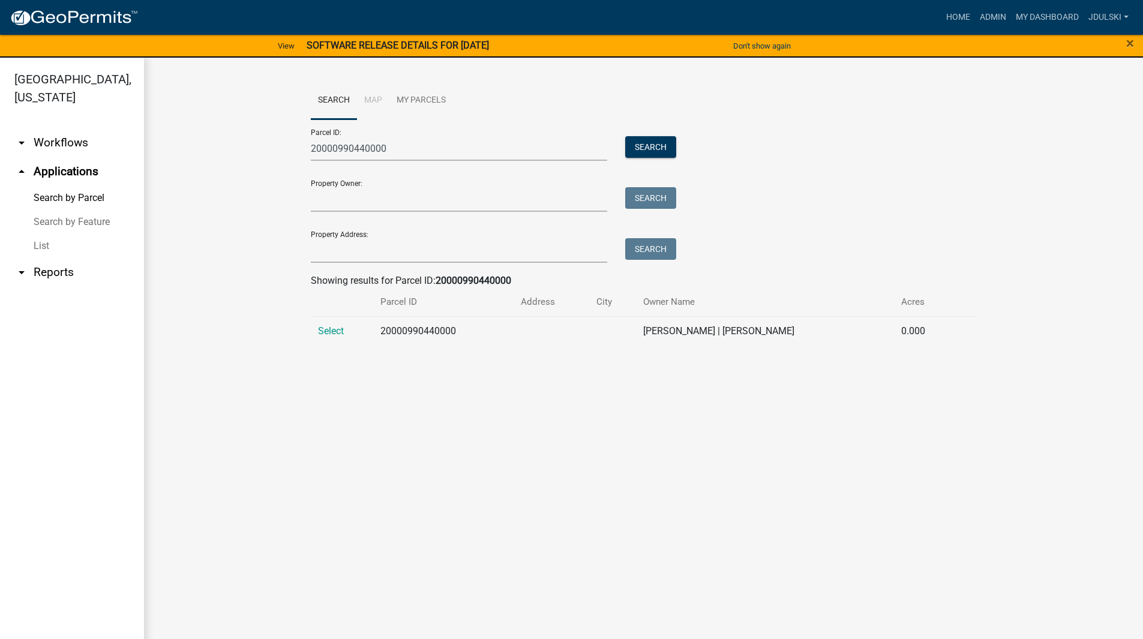
click at [338, 330] on span "Select" at bounding box center [331, 330] width 26 height 11
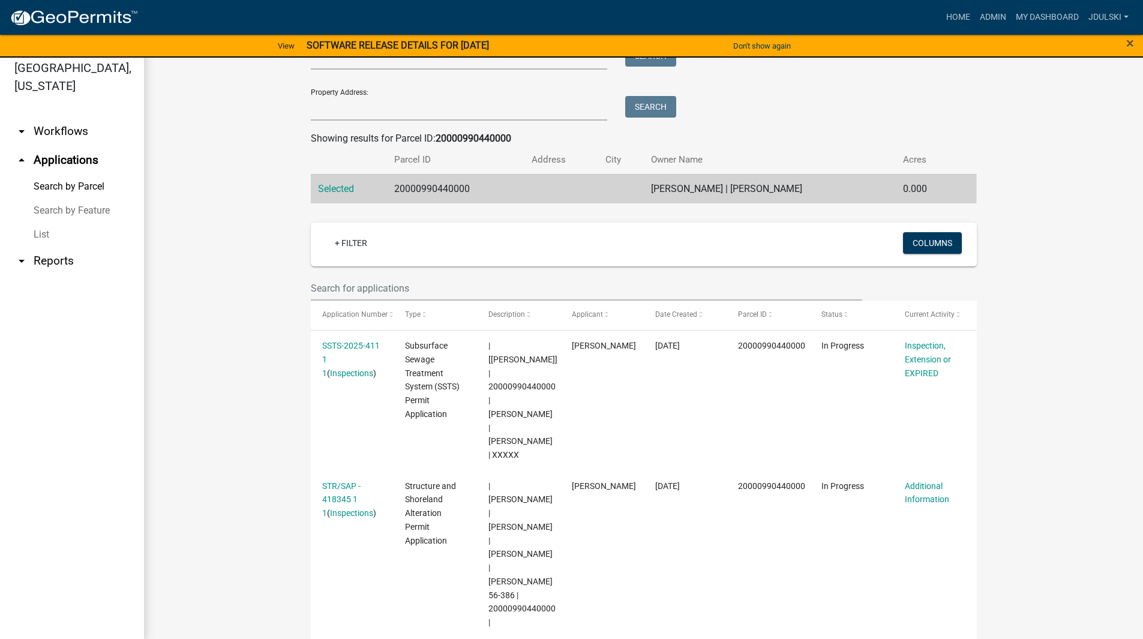
scroll to position [14, 0]
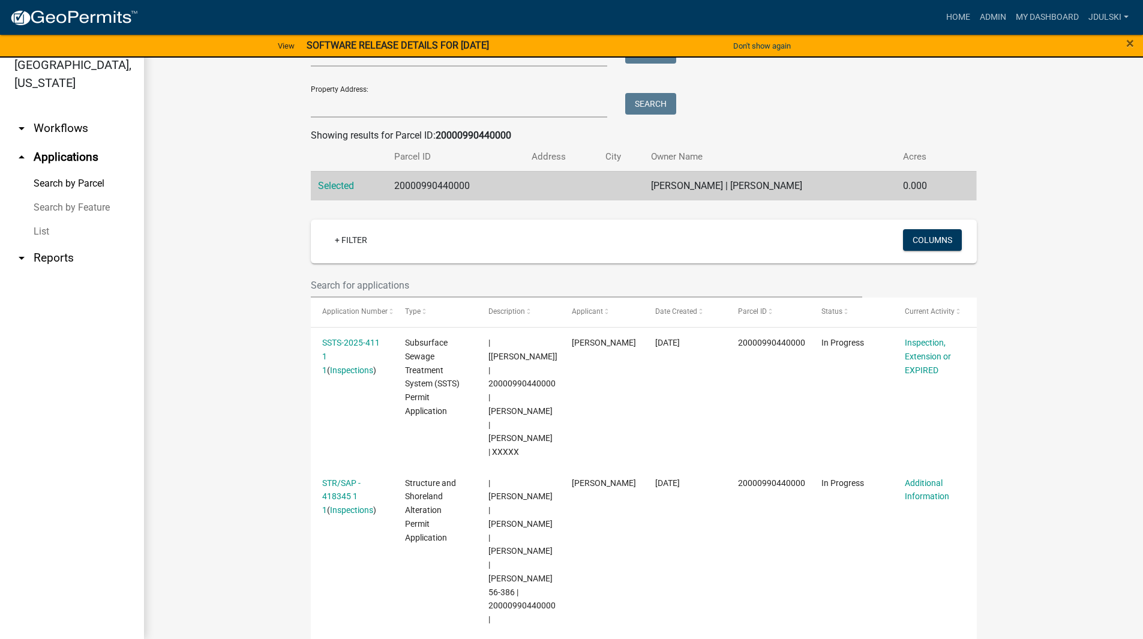
click at [915, 478] on link "Additional Information" at bounding box center [927, 489] width 44 height 23
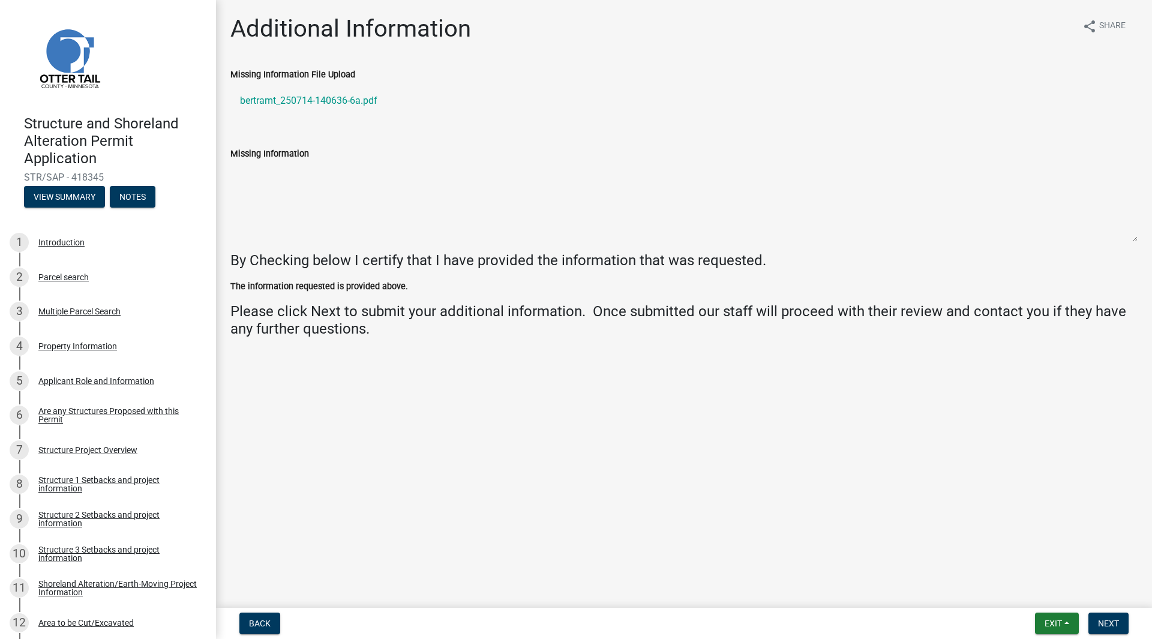
click at [345, 98] on link "bertramt_250714-140636-6a.pdf" at bounding box center [683, 100] width 907 height 29
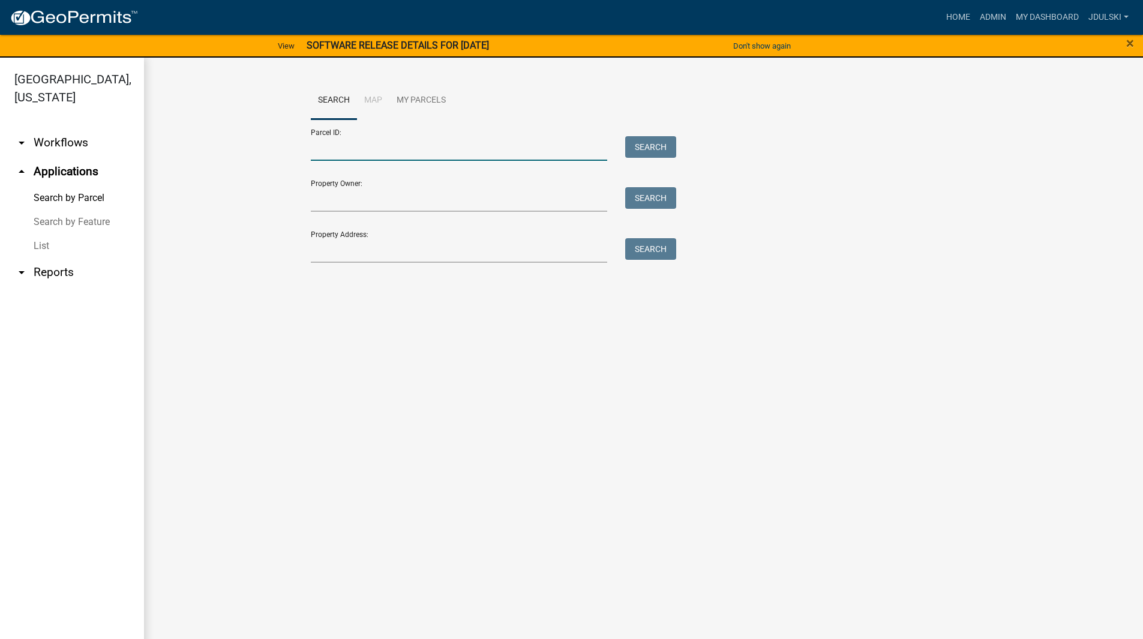
click at [372, 151] on input "Parcel ID:" at bounding box center [459, 148] width 297 height 25
drag, startPoint x: 372, startPoint y: 151, endPoint x: 645, endPoint y: 359, distance: 343.7
click at [647, 359] on main "Search Map My Parcels Parcel ID: Search Property Owner: Search Property Address…" at bounding box center [643, 356] width 999 height 596
drag, startPoint x: 419, startPoint y: 140, endPoint x: 641, endPoint y: 235, distance: 241.3
click at [419, 140] on input "Parcel ID:" at bounding box center [459, 148] width 297 height 25
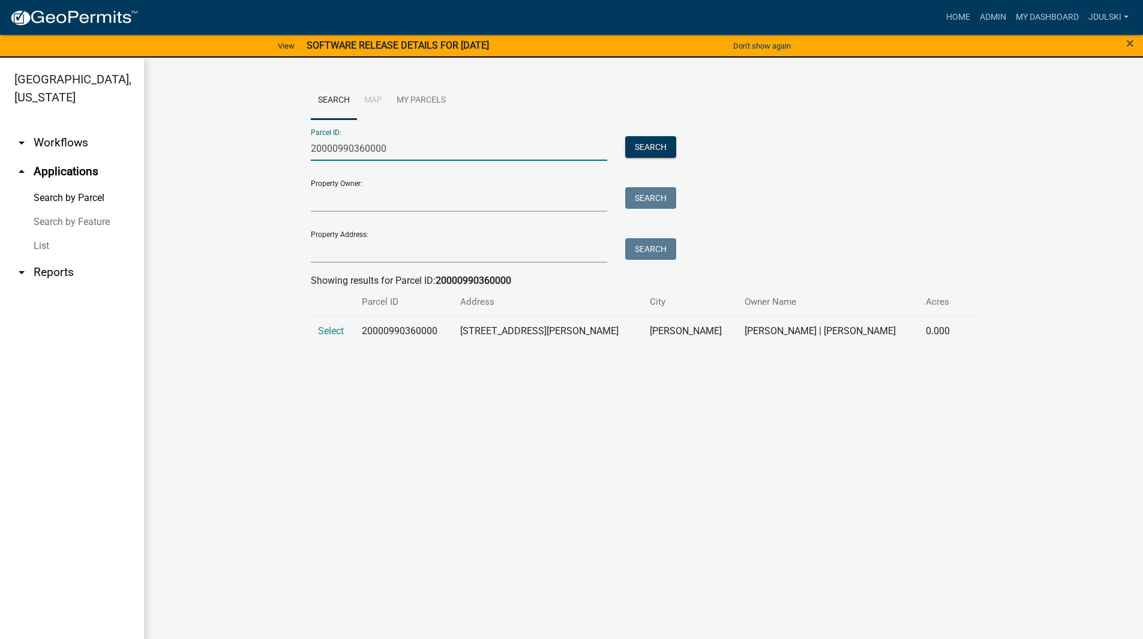
type input "20000990360000"
click at [330, 325] on span "Select" at bounding box center [331, 330] width 26 height 11
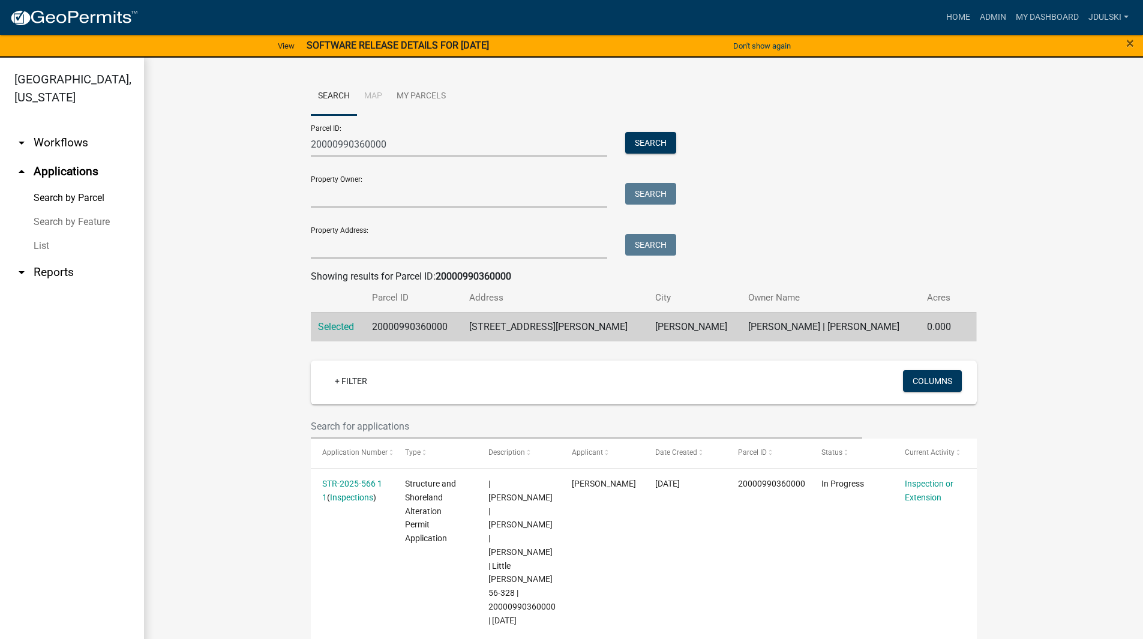
scroll to position [5, 0]
click at [333, 480] on link "STR-2025-566 1 1" at bounding box center [352, 489] width 60 height 23
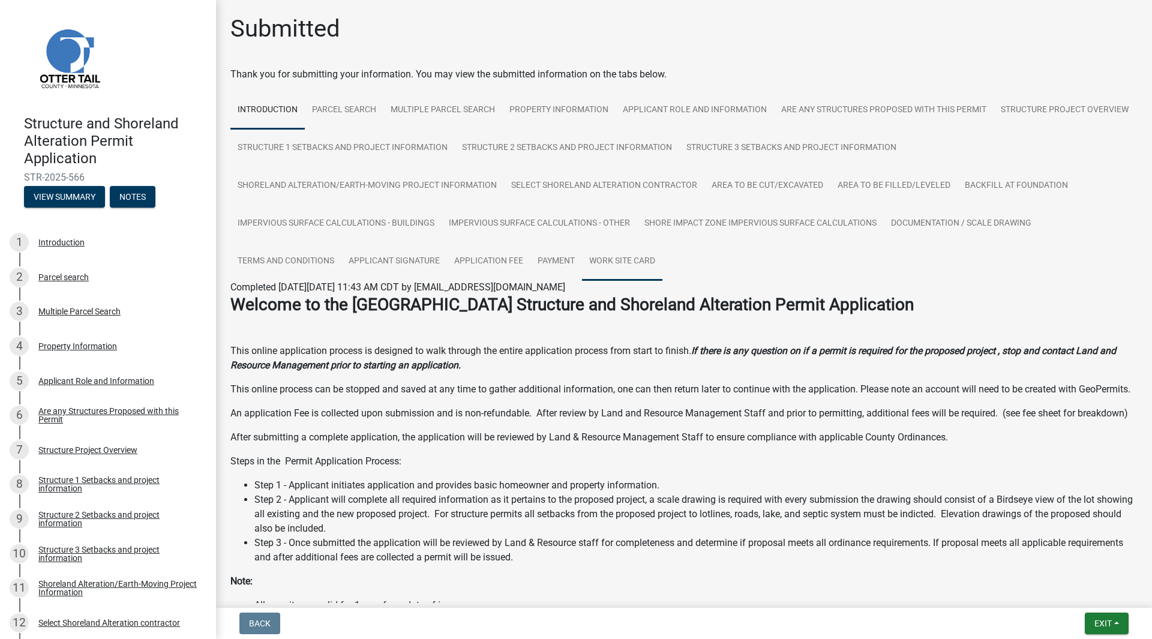
click at [635, 255] on link "Work Site Card" at bounding box center [622, 261] width 80 height 38
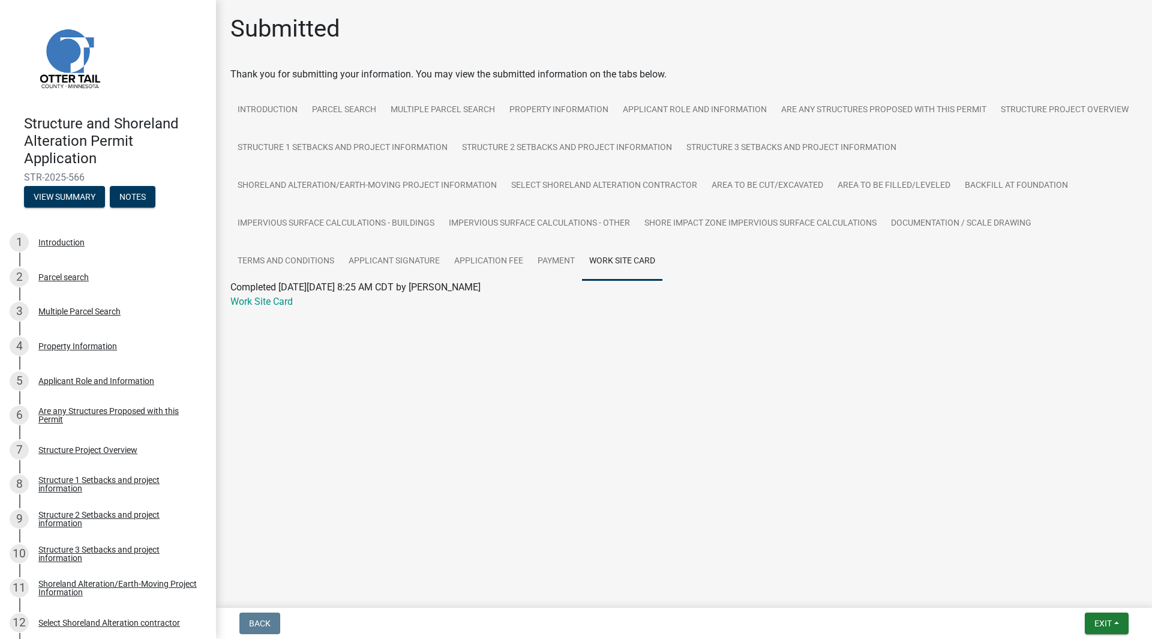
click at [259, 302] on link "Work Site Card" at bounding box center [261, 301] width 62 height 11
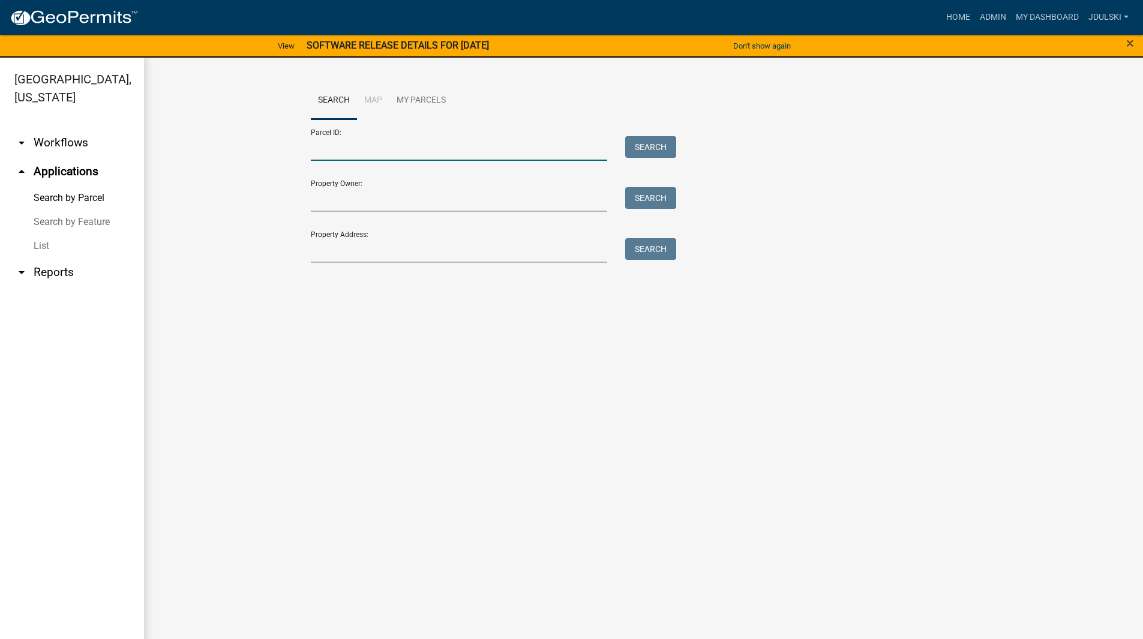
click at [365, 151] on input "Parcel ID:" at bounding box center [459, 148] width 297 height 25
paste input "20000990295000"
type input "20000990295000"
click at [638, 143] on button "Search" at bounding box center [650, 147] width 51 height 22
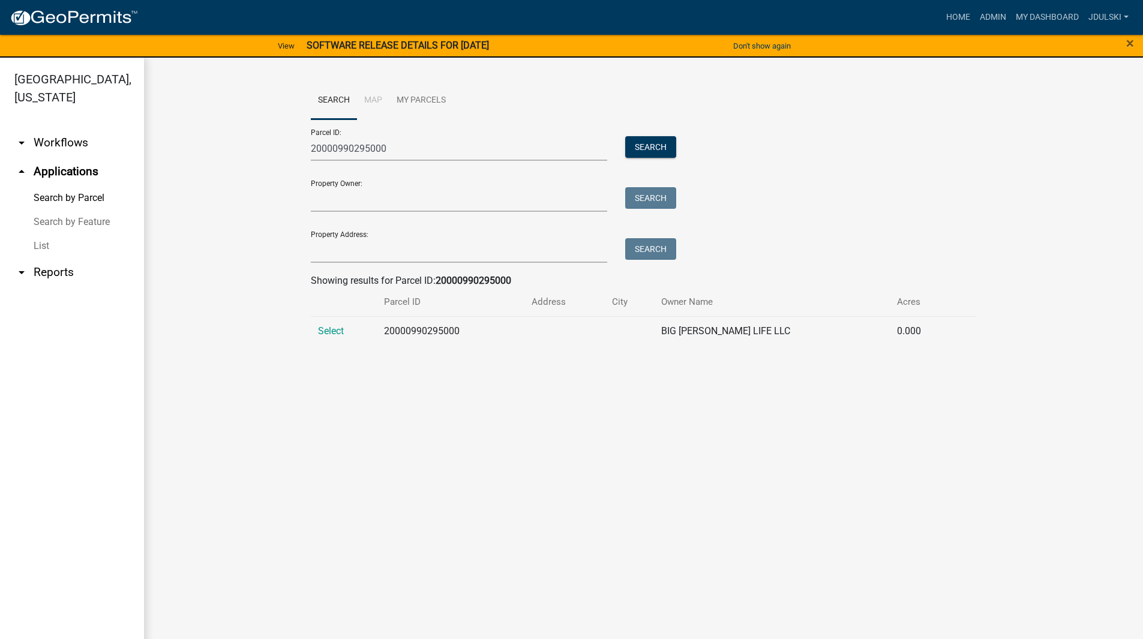
click at [331, 328] on span "Select" at bounding box center [331, 330] width 26 height 11
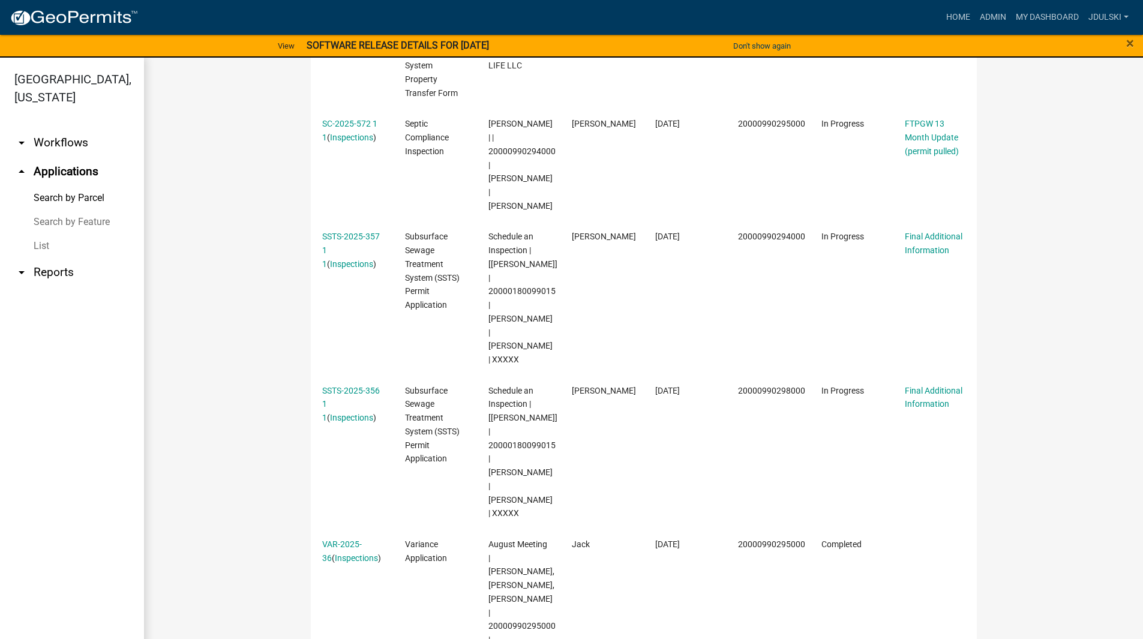
scroll to position [777, 0]
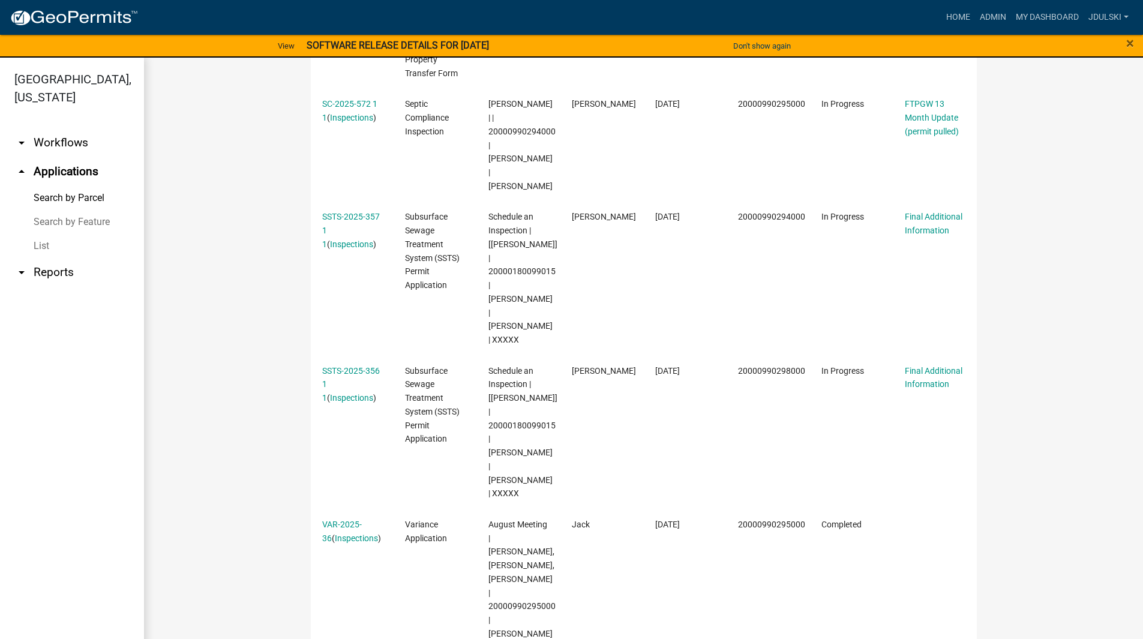
click at [344, 366] on link "SSTS-2025-356 1 1" at bounding box center [351, 384] width 58 height 37
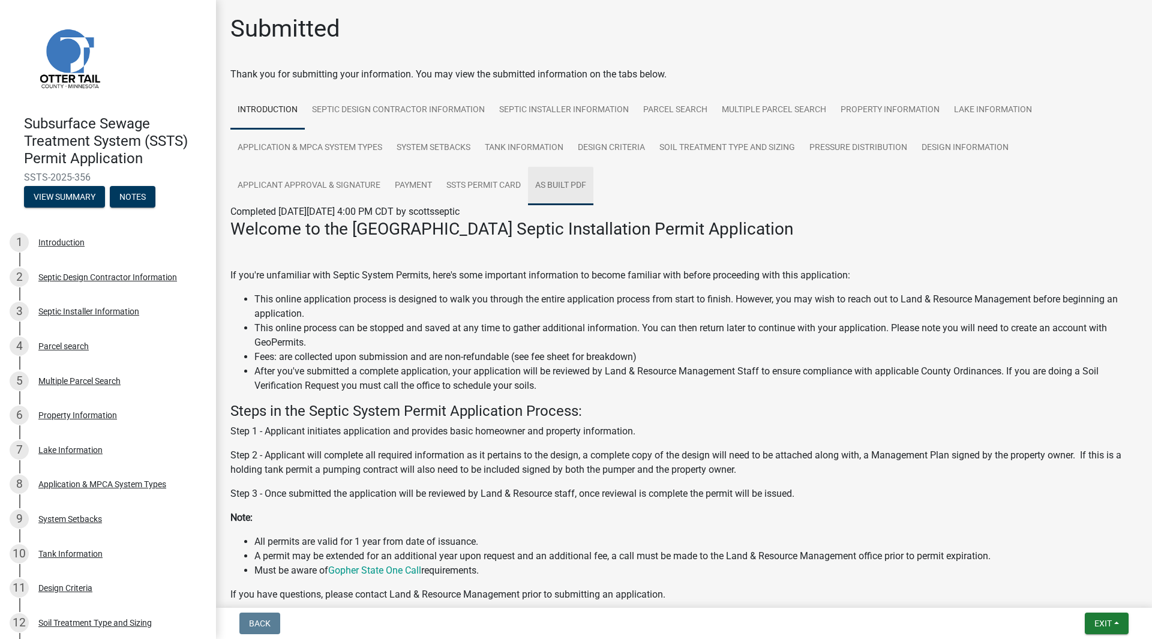
click at [566, 185] on link "As built pdf" at bounding box center [560, 186] width 65 height 38
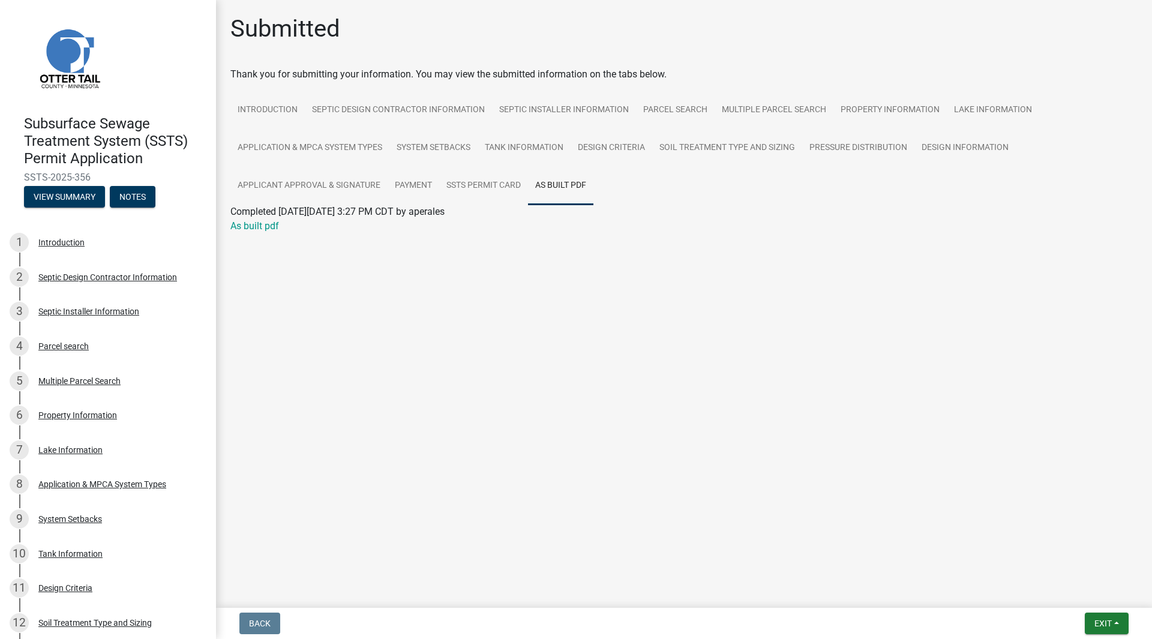
click at [250, 227] on link "As built pdf" at bounding box center [254, 225] width 49 height 11
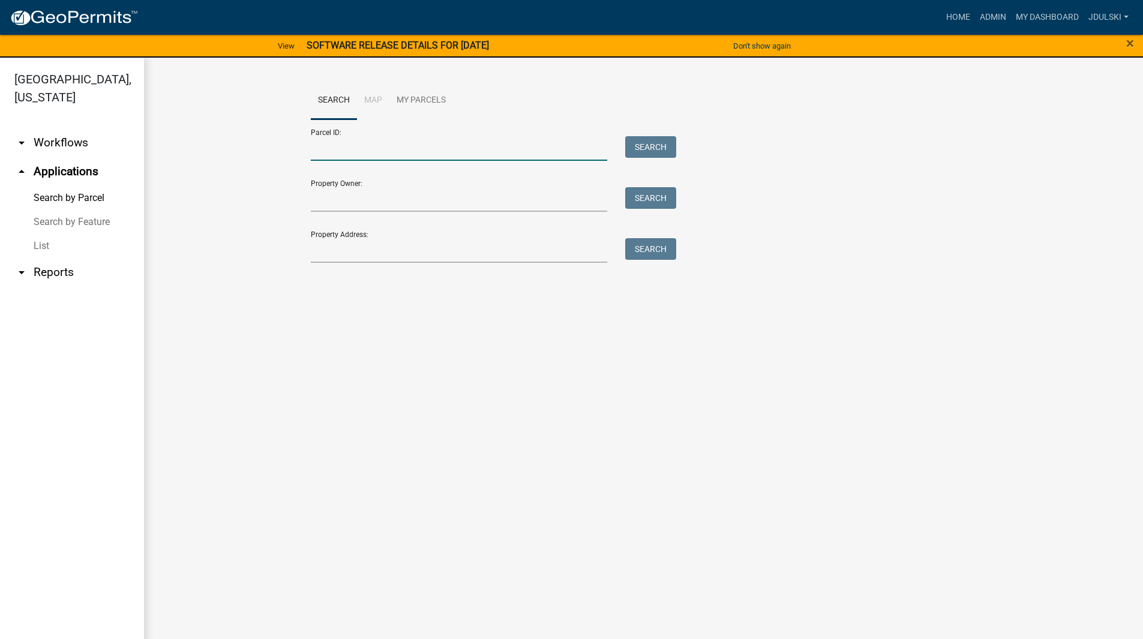
click at [338, 152] on input "Parcel ID:" at bounding box center [459, 148] width 297 height 25
paste input "20000990295000"
type input "20000990295000"
click at [651, 145] on button "Search" at bounding box center [650, 147] width 51 height 22
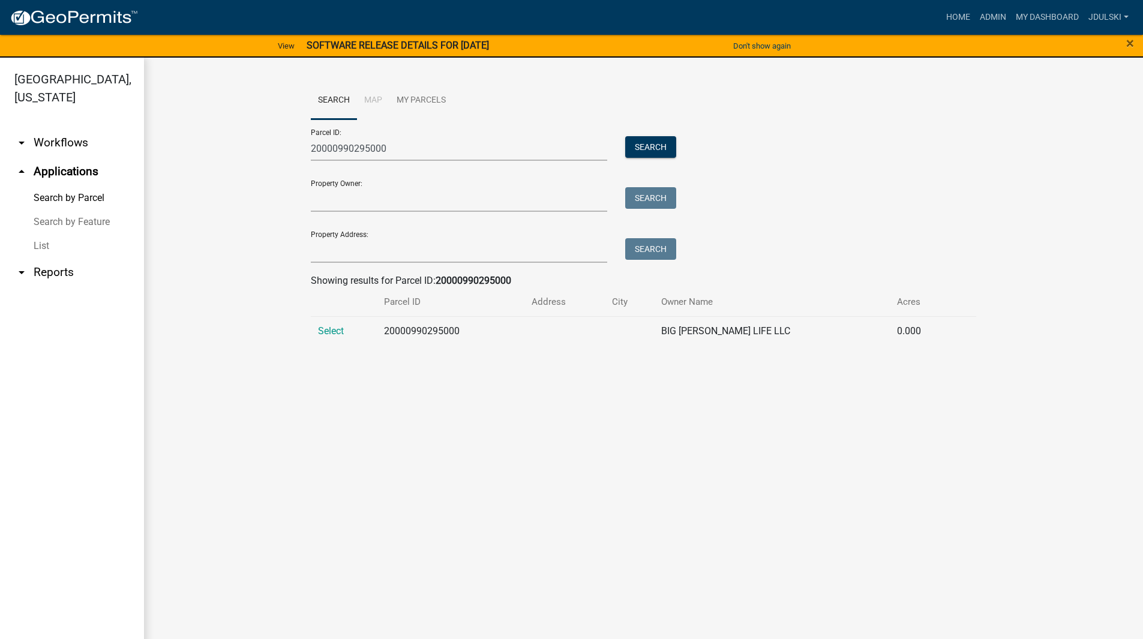
click at [326, 329] on span "Select" at bounding box center [331, 330] width 26 height 11
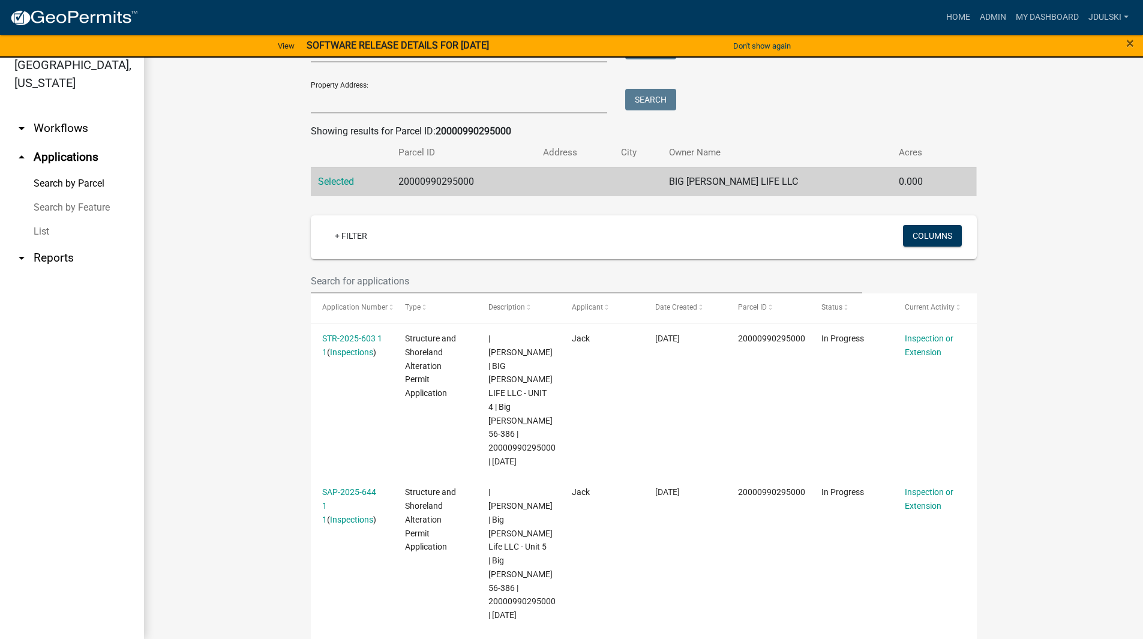
scroll to position [240, 0]
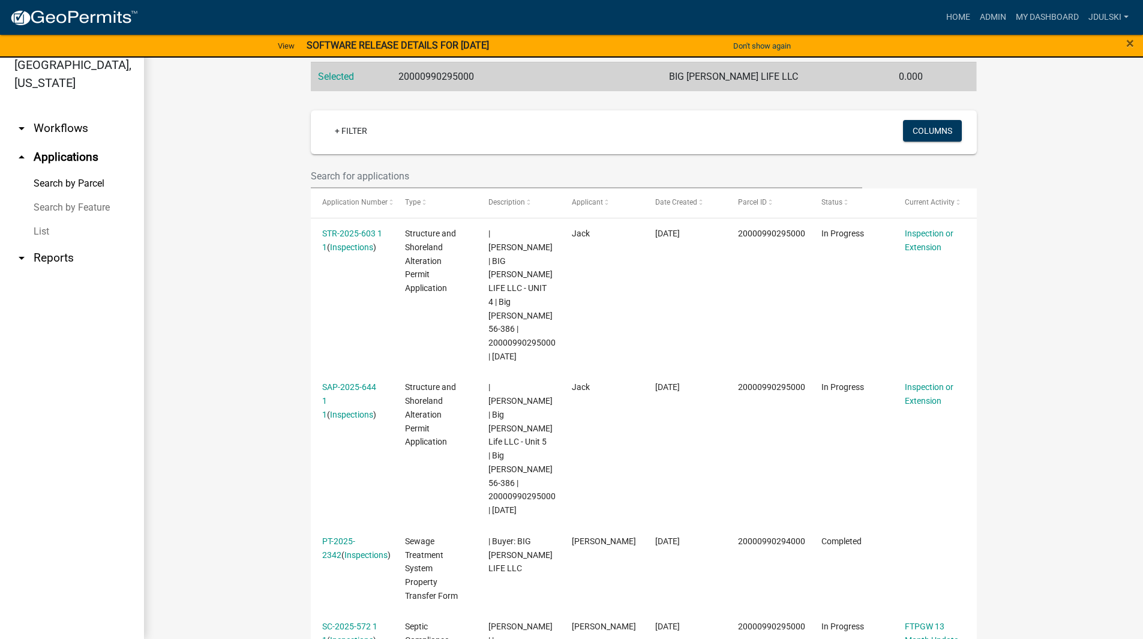
click at [344, 232] on link "STR-2025-603 1 1" at bounding box center [352, 240] width 60 height 23
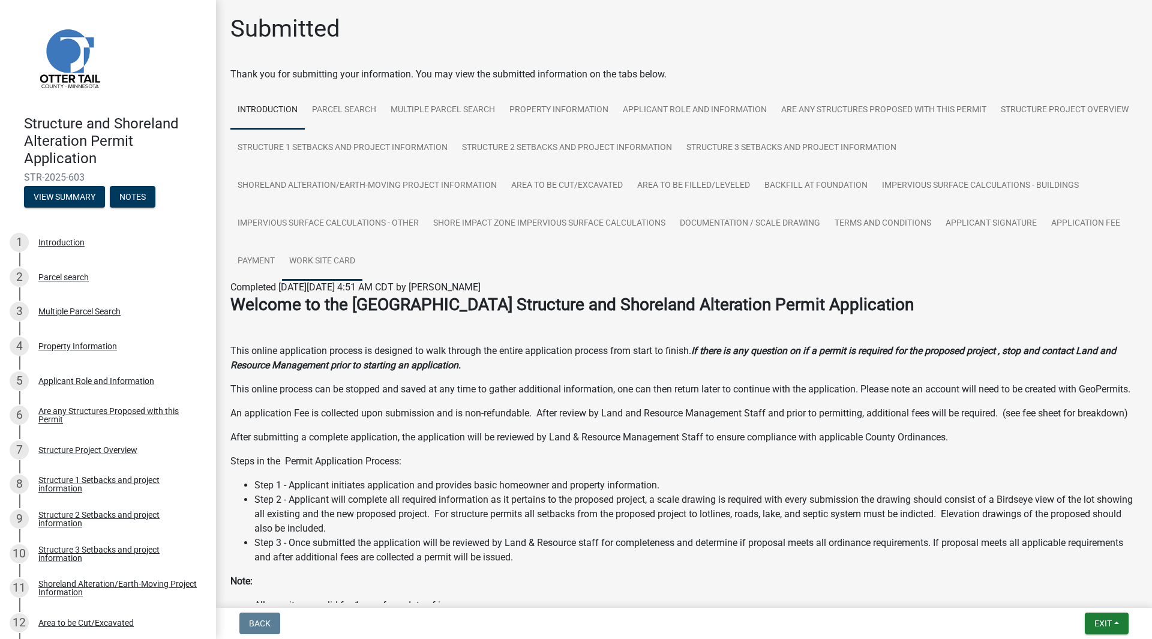
click at [326, 259] on link "Work Site Card" at bounding box center [322, 261] width 80 height 38
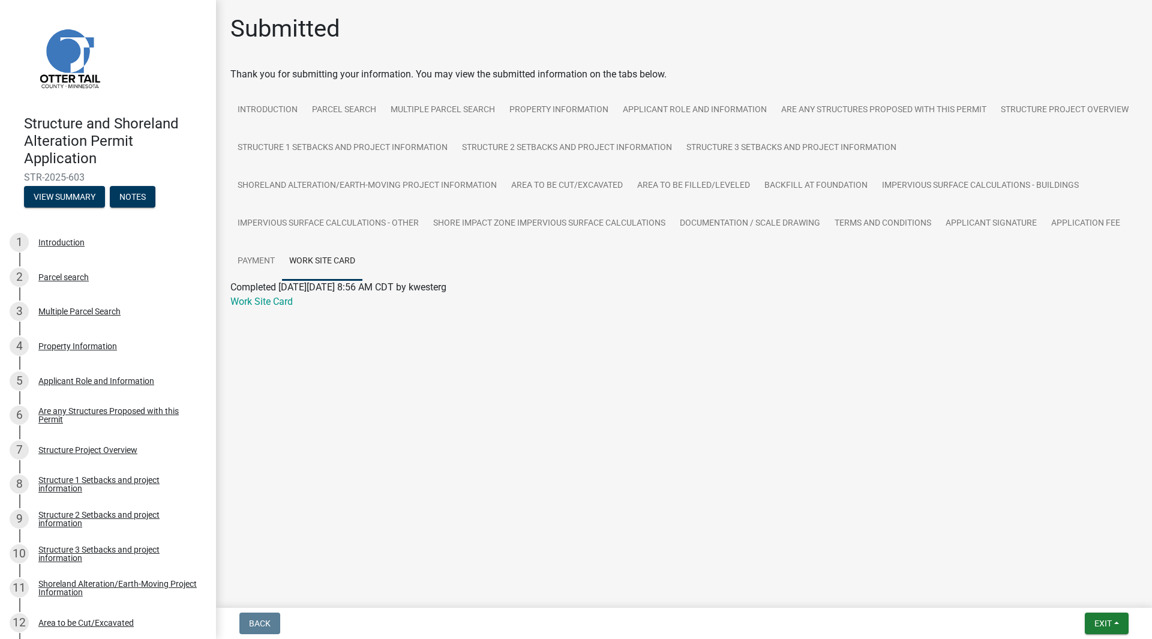
click at [275, 304] on link "Work Site Card" at bounding box center [261, 301] width 62 height 11
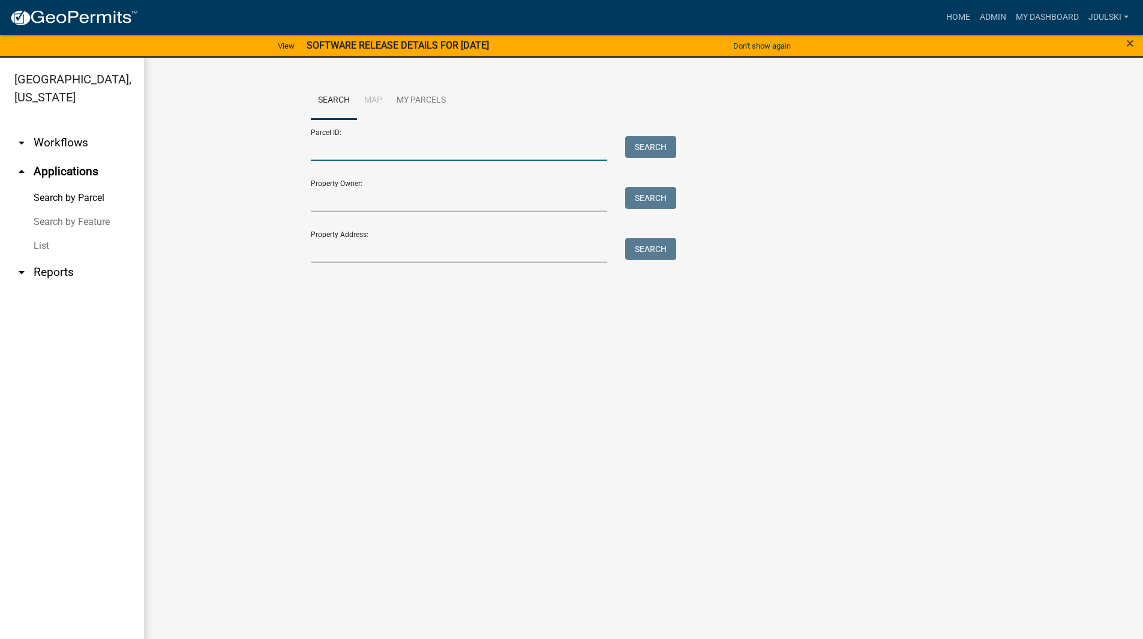
click at [390, 145] on input "Parcel ID:" at bounding box center [459, 148] width 297 height 25
paste input "20000990295000"
type input "20000990295000"
click at [650, 145] on button "Search" at bounding box center [650, 147] width 51 height 22
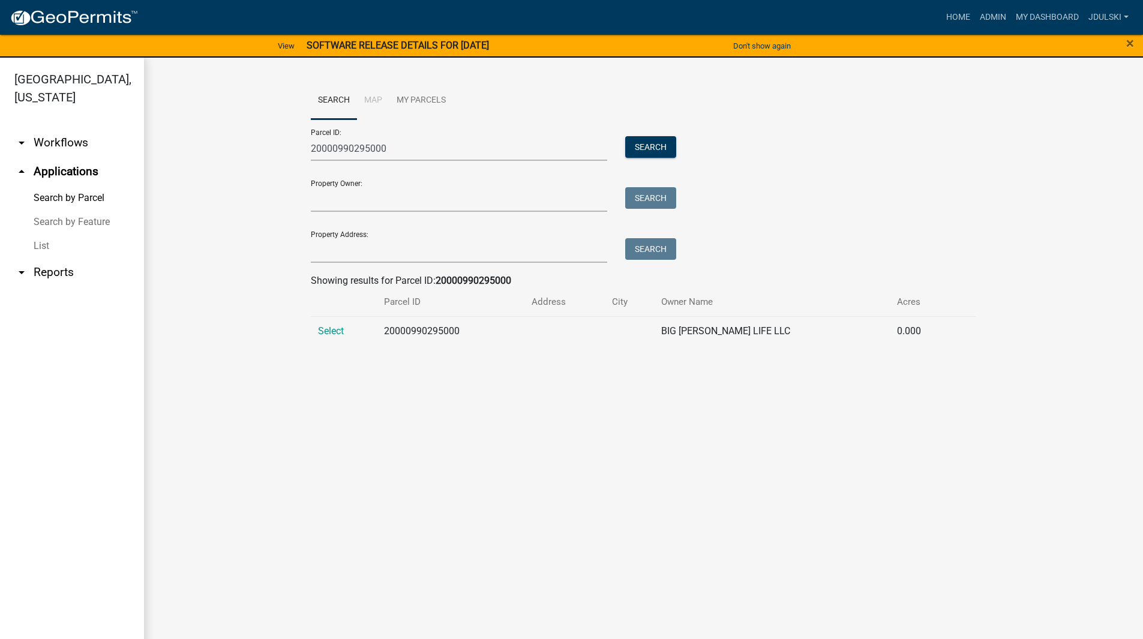
click at [334, 330] on span "Select" at bounding box center [331, 330] width 26 height 11
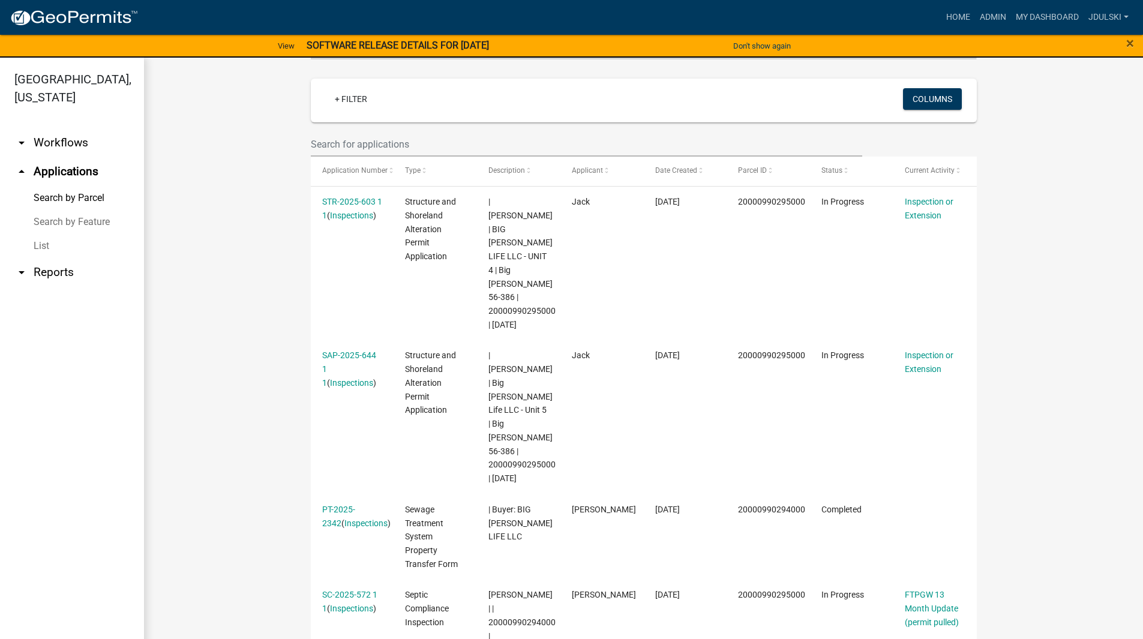
scroll to position [237, 0]
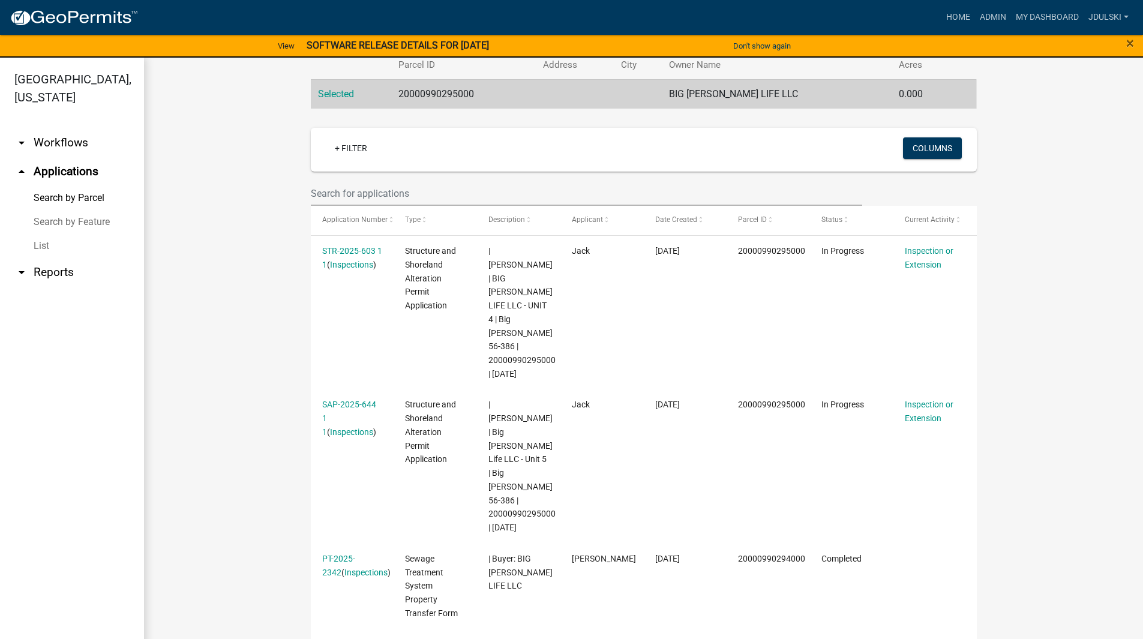
click at [328, 399] on link "SAP-2025-644 1 1" at bounding box center [349, 417] width 54 height 37
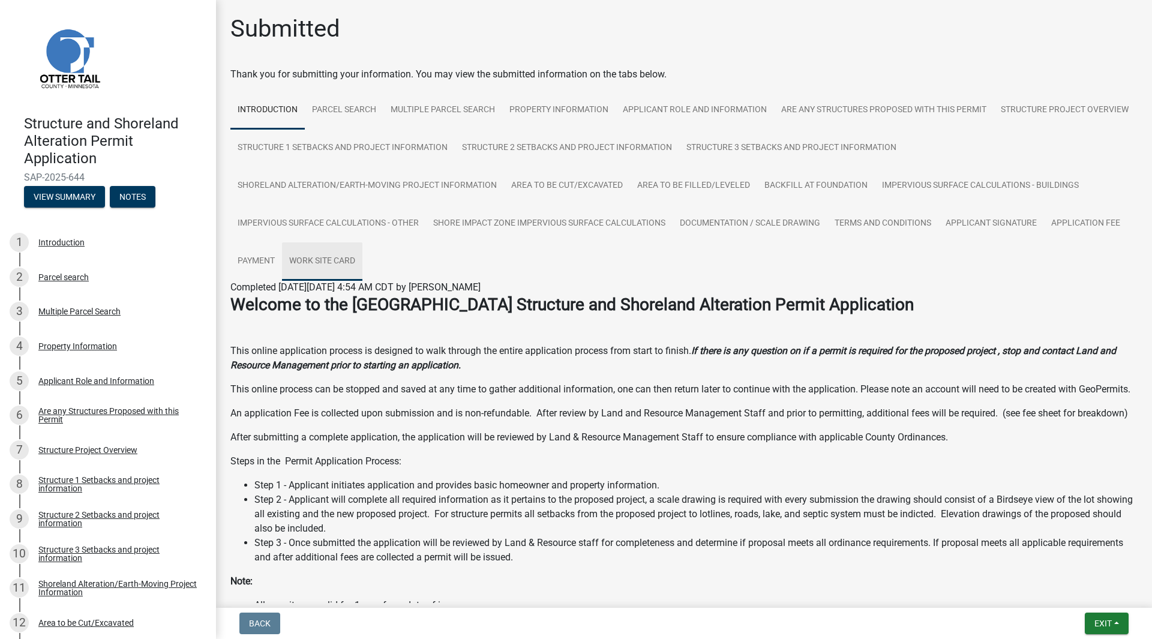
click at [320, 257] on link "Work Site Card" at bounding box center [322, 261] width 80 height 38
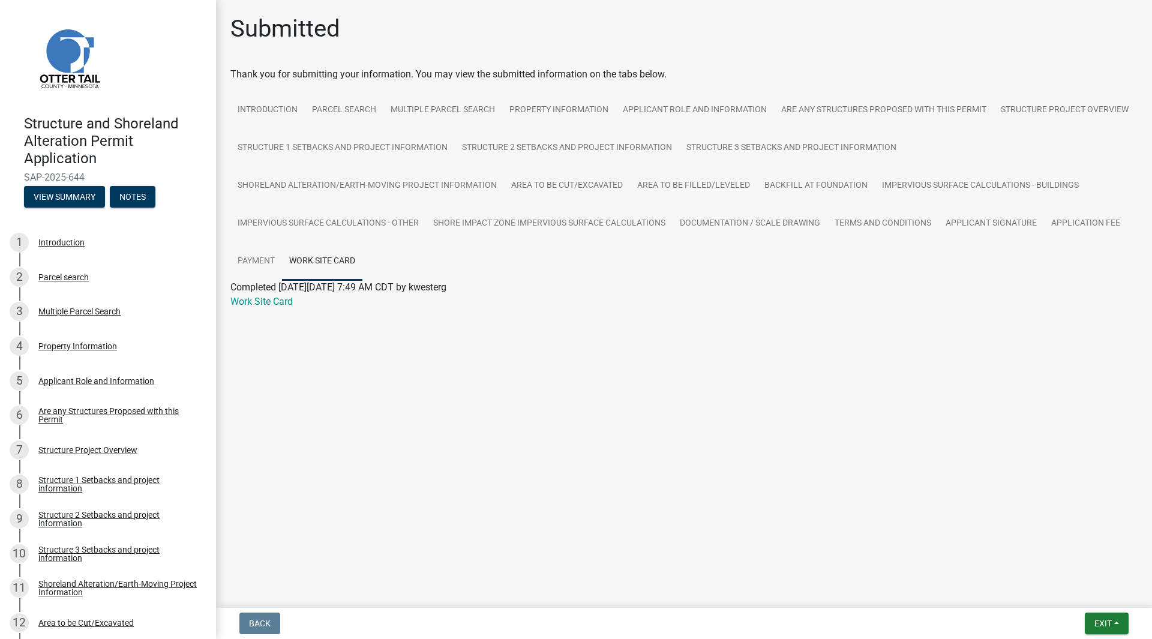
click at [263, 298] on link "Work Site Card" at bounding box center [261, 301] width 62 height 11
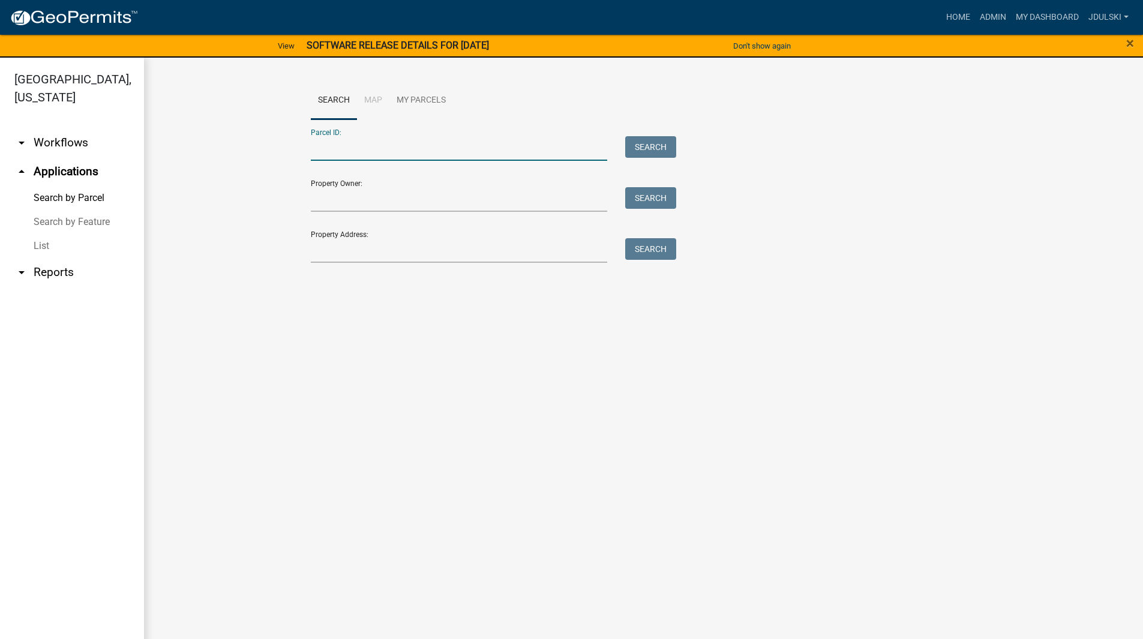
click at [357, 151] on input "Parcel ID:" at bounding box center [459, 148] width 297 height 25
paste input "20000170097032"
type input "20000170097032"
click at [648, 143] on button "Search" at bounding box center [650, 147] width 51 height 22
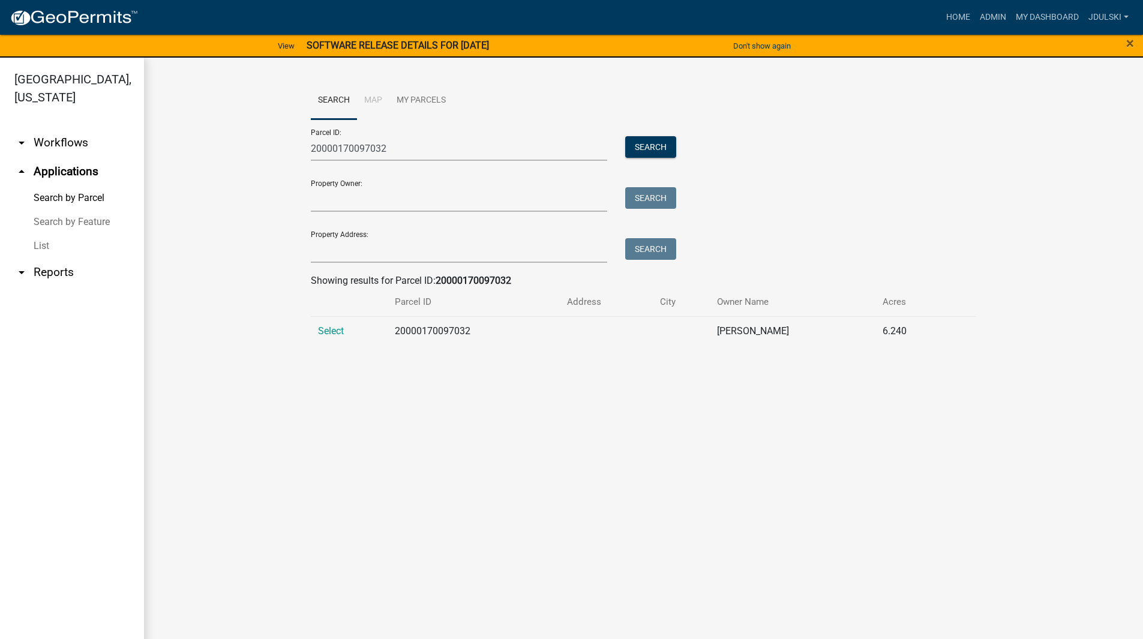
click at [329, 328] on span "Select" at bounding box center [331, 330] width 26 height 11
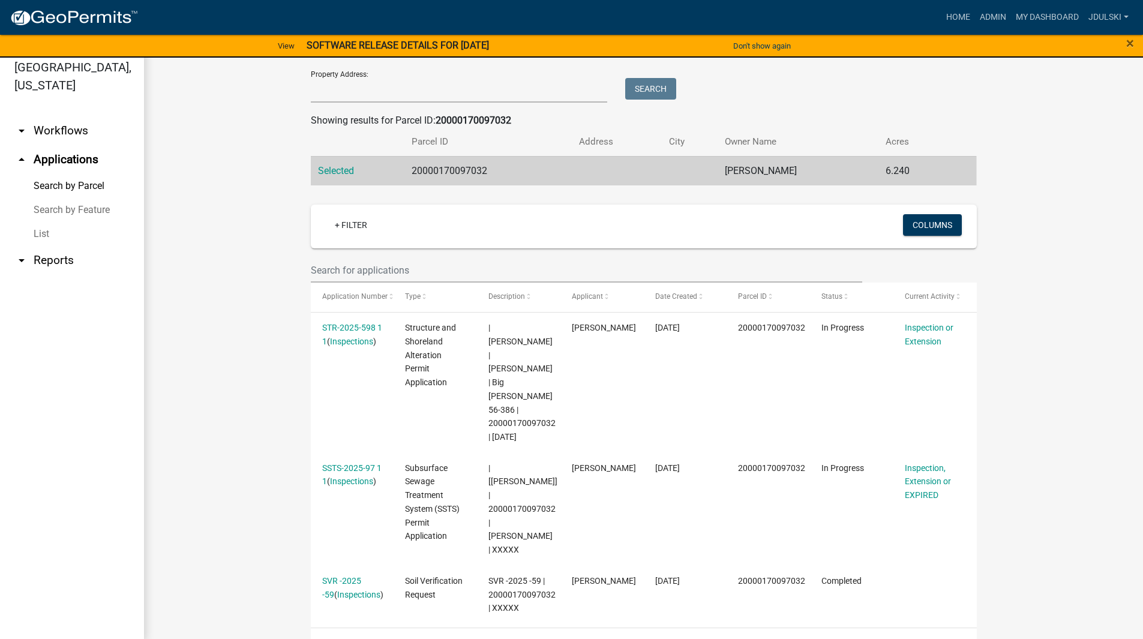
scroll to position [14, 0]
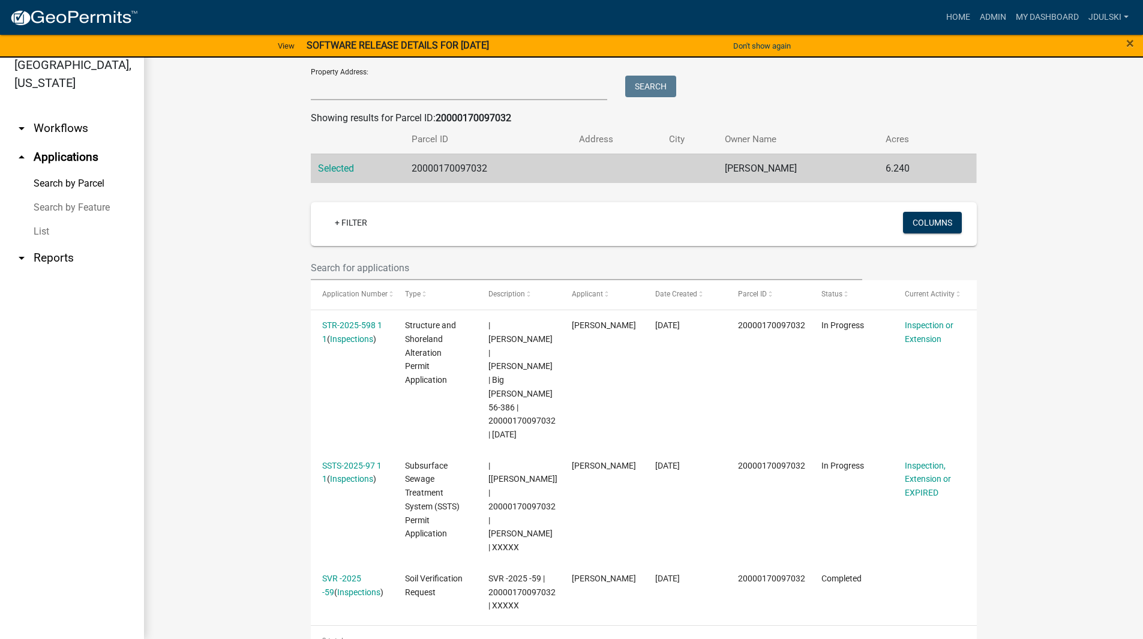
click at [351, 323] on link "STR-2025-598 1 1" at bounding box center [352, 331] width 60 height 23
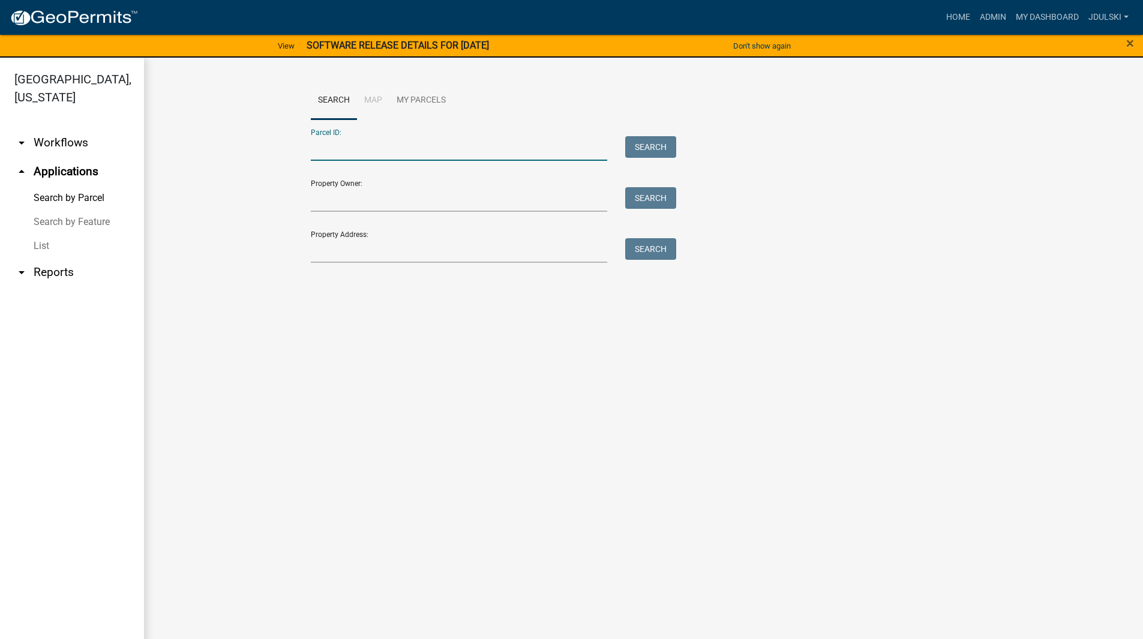
click at [331, 149] on input "Parcel ID:" at bounding box center [459, 148] width 297 height 25
paste input "20000170097032"
type input "20000170097032"
click at [653, 144] on button "Search" at bounding box center [650, 147] width 51 height 22
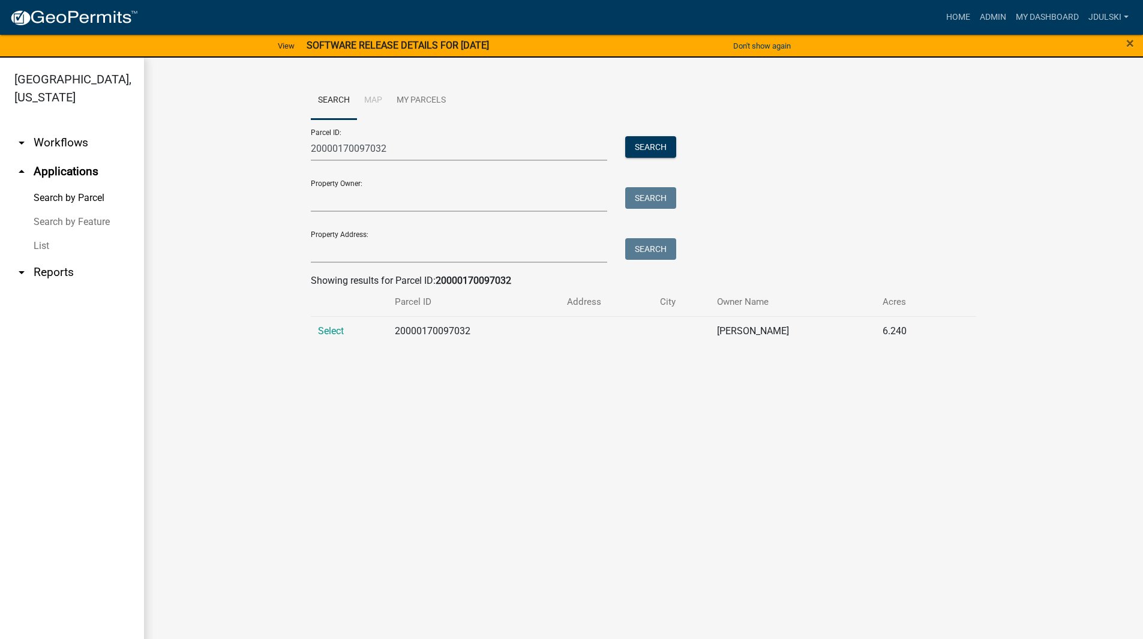
click at [331, 327] on span "Select" at bounding box center [331, 330] width 26 height 11
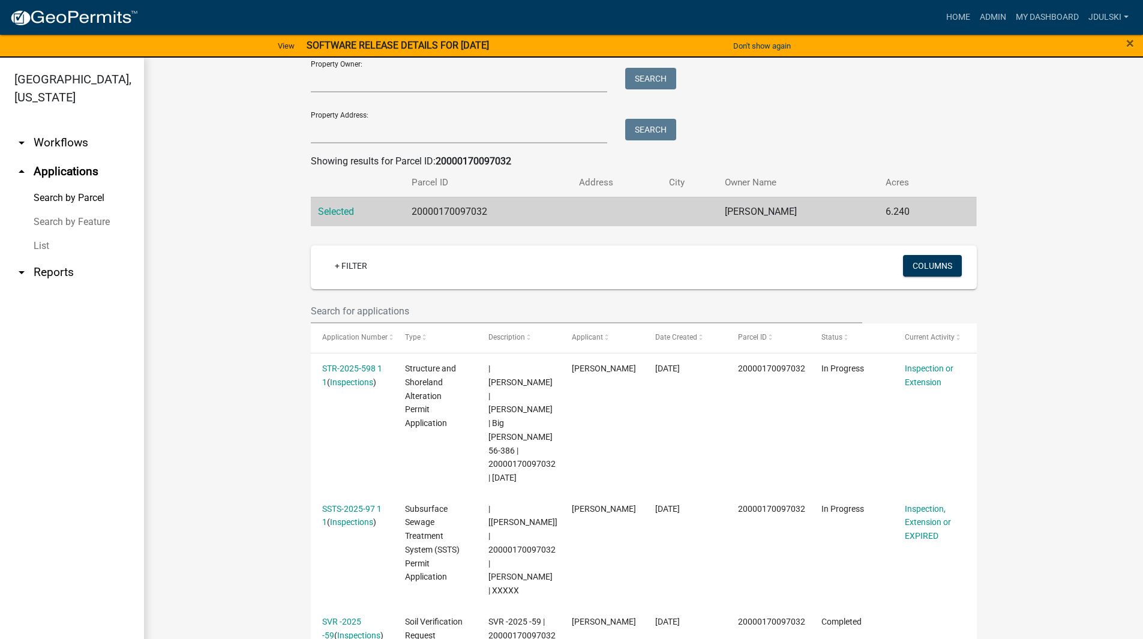
scroll to position [120, 0]
click at [333, 369] on link "STR-2025-598 1 1" at bounding box center [352, 374] width 60 height 23
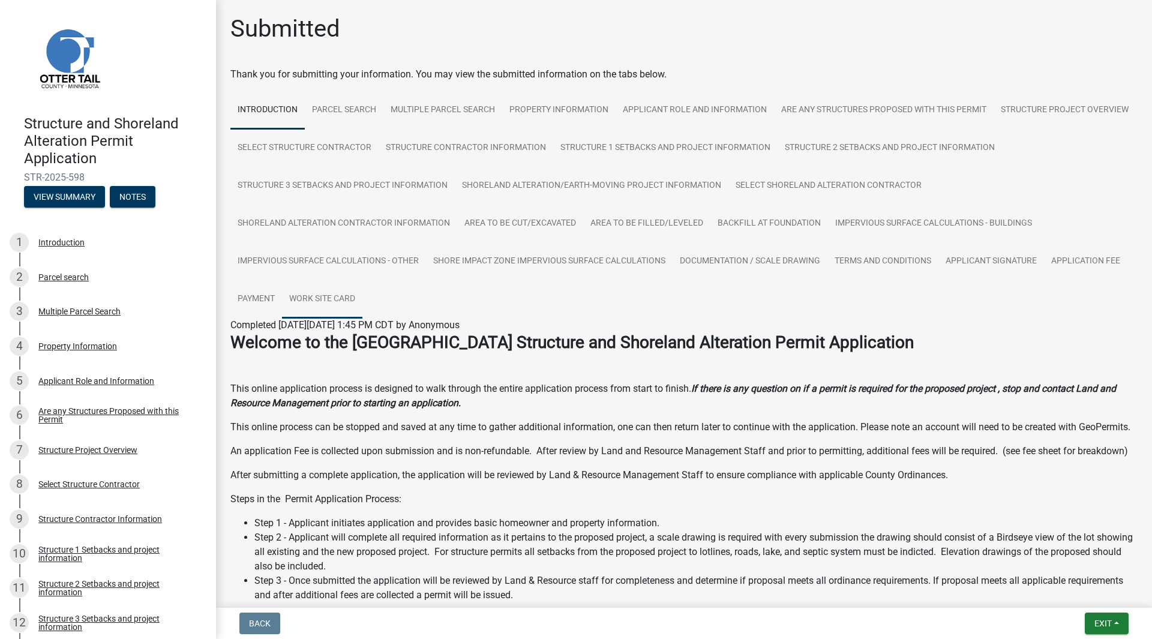
click at [362, 291] on link "Work Site Card" at bounding box center [322, 299] width 80 height 38
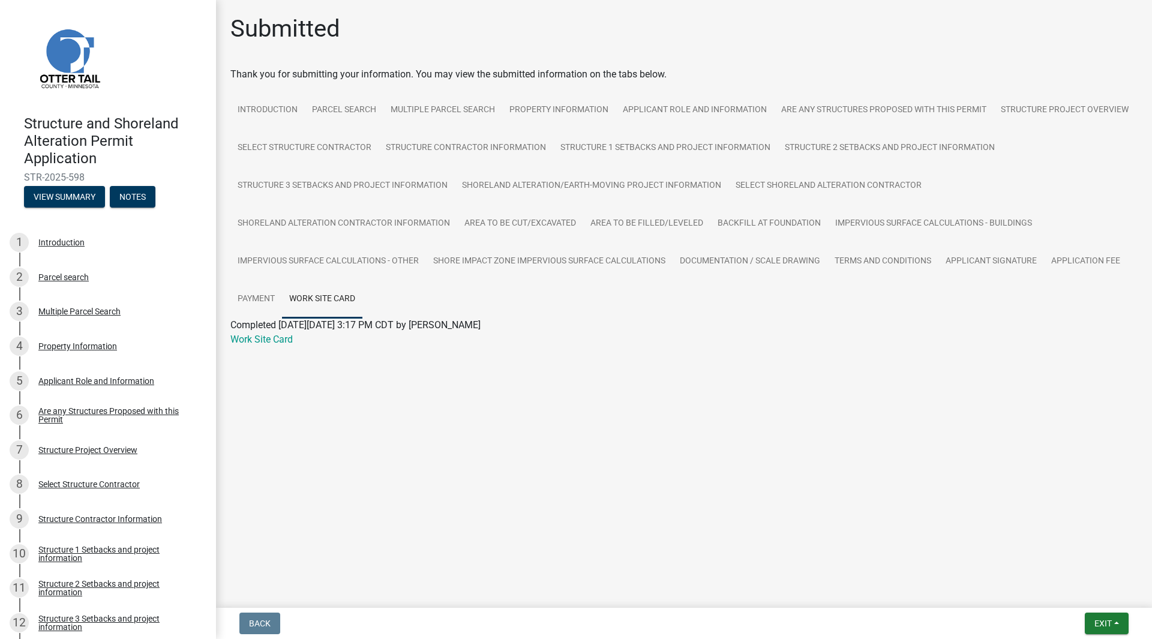
click at [271, 335] on link "Work Site Card" at bounding box center [261, 339] width 62 height 11
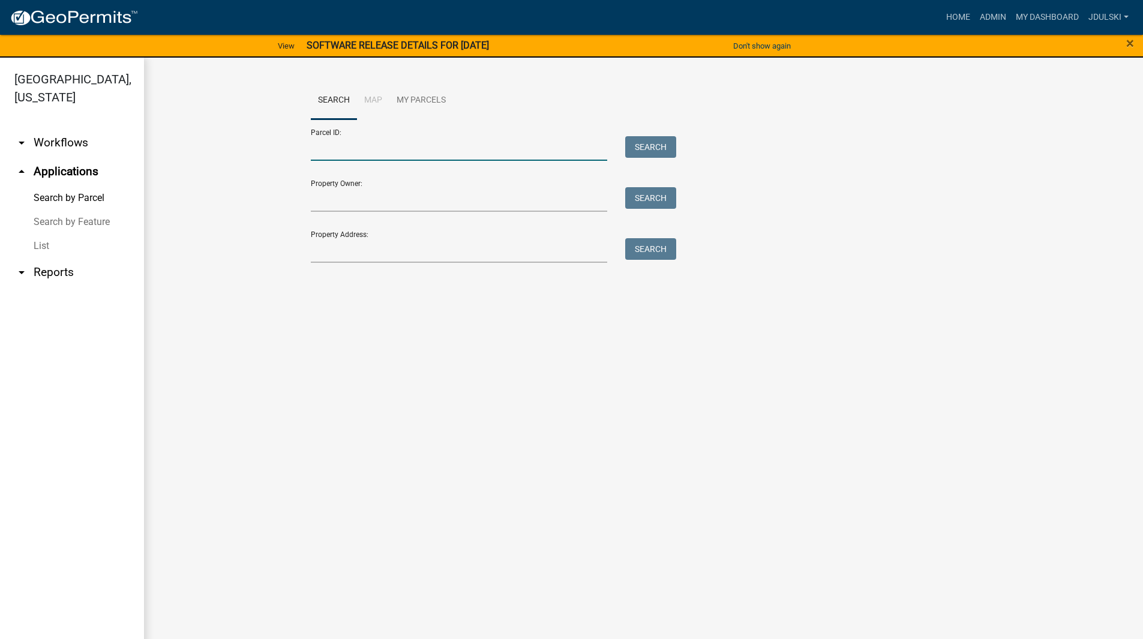
click at [353, 152] on input "Parcel ID:" at bounding box center [459, 148] width 297 height 25
paste input "20000110064011"
type input "20000110064011"
click at [657, 143] on button "Search" at bounding box center [650, 147] width 51 height 22
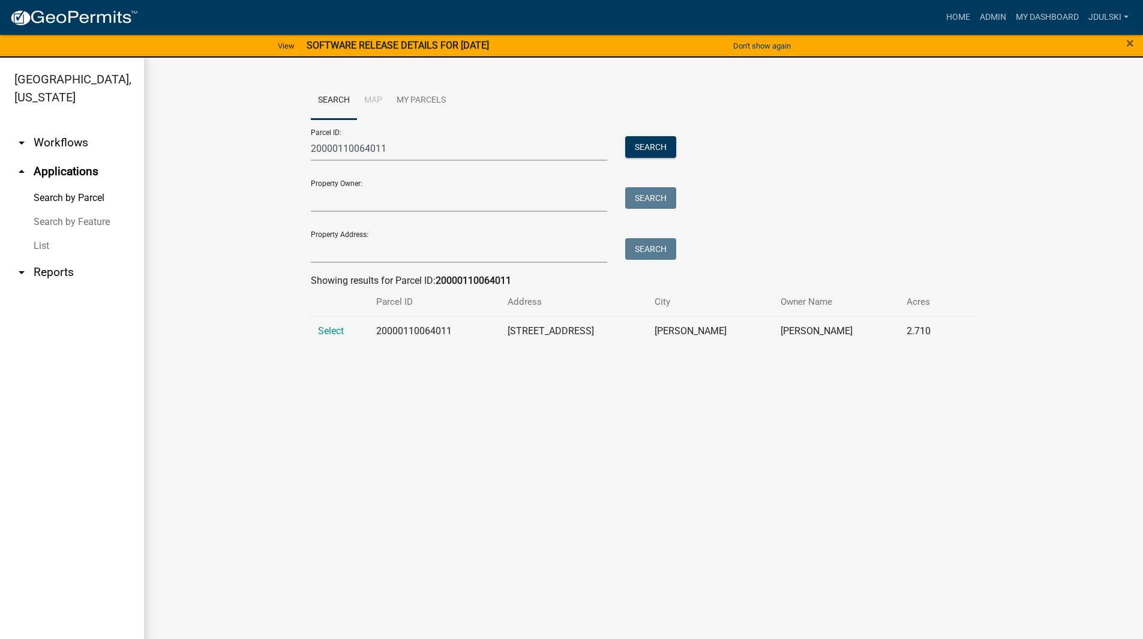
click at [328, 329] on span "Select" at bounding box center [331, 330] width 26 height 11
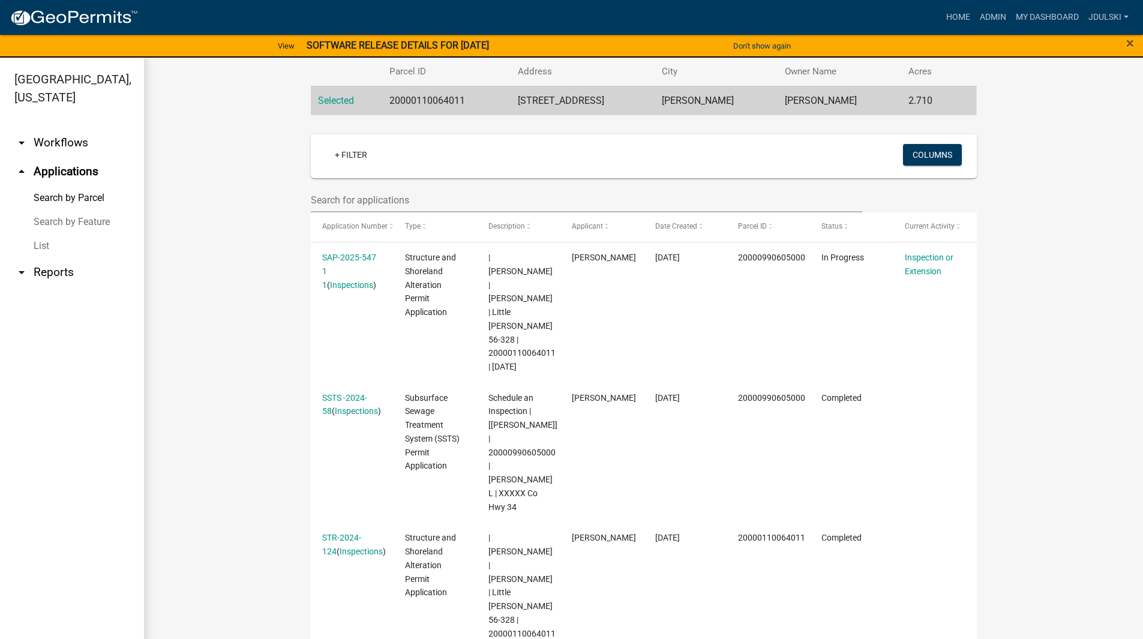
scroll to position [14, 0]
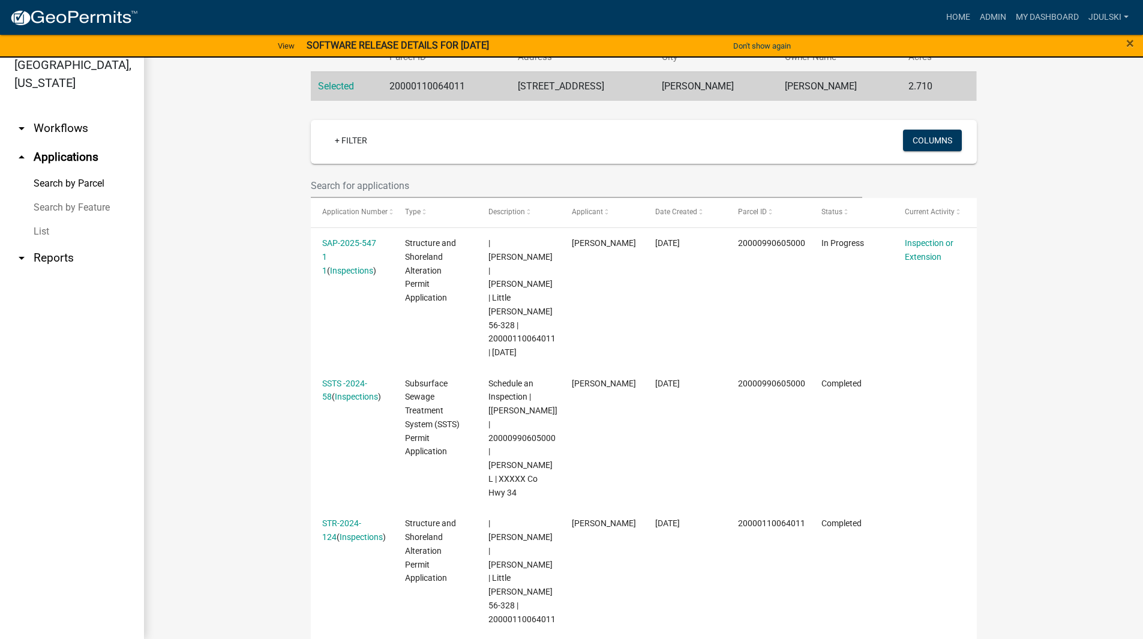
click at [341, 242] on link "SAP-2025-547 1 1" at bounding box center [349, 256] width 54 height 37
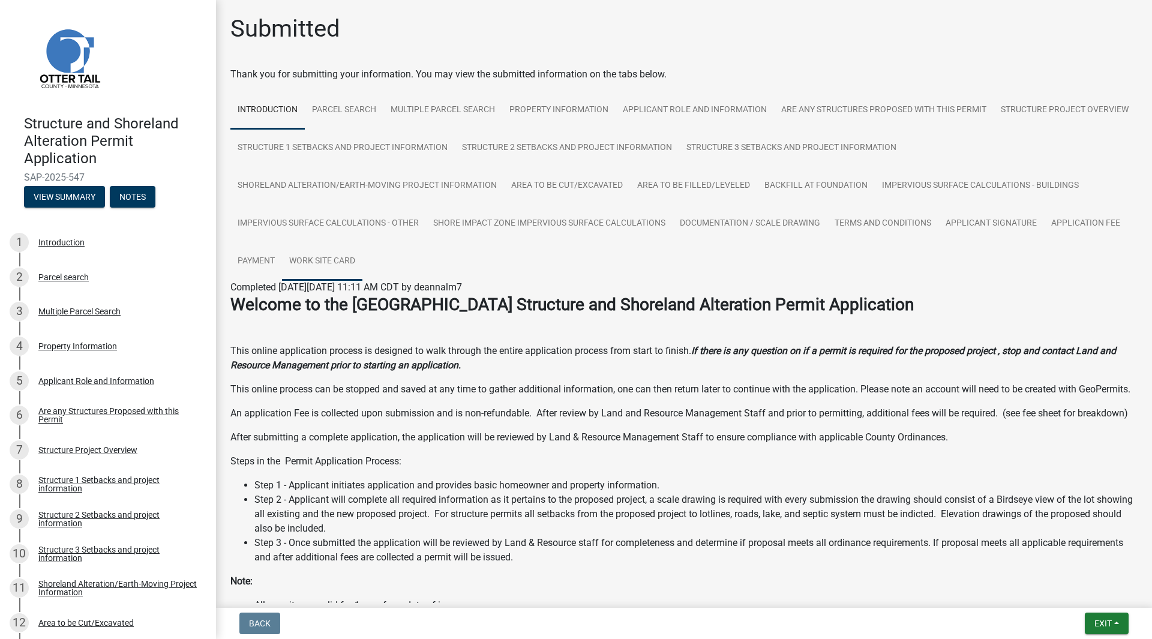
click at [328, 254] on link "Work Site Card" at bounding box center [322, 261] width 80 height 38
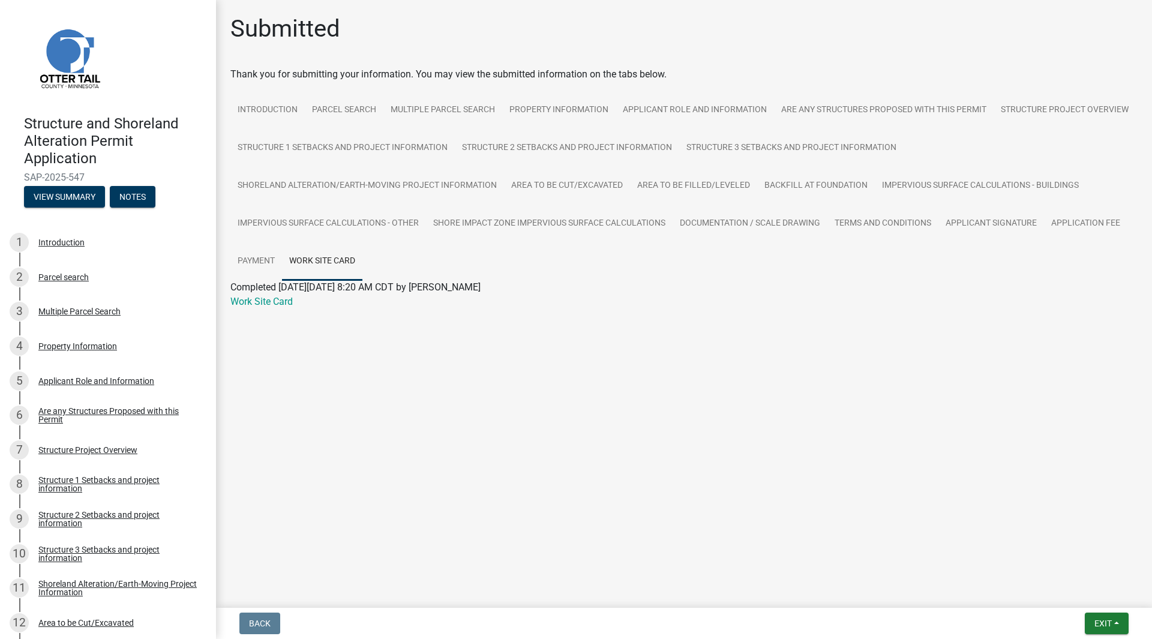
click at [277, 303] on link "Work Site Card" at bounding box center [261, 301] width 62 height 11
click at [459, 470] on main "Submitted Thank you for submitting your information. You may view the submitted…" at bounding box center [684, 301] width 936 height 603
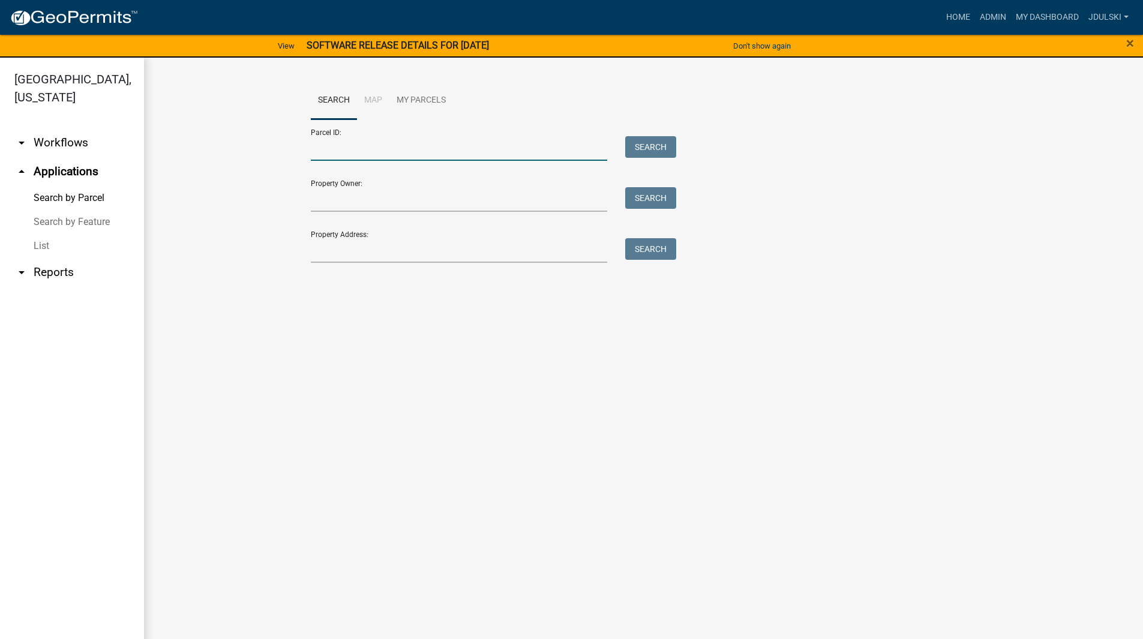
click at [337, 151] on input "Parcel ID:" at bounding box center [459, 148] width 297 height 25
paste input "20000020008018"
type input "20000020008018"
click at [647, 146] on button "Search" at bounding box center [650, 147] width 51 height 22
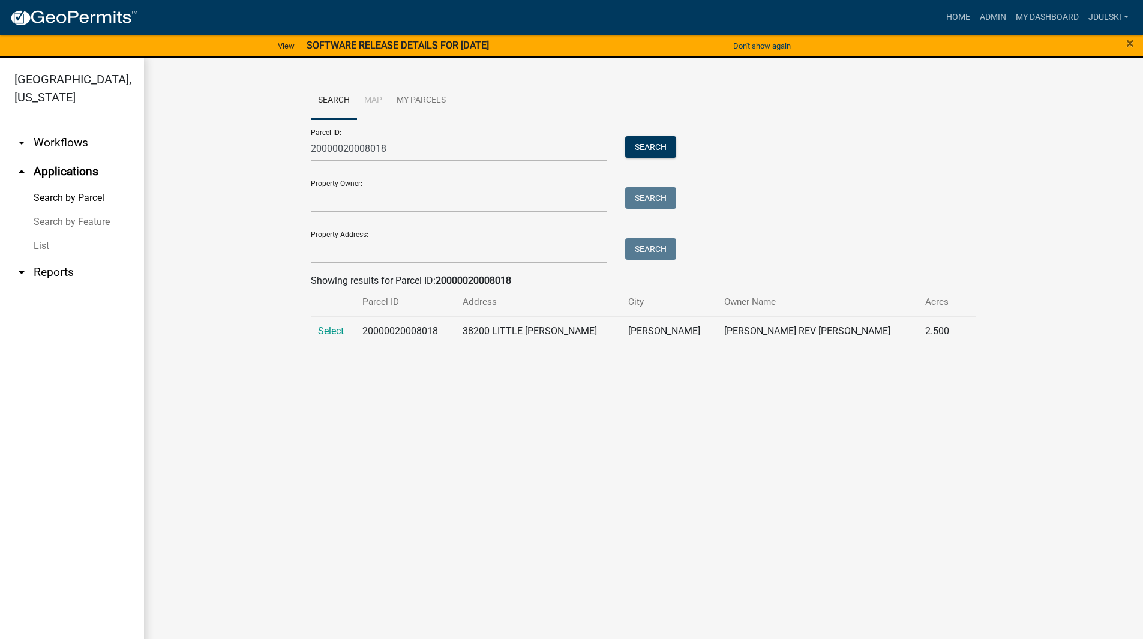
click at [337, 329] on span "Select" at bounding box center [331, 330] width 26 height 11
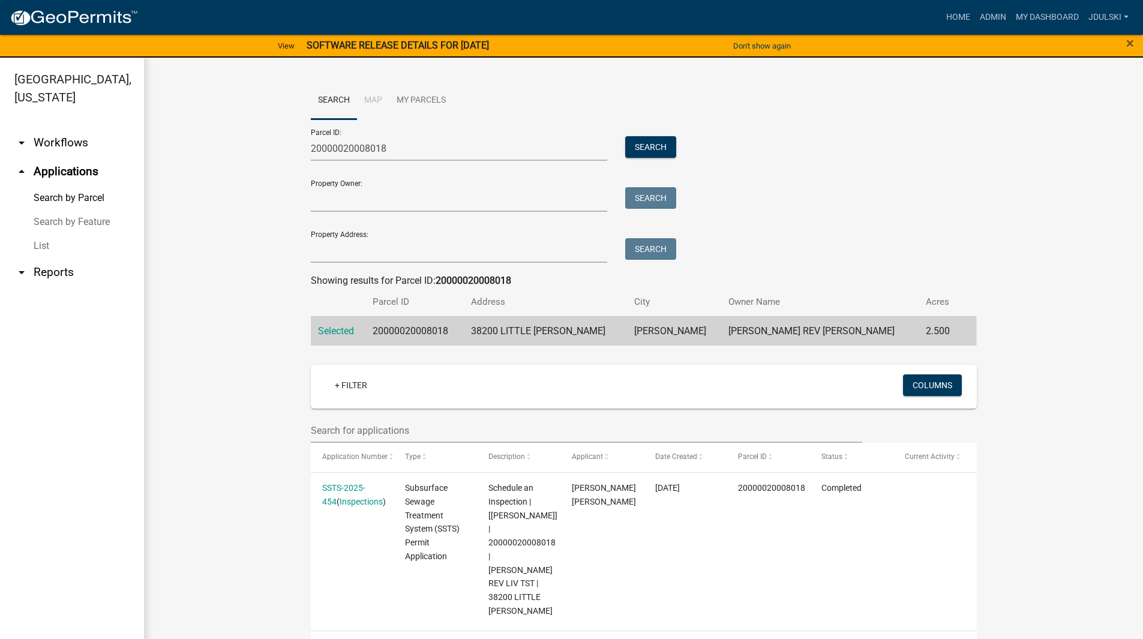
click at [353, 486] on link "SSTS-2025-454" at bounding box center [343, 494] width 43 height 23
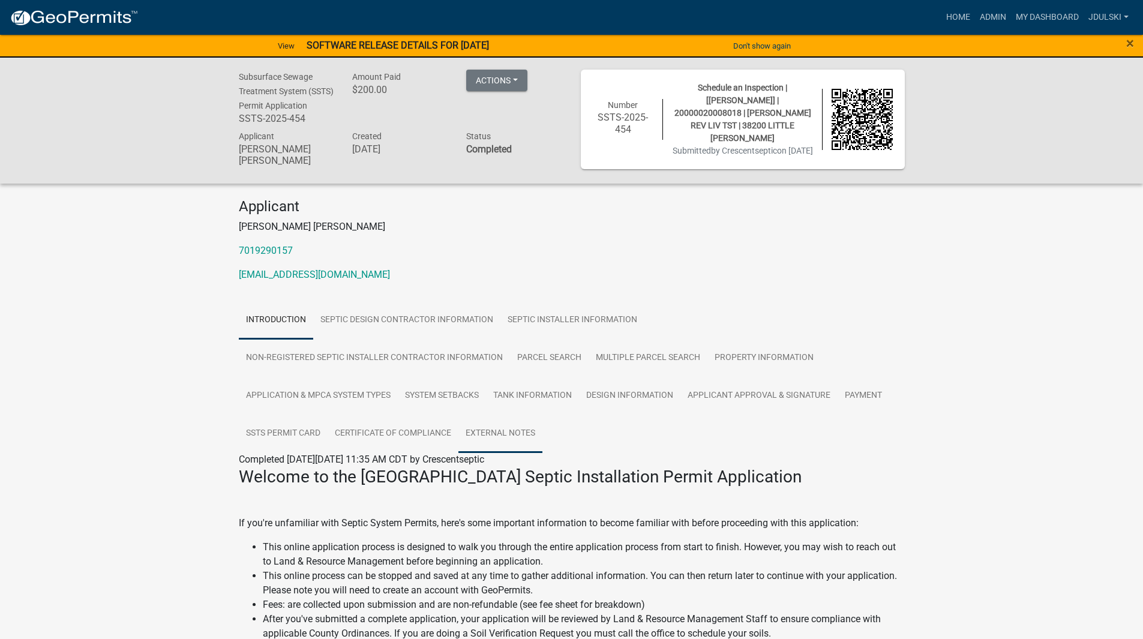
click at [491, 435] on link "External Notes" at bounding box center [500, 433] width 84 height 38
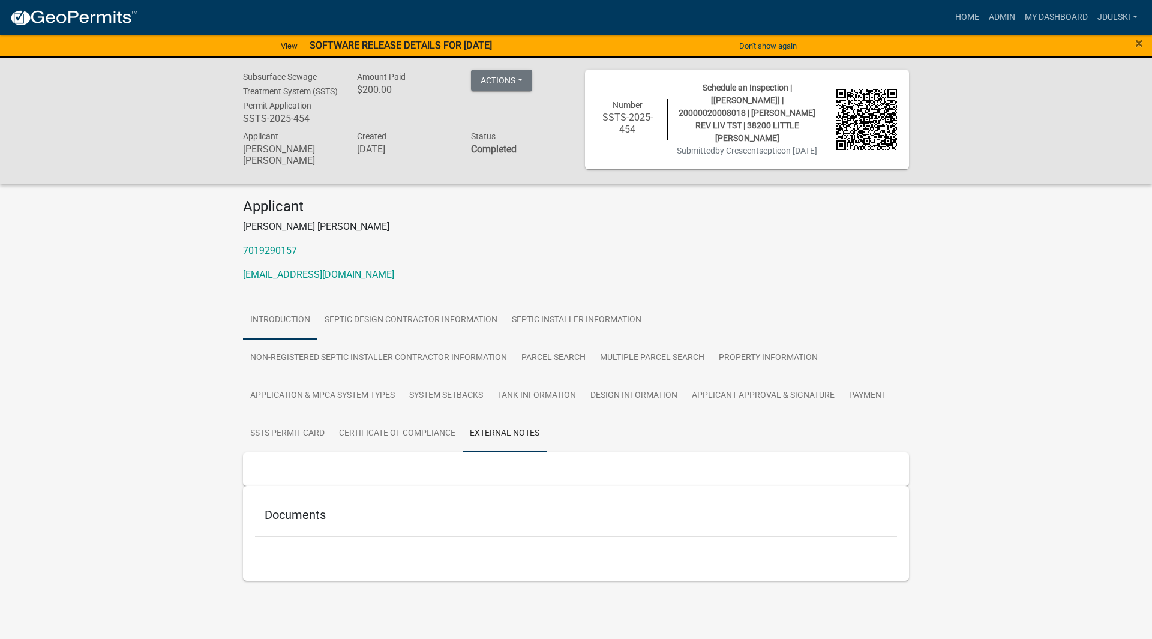
click at [301, 320] on link "Introduction" at bounding box center [280, 320] width 74 height 38
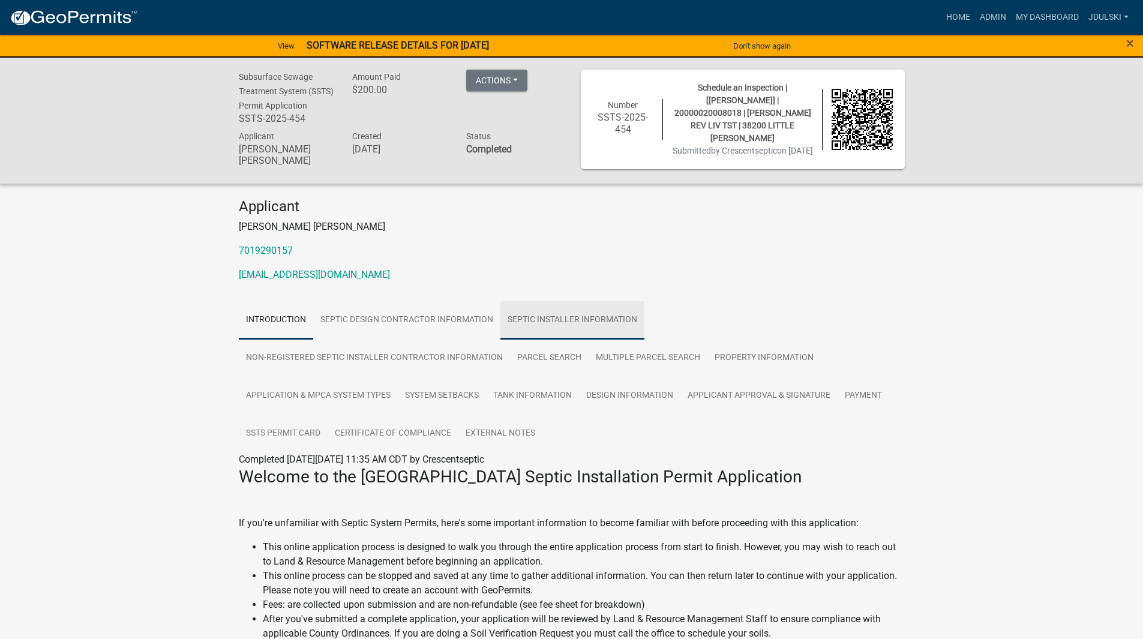
click at [557, 320] on link "Septic Installer Information" at bounding box center [572, 320] width 144 height 38
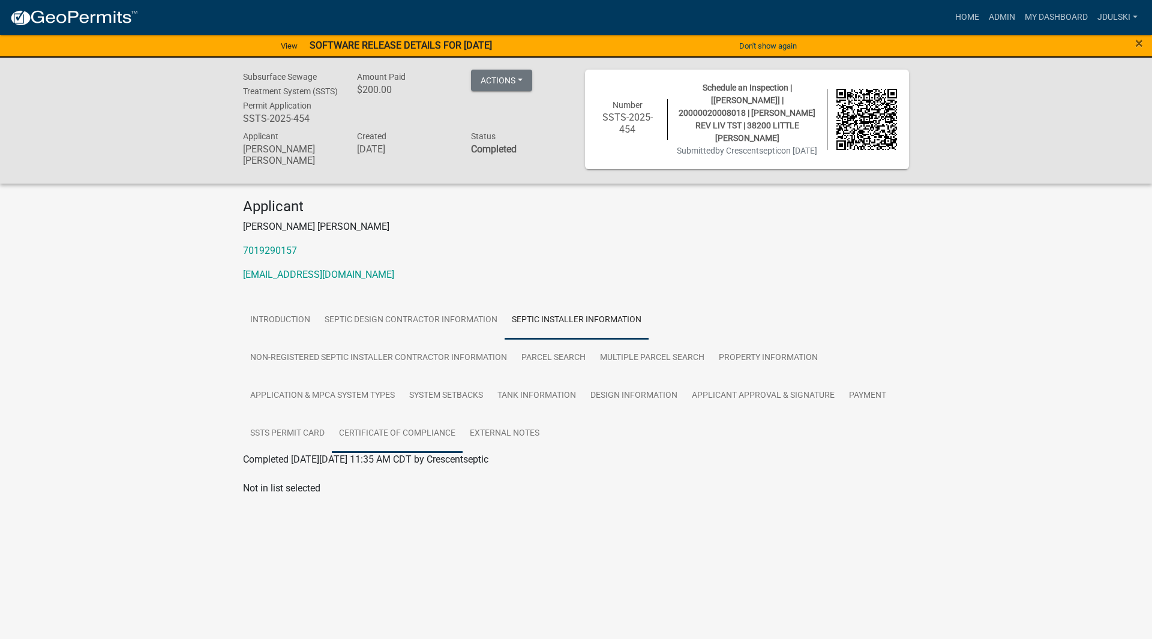
click at [385, 434] on link "Certificate of Compliance" at bounding box center [397, 433] width 131 height 38
click at [301, 479] on link "Certificate of Compliance" at bounding box center [296, 473] width 107 height 11
click at [277, 436] on link "SSTS Permit Card" at bounding box center [287, 433] width 89 height 38
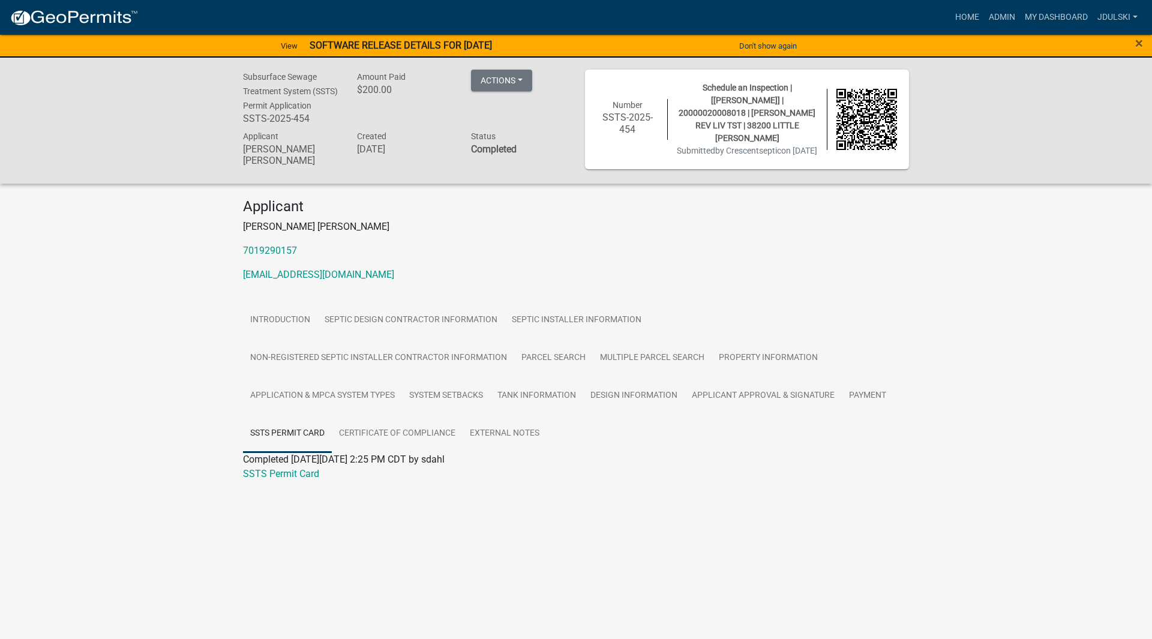
click at [282, 479] on link "SSTS Permit Card" at bounding box center [281, 473] width 76 height 11
